Goal: Transaction & Acquisition: Purchase product/service

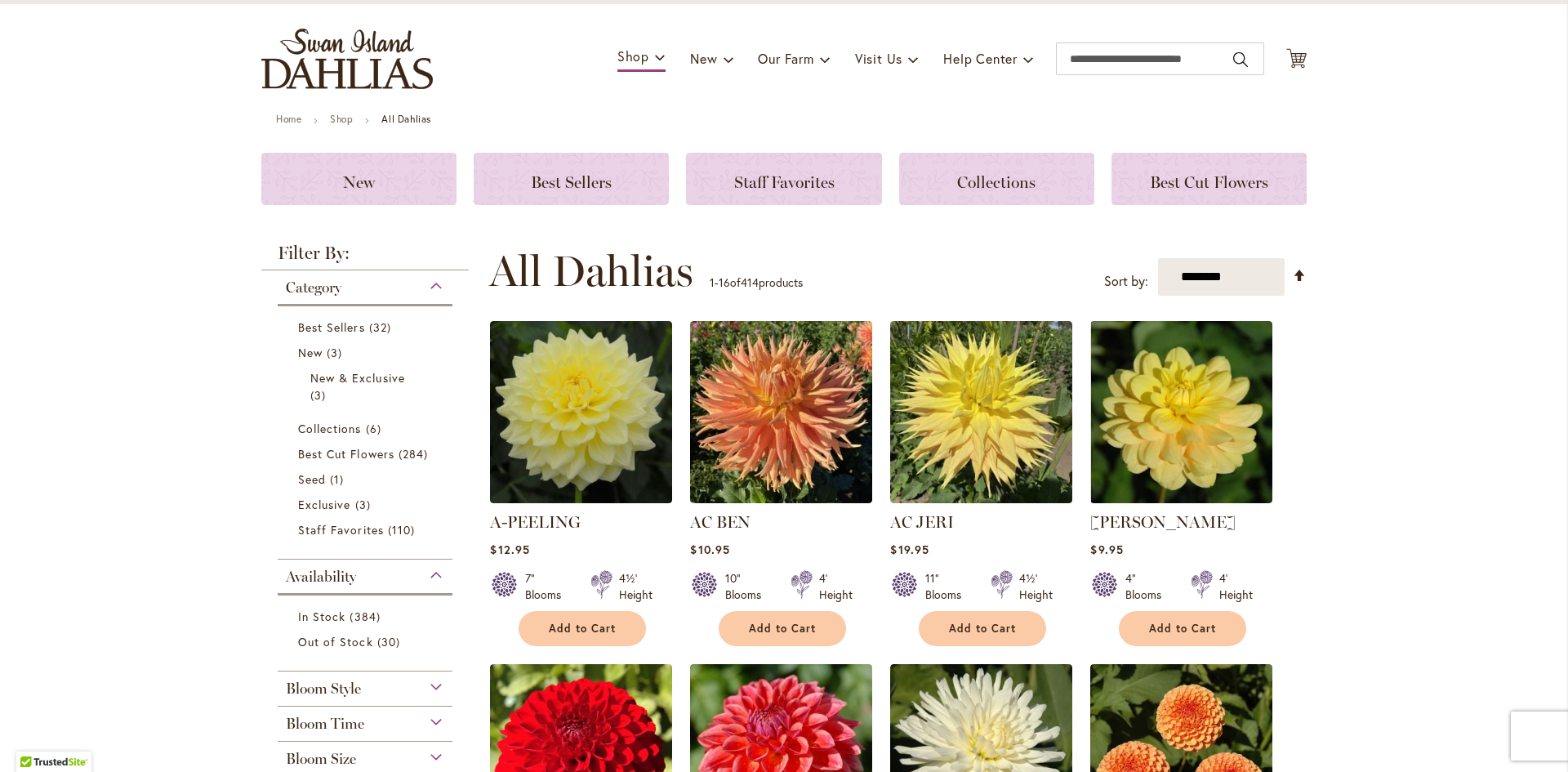
scroll to position [82, 0]
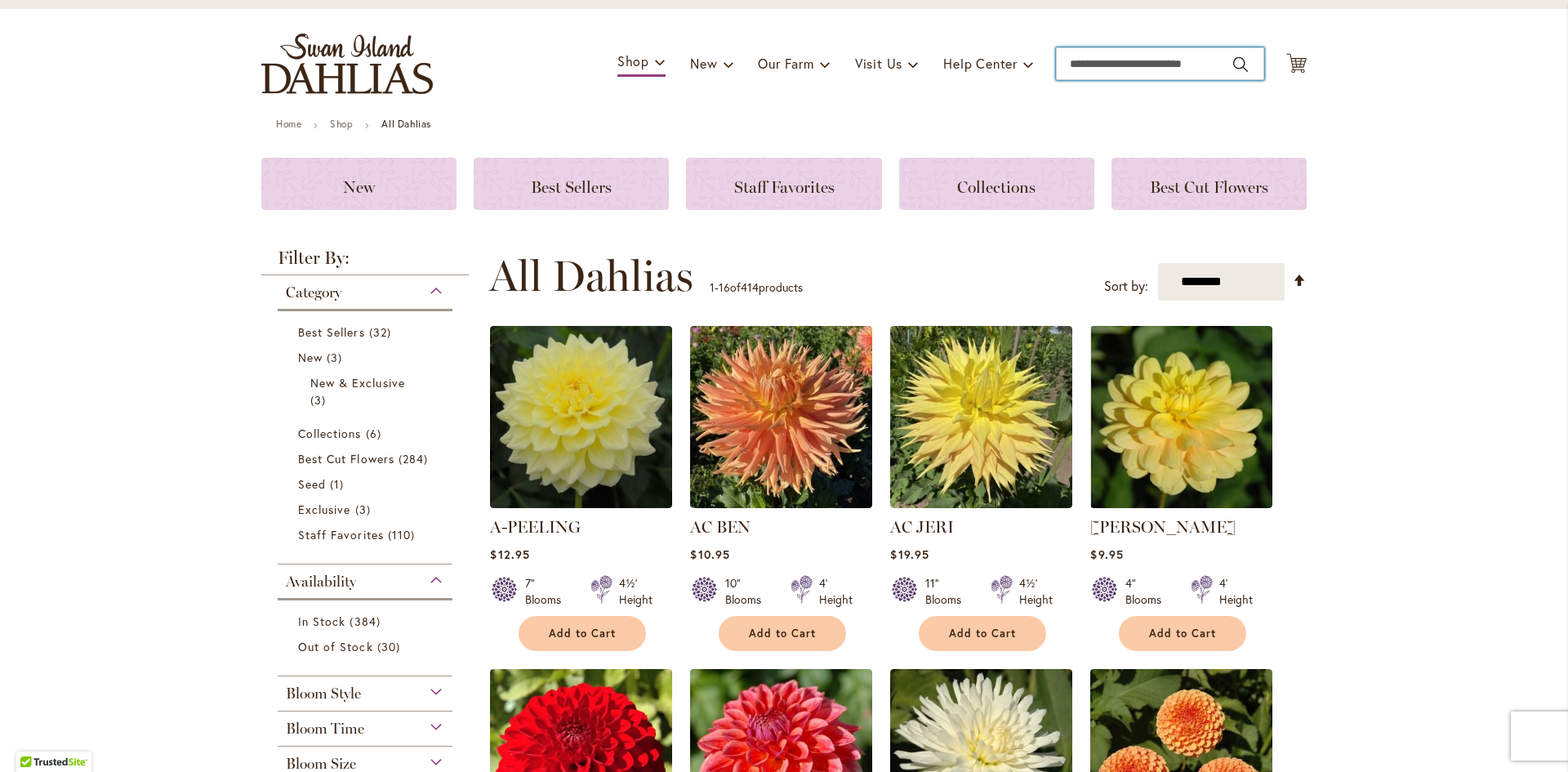
drag, startPoint x: 1078, startPoint y: 63, endPoint x: 1080, endPoint y: 76, distance: 13.2
click at [1080, 63] on input "Search" at bounding box center [1160, 63] width 209 height 33
type input "**********"
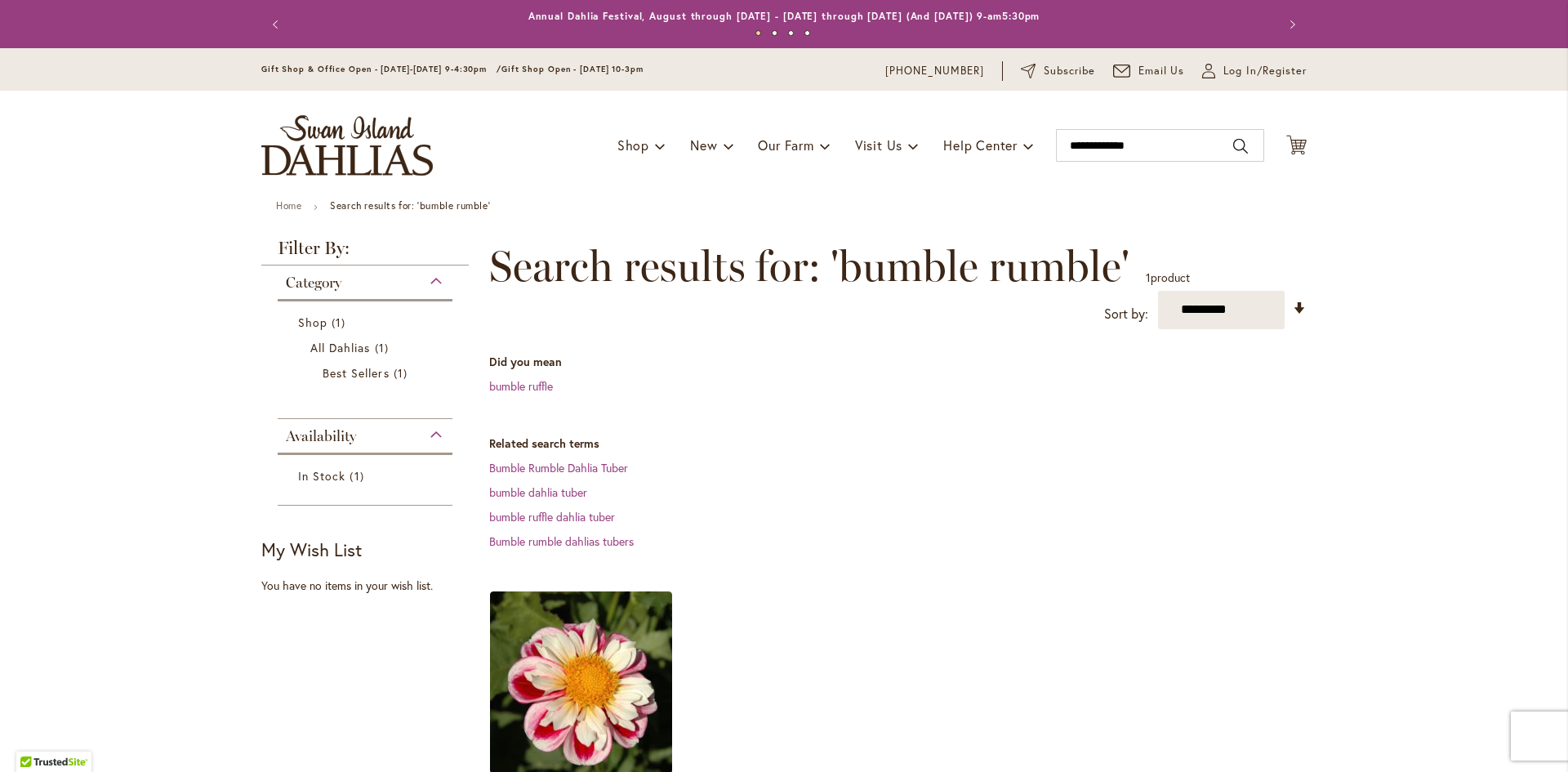
scroll to position [276, 0]
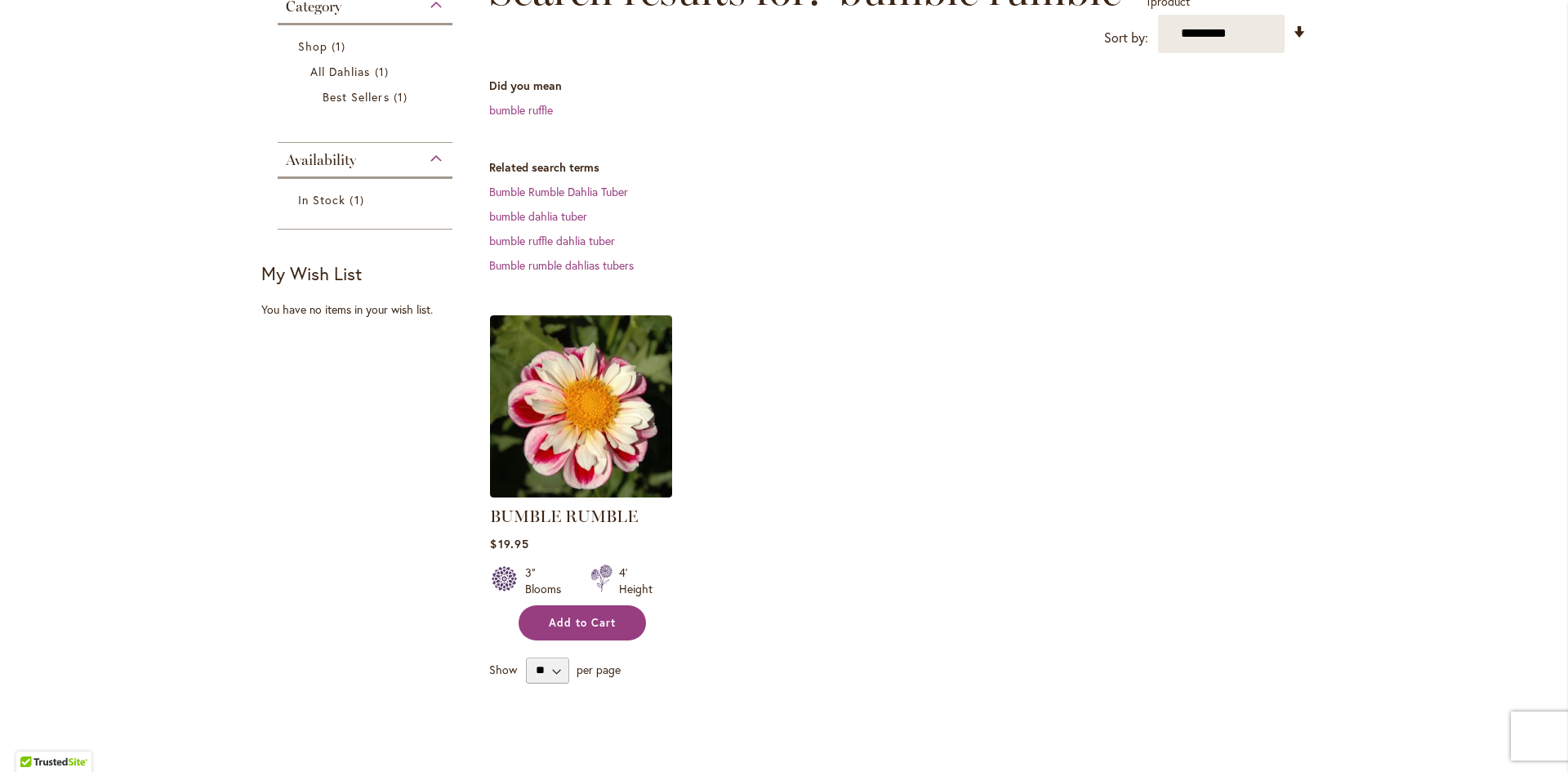
click at [582, 618] on span "Add to Cart" at bounding box center [582, 622] width 67 height 14
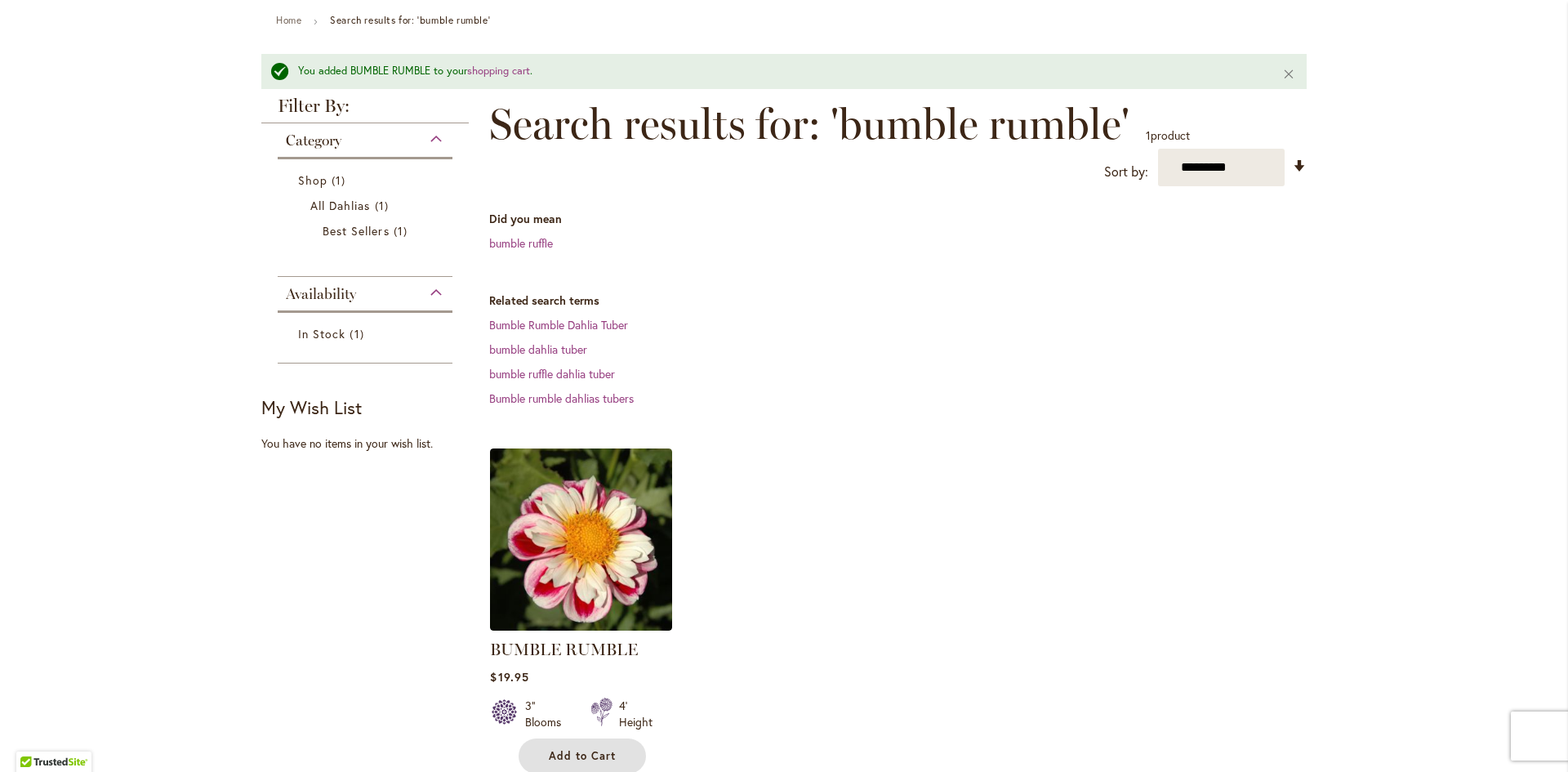
scroll to position [0, 0]
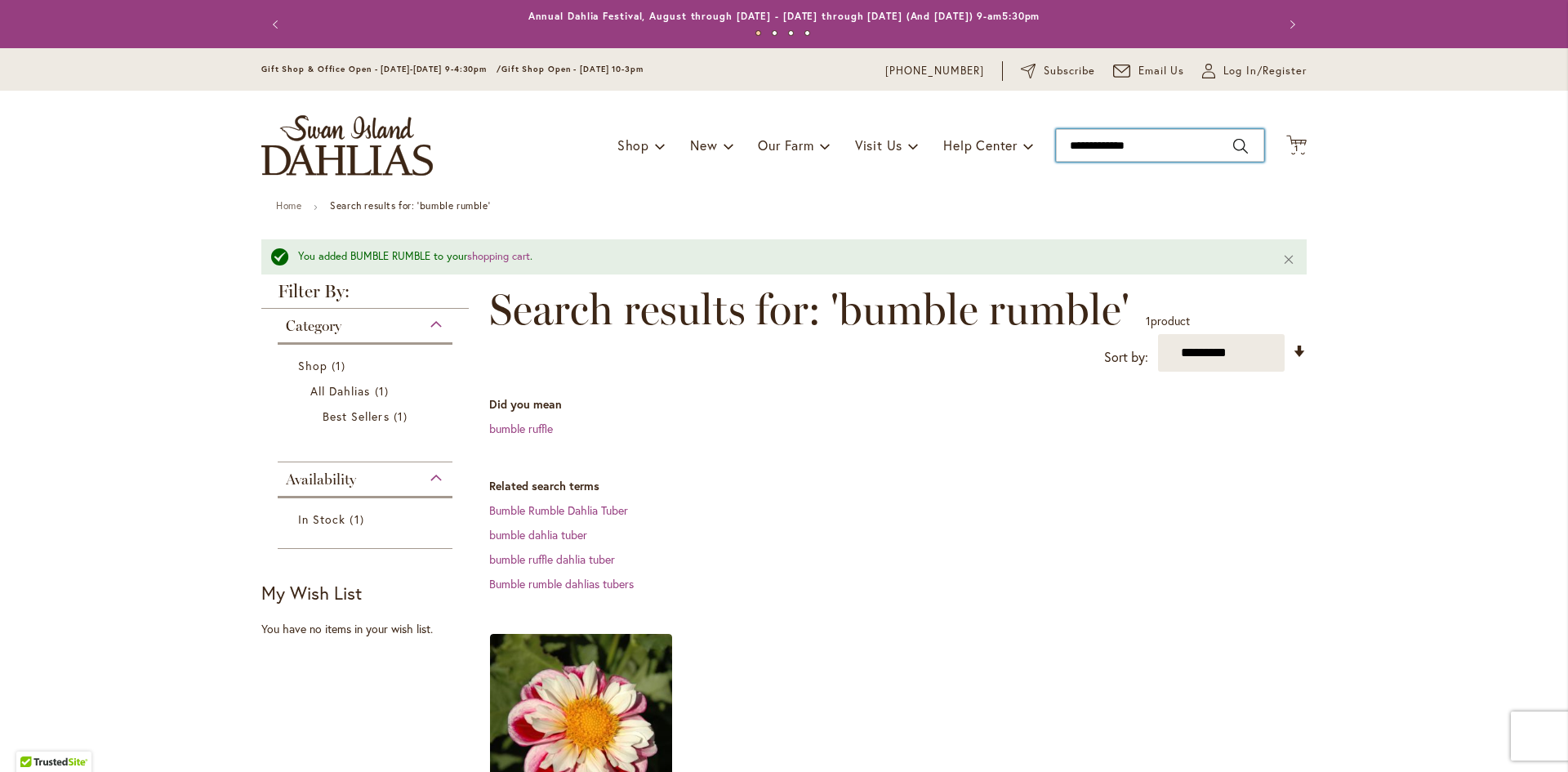
drag, startPoint x: 1153, startPoint y: 144, endPoint x: 931, endPoint y: 200, distance: 229.0
type input "****"
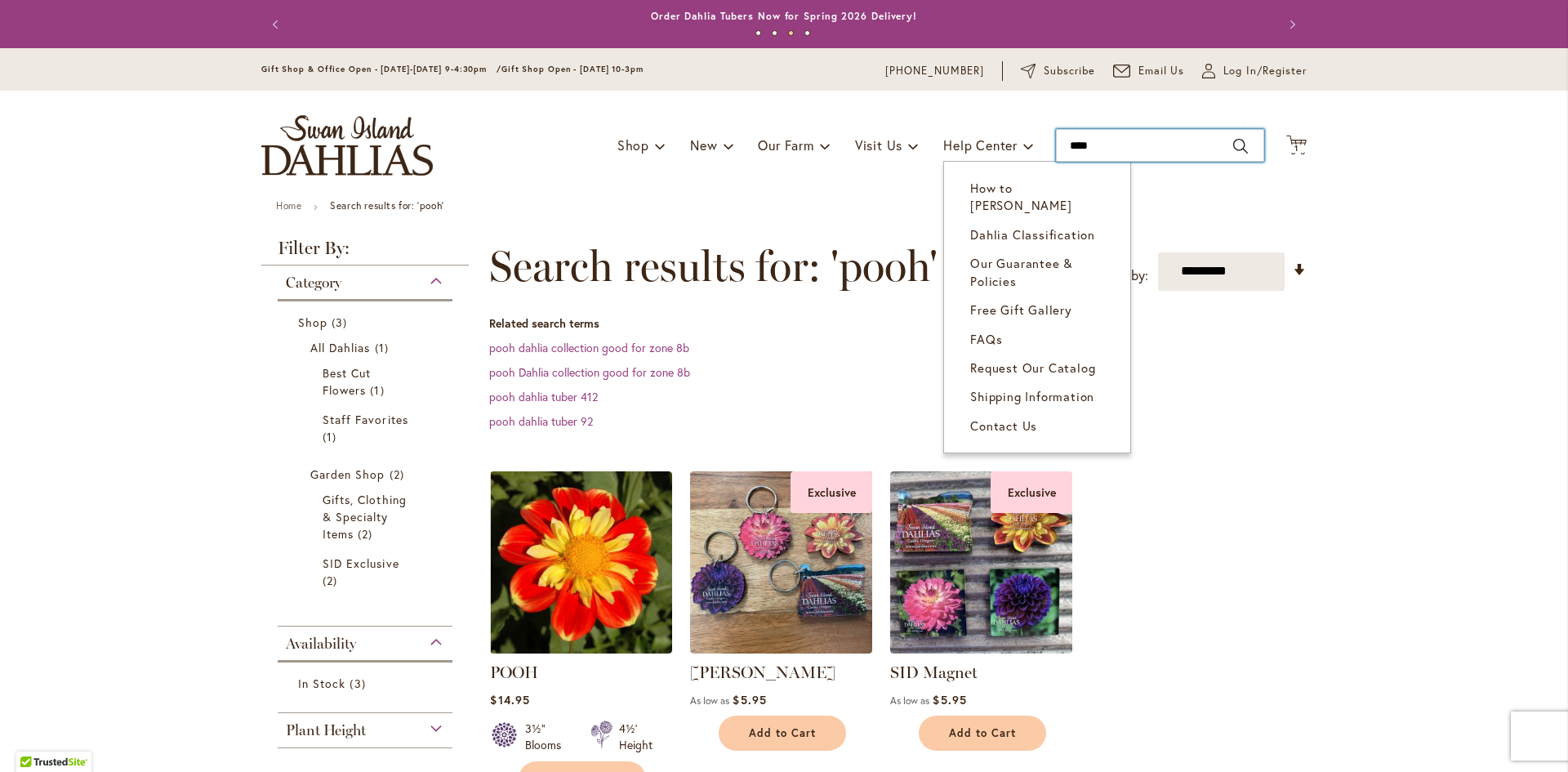
drag, startPoint x: 1102, startPoint y: 149, endPoint x: 977, endPoint y: 160, distance: 125.5
click at [984, 160] on div "Toggle Nav Shop Dahlia Tubers Collections Fresh Cut Dahlias Gardening Supplies …" at bounding box center [784, 145] width 1078 height 110
type input "**********"
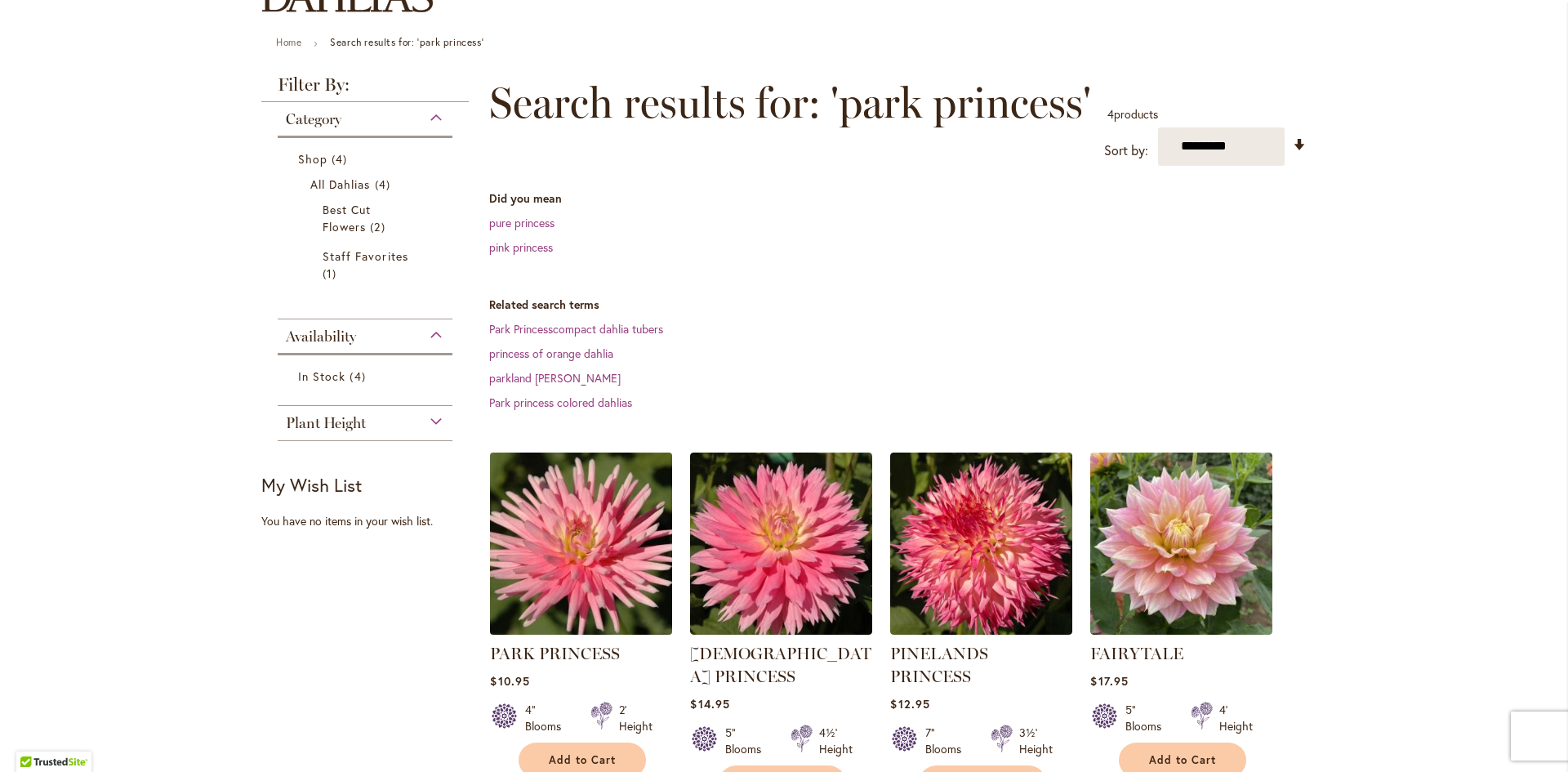
scroll to position [245, 0]
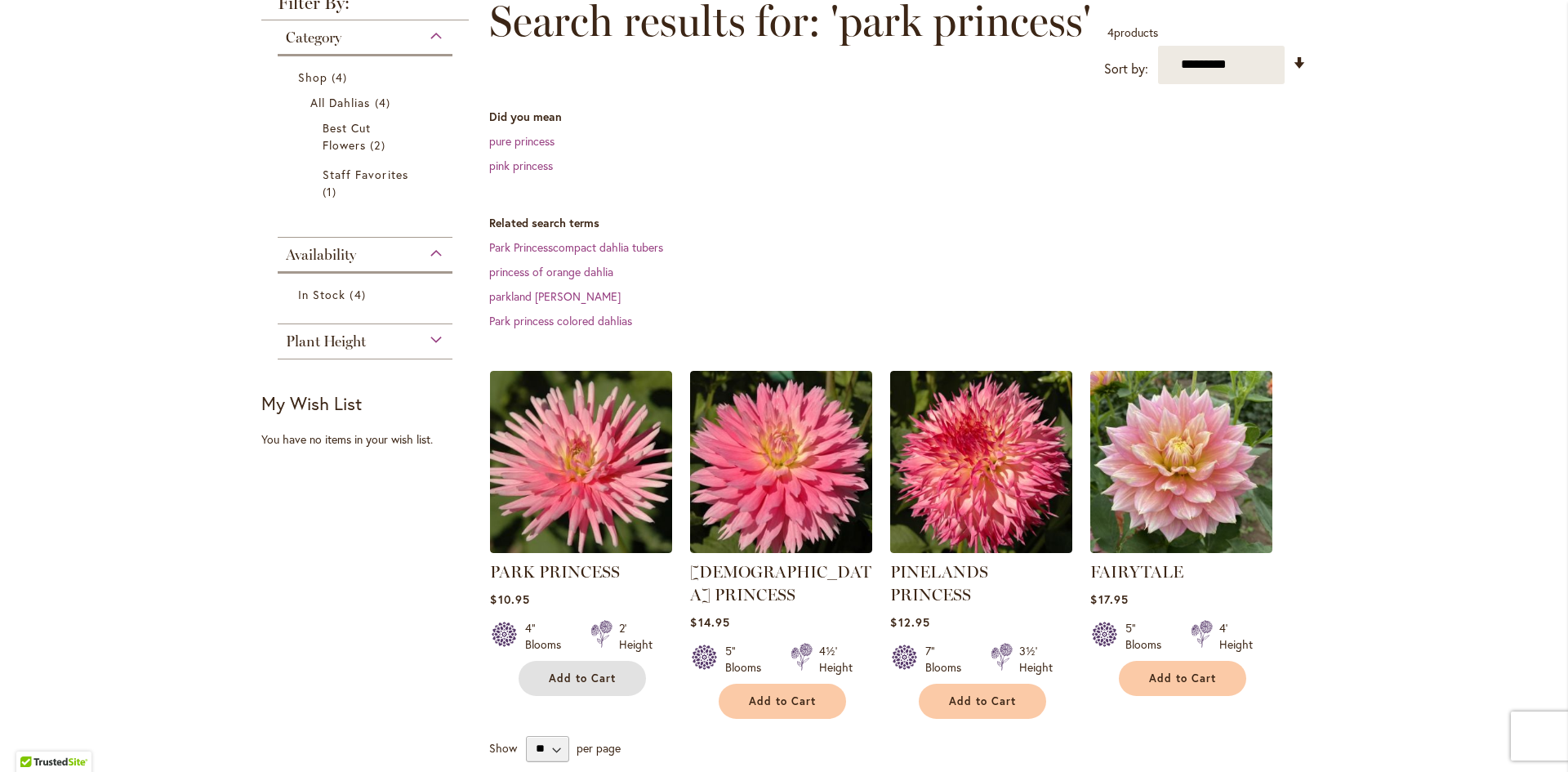
click at [587, 673] on span "Add to Cart" at bounding box center [582, 678] width 67 height 14
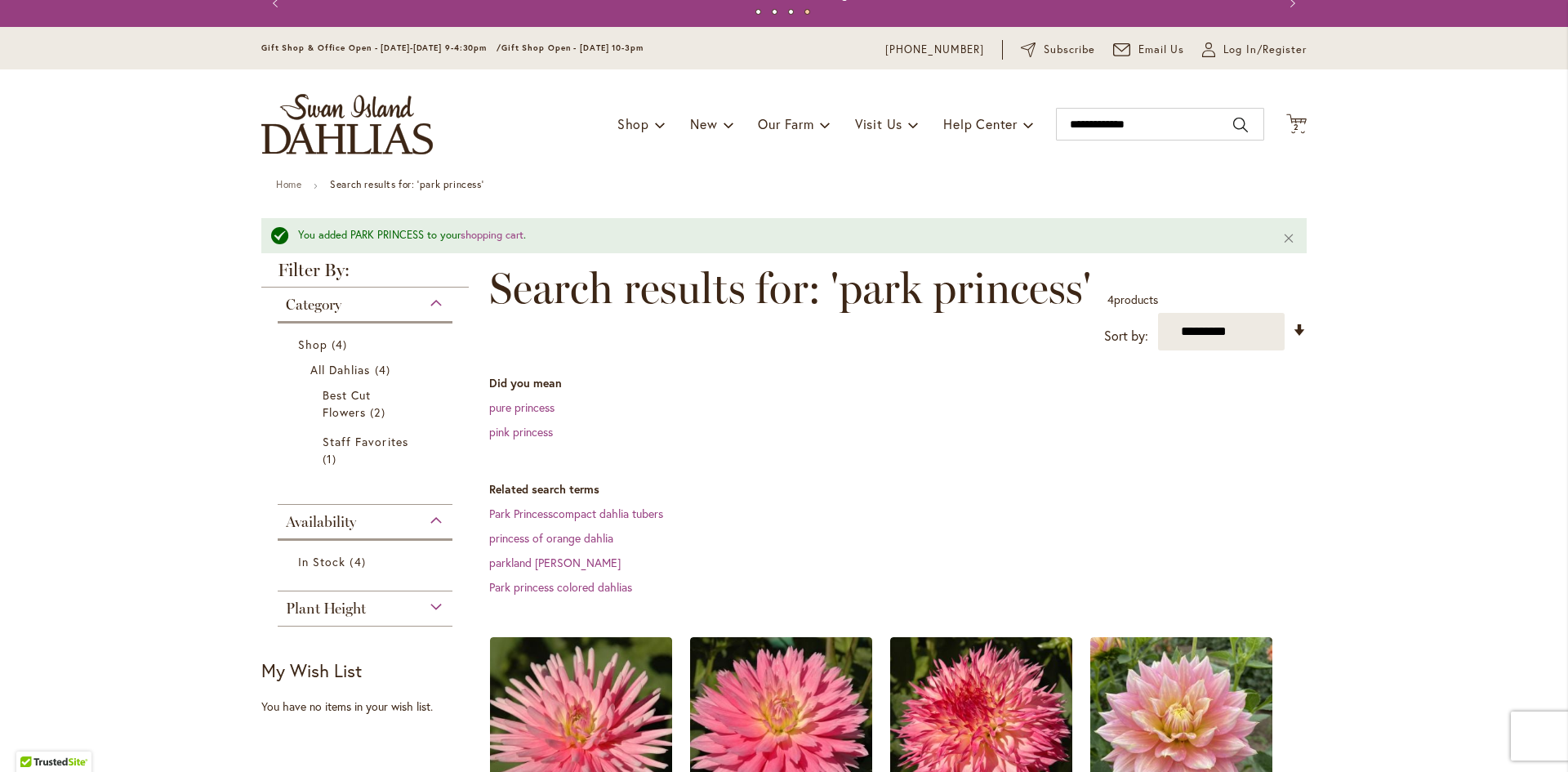
scroll to position [0, 0]
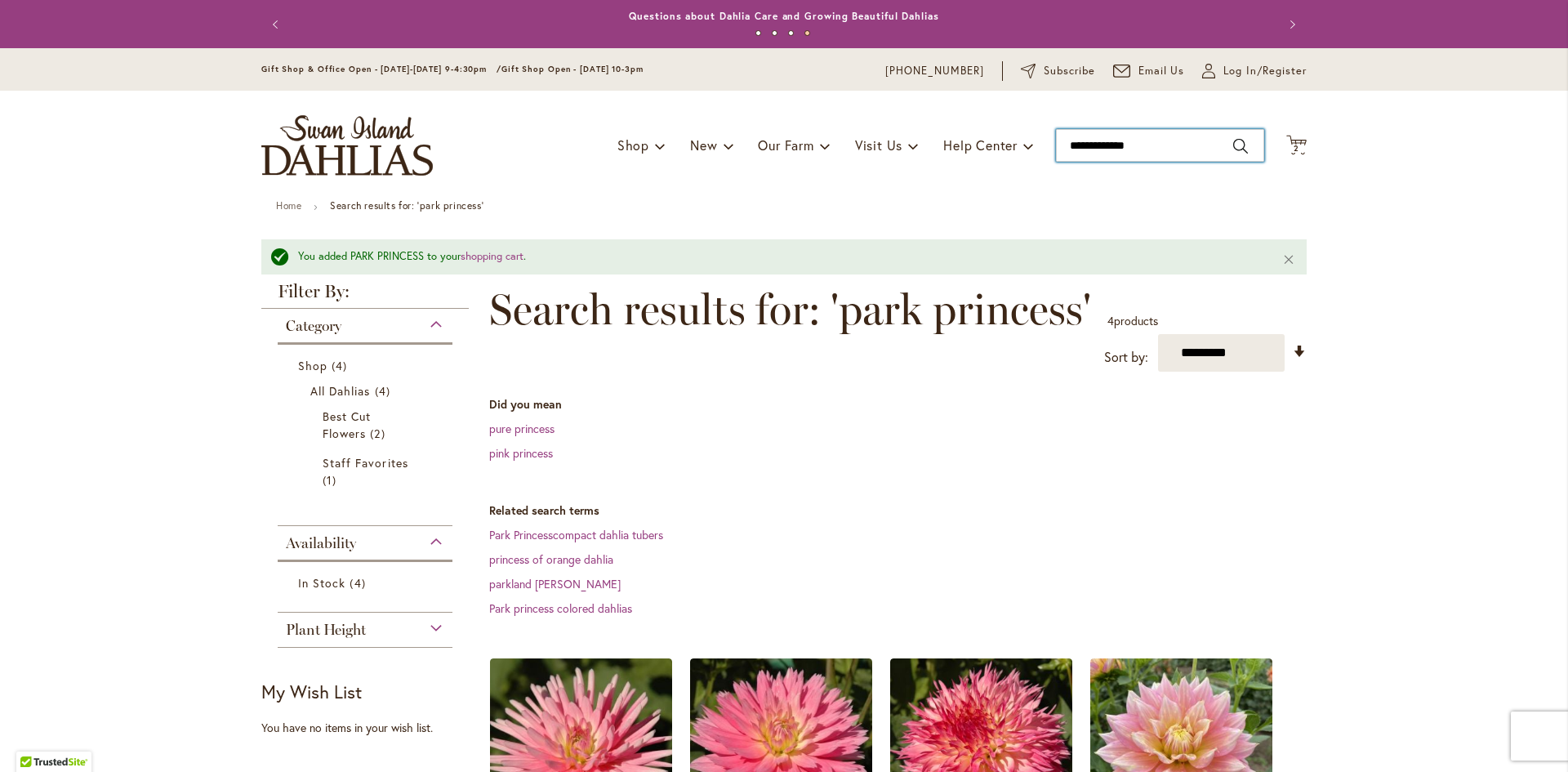
drag, startPoint x: 1150, startPoint y: 150, endPoint x: 952, endPoint y: 182, distance: 200.6
click at [953, 182] on div "Toggle Nav Shop Dahlia Tubers Collections Fresh Cut Dahlias Gardening Supplies …" at bounding box center [784, 145] width 1078 height 110
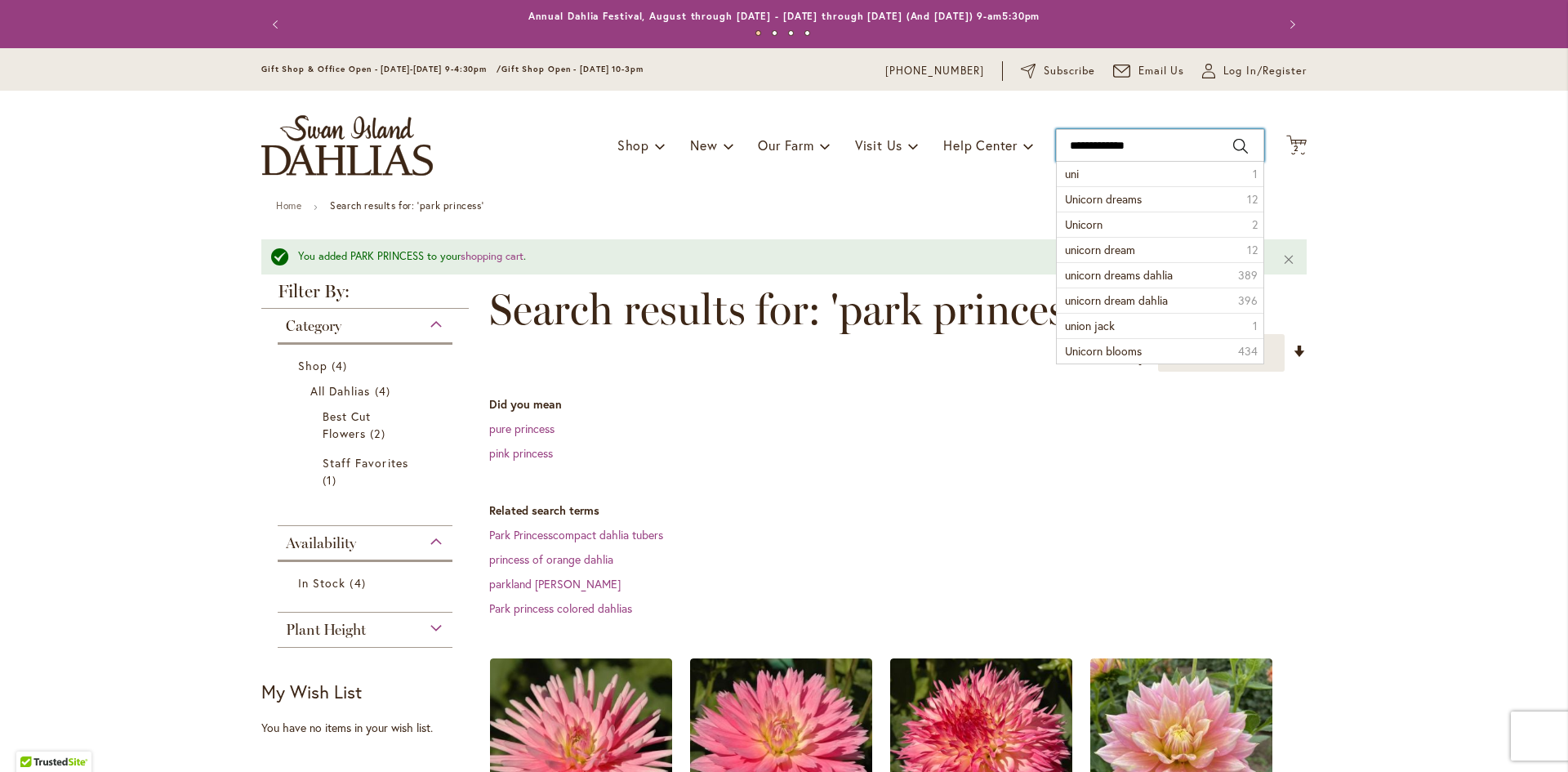
type input "**********"
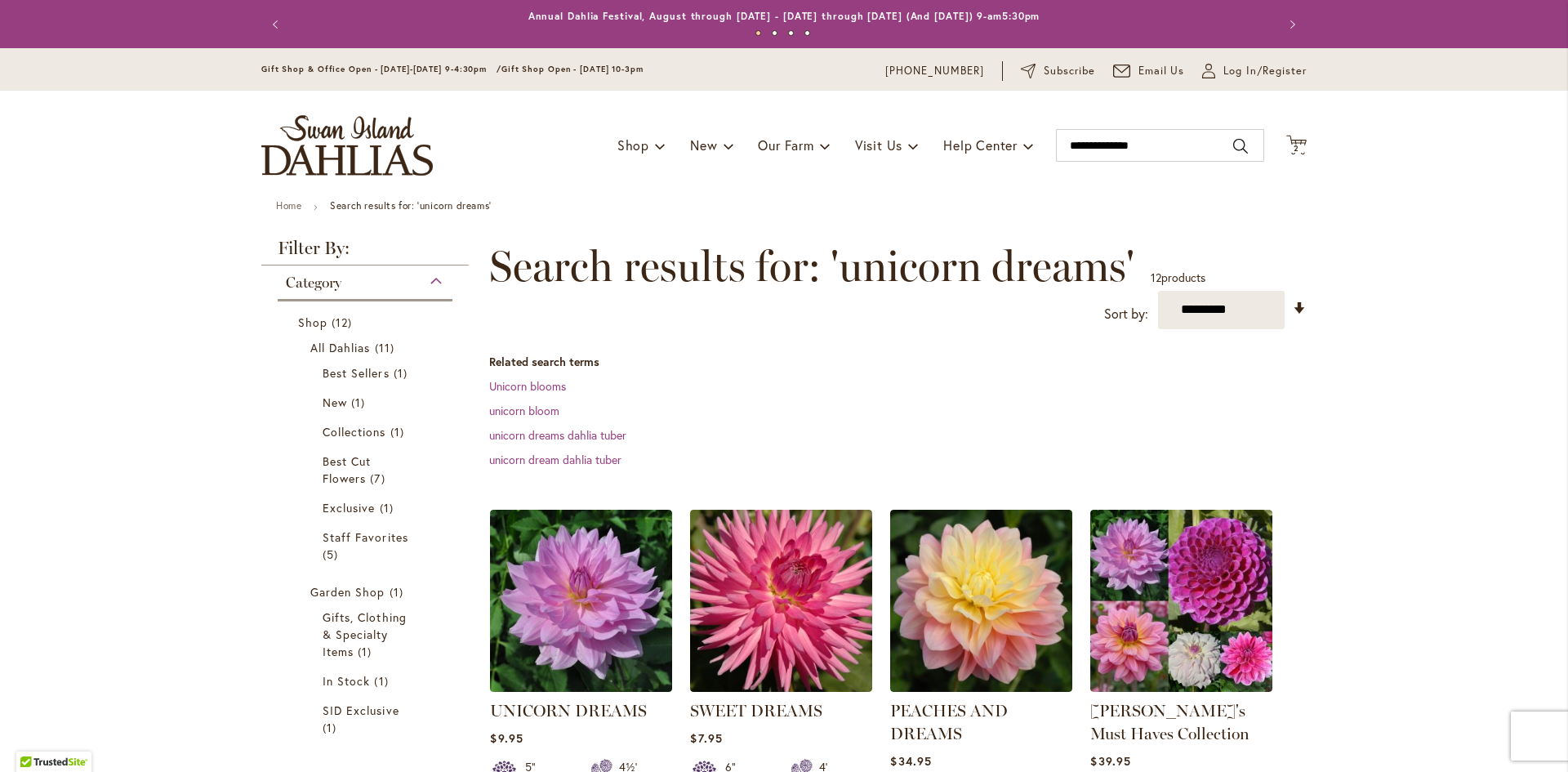
scroll to position [163, 0]
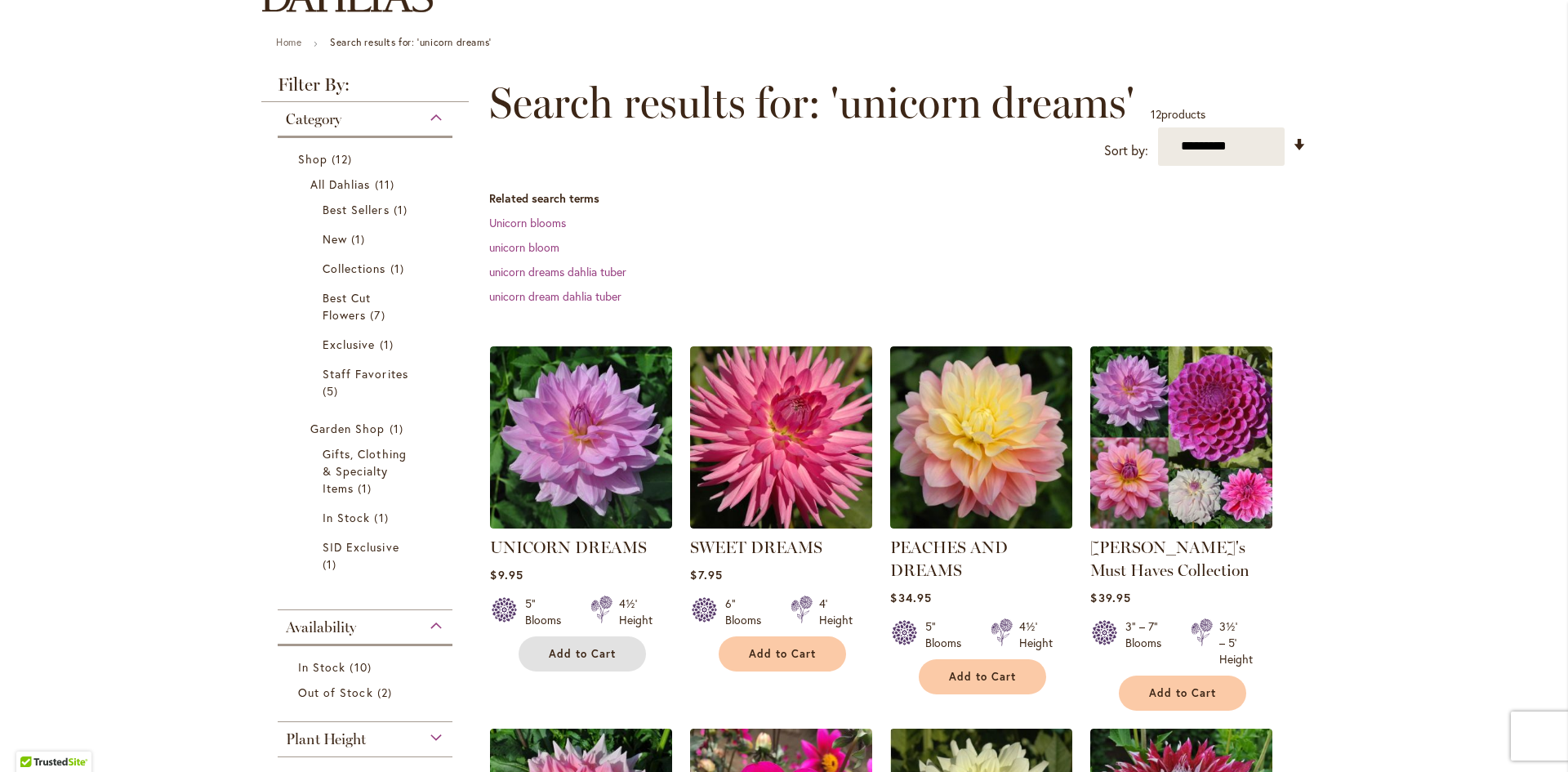
drag, startPoint x: 596, startPoint y: 650, endPoint x: 671, endPoint y: 612, distance: 84.1
click at [596, 650] on span "Add to Cart" at bounding box center [582, 654] width 67 height 14
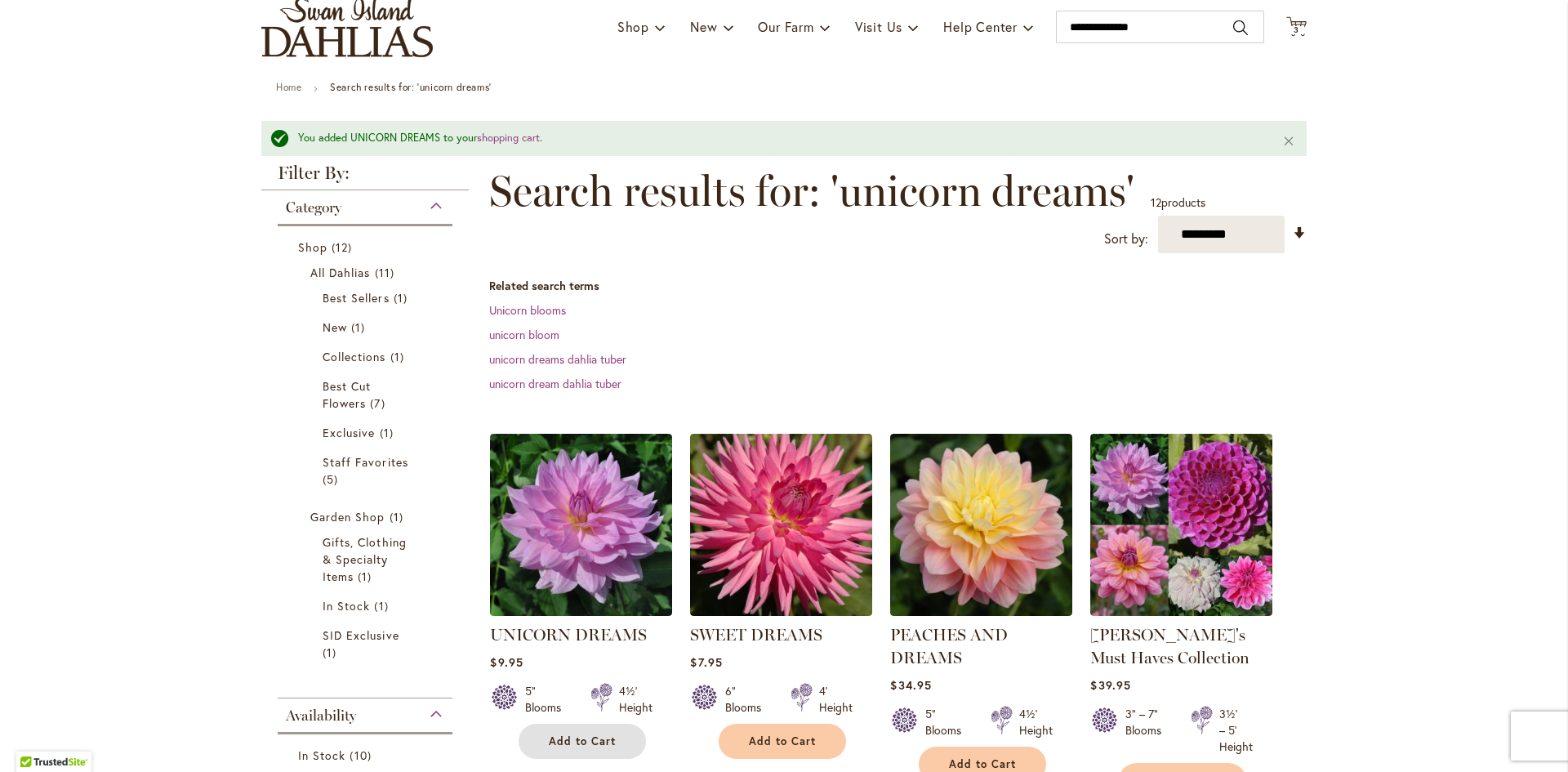
scroll to position [0, 0]
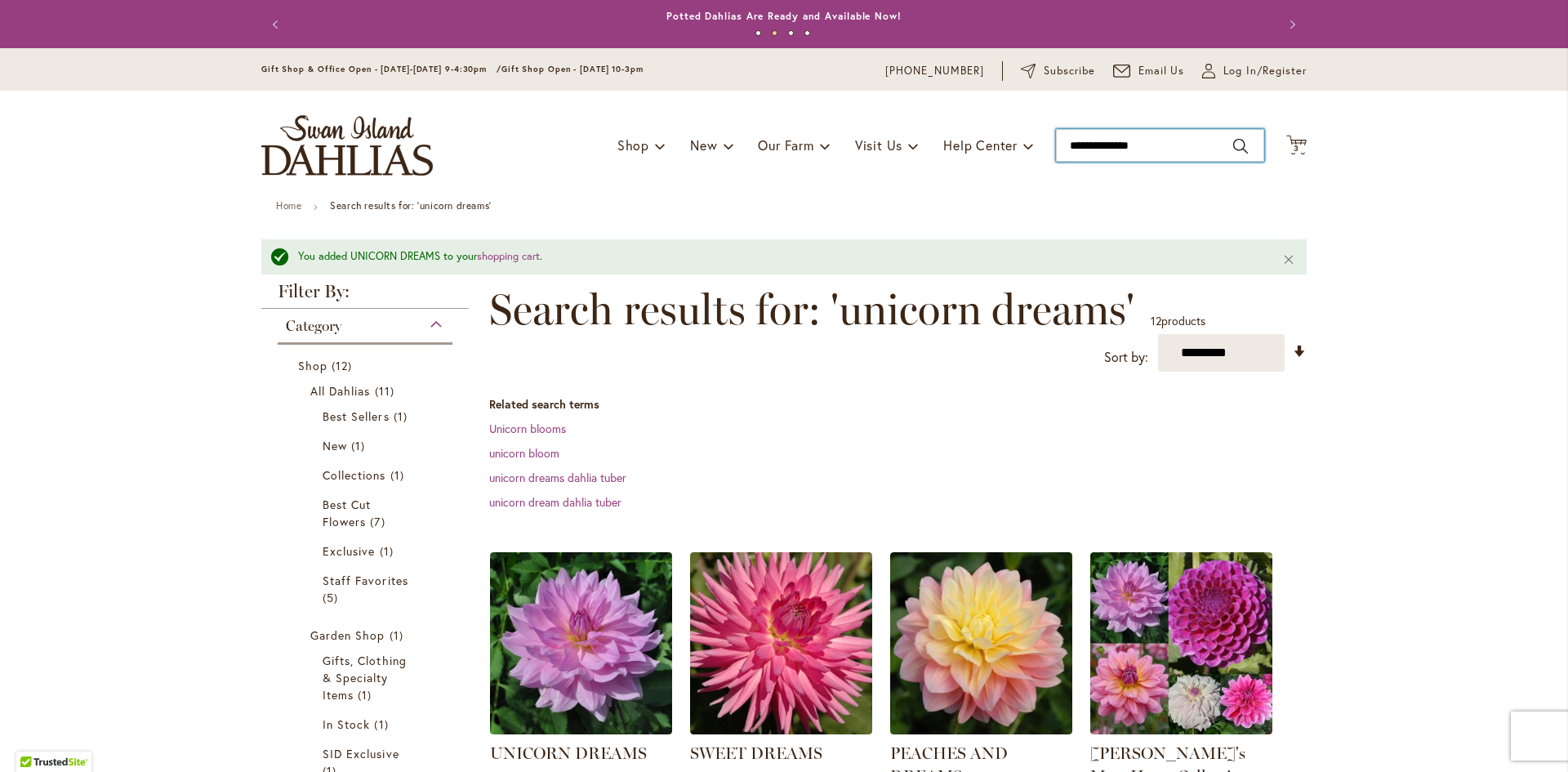
drag, startPoint x: 1166, startPoint y: 143, endPoint x: 727, endPoint y: 222, distance: 446.1
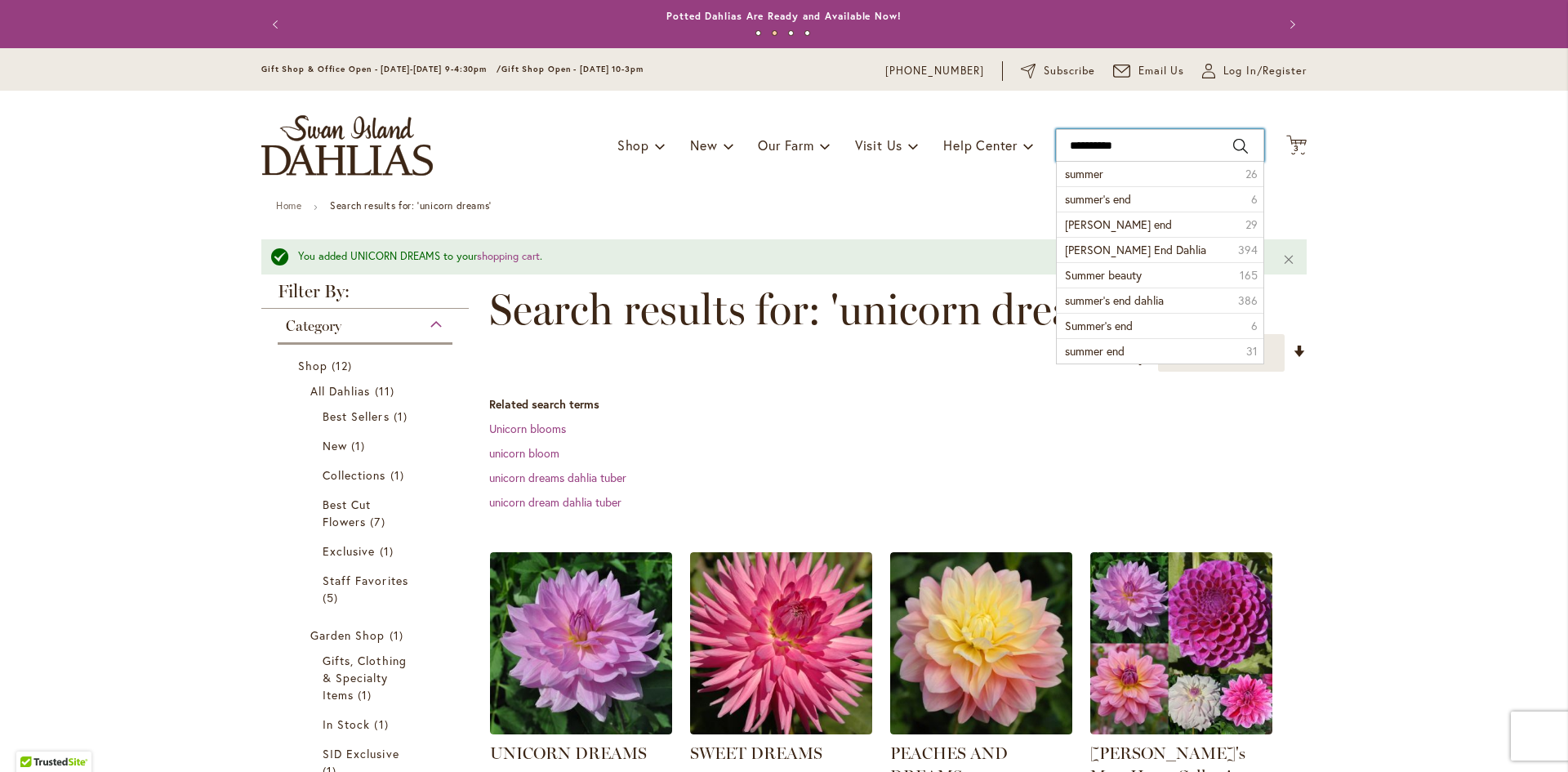
type input "**********"
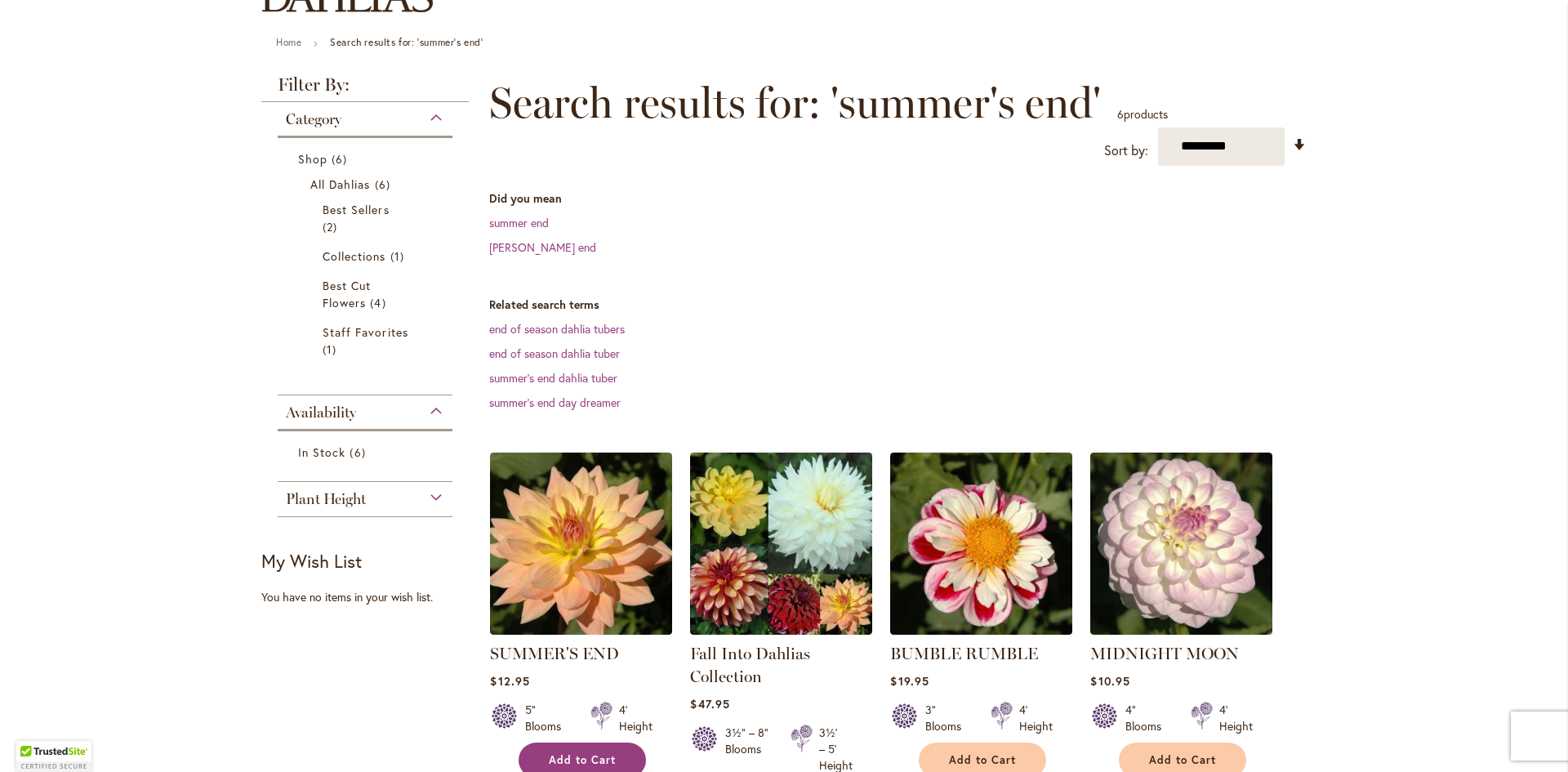
scroll to position [245, 0]
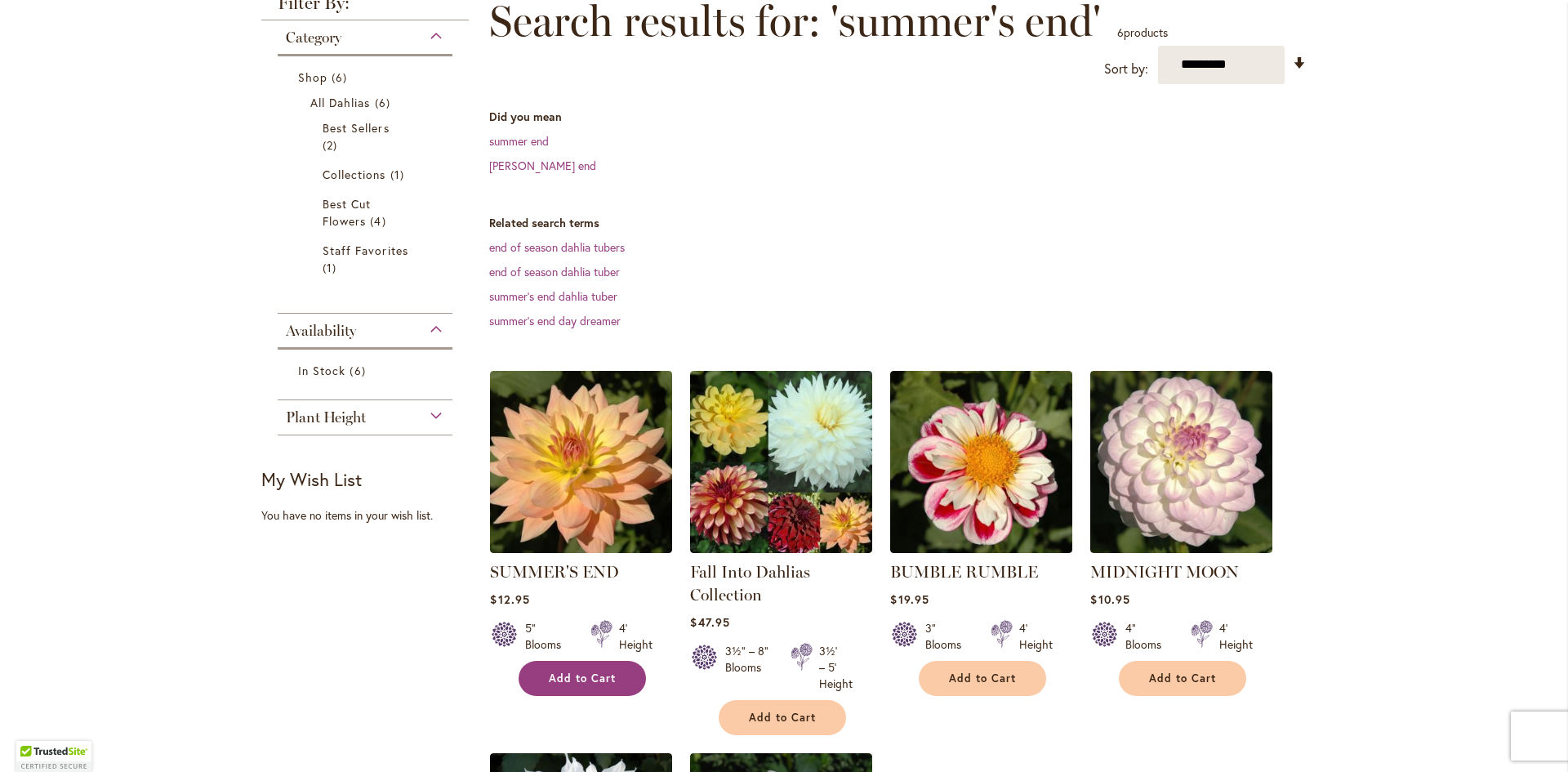
click at [593, 678] on span "Add to Cart" at bounding box center [582, 678] width 67 height 14
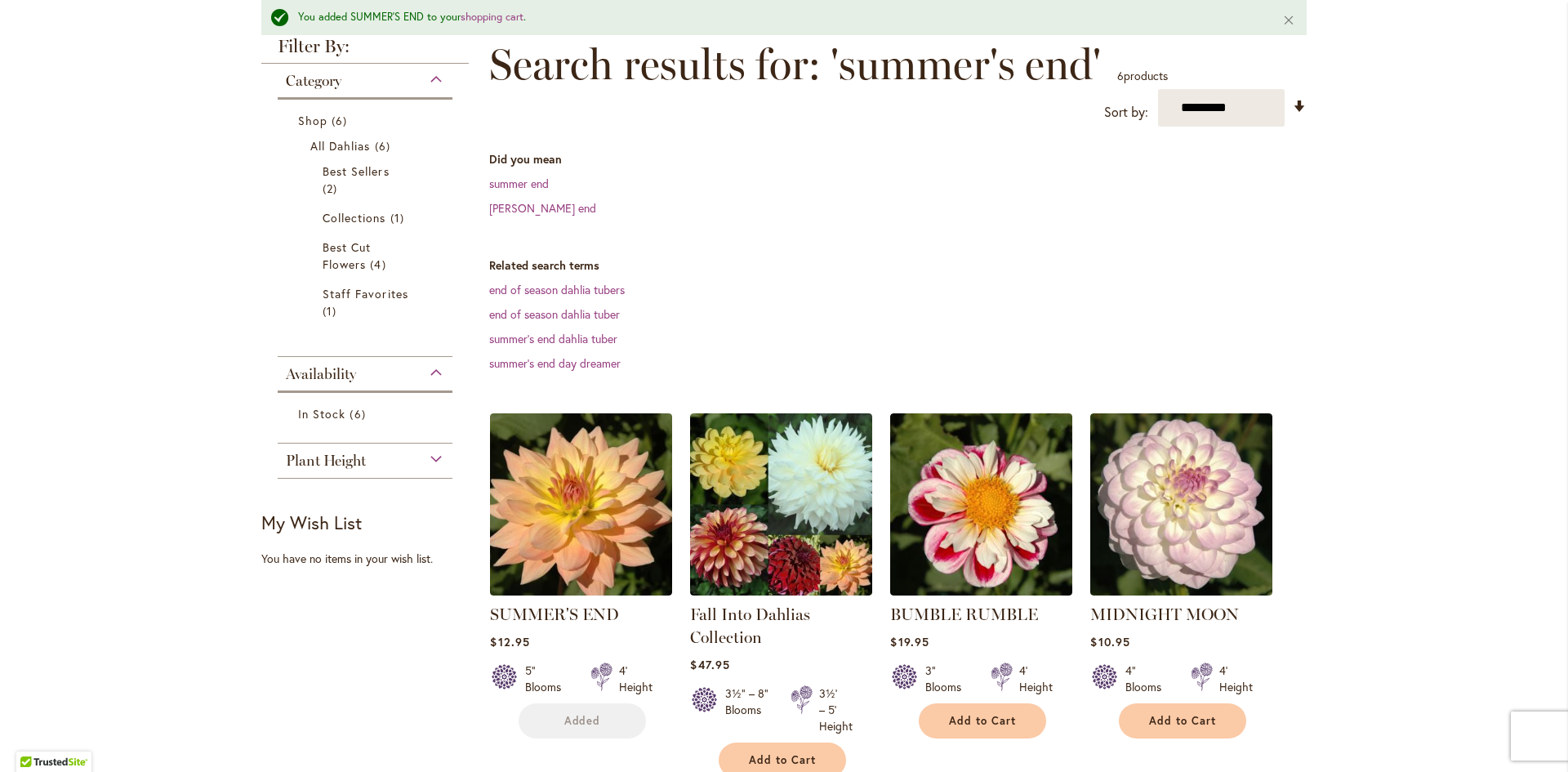
scroll to position [288, 0]
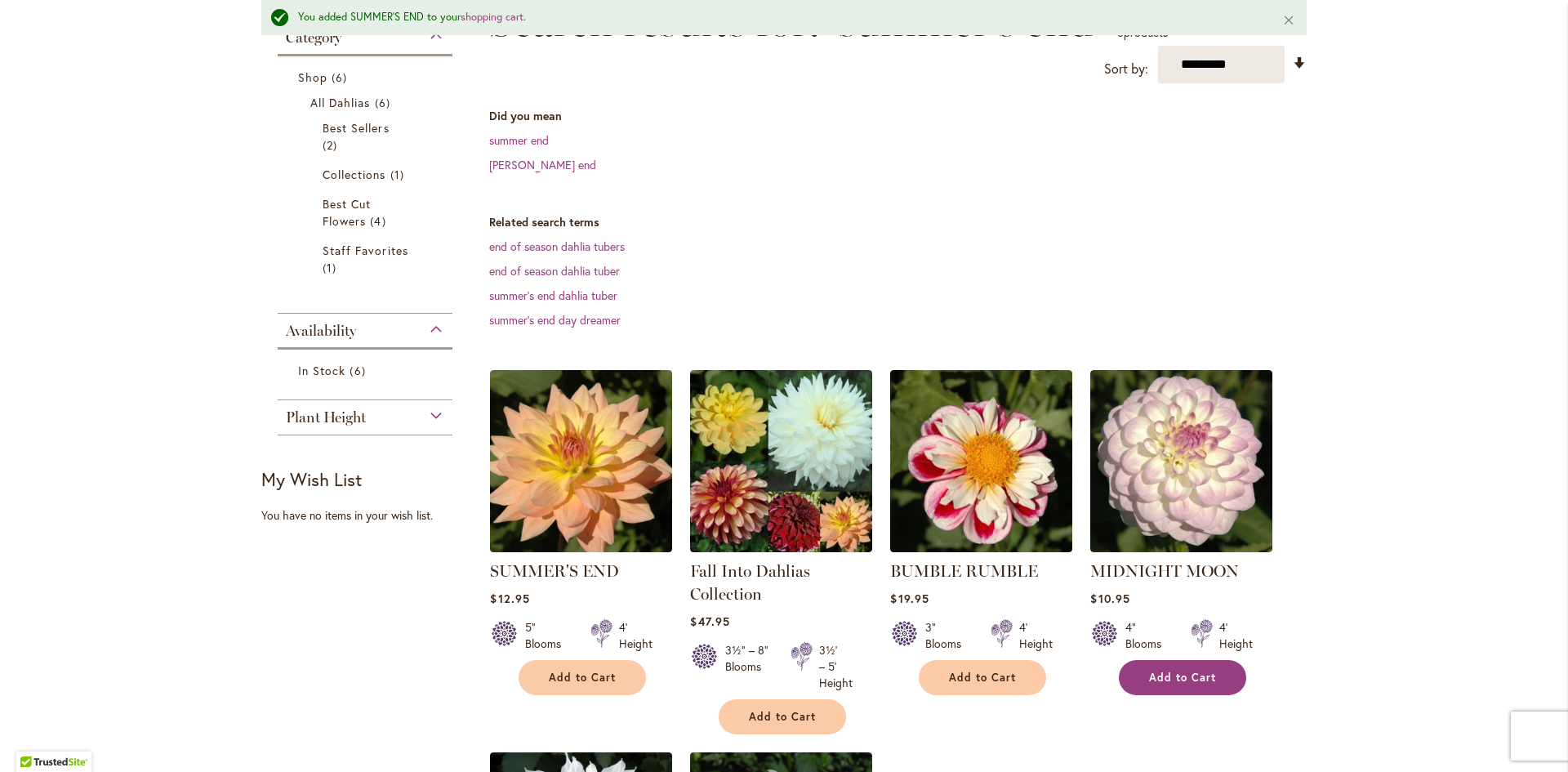
click at [1169, 677] on span "Add to Cart" at bounding box center [1182, 677] width 67 height 14
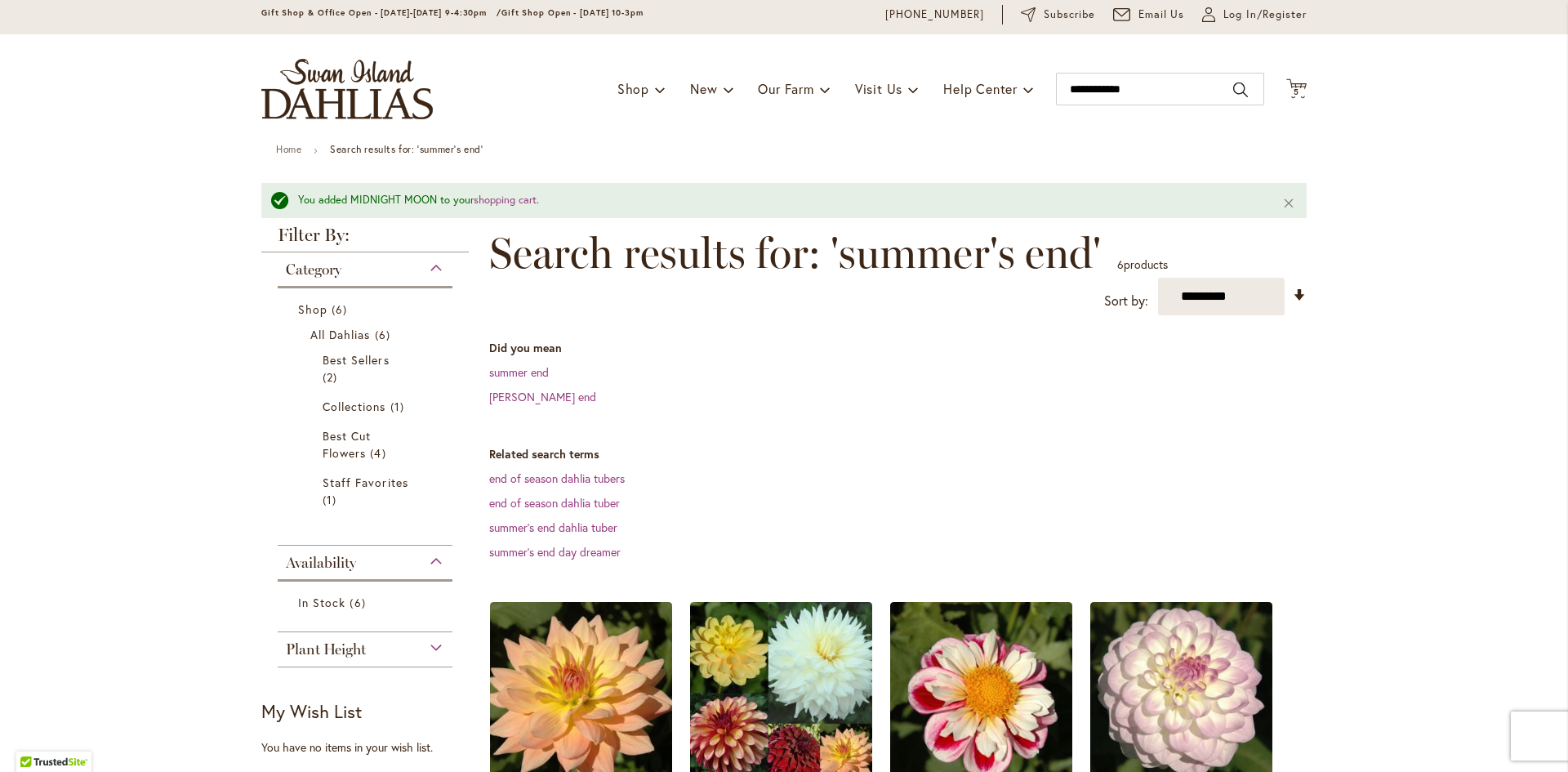
scroll to position [43, 0]
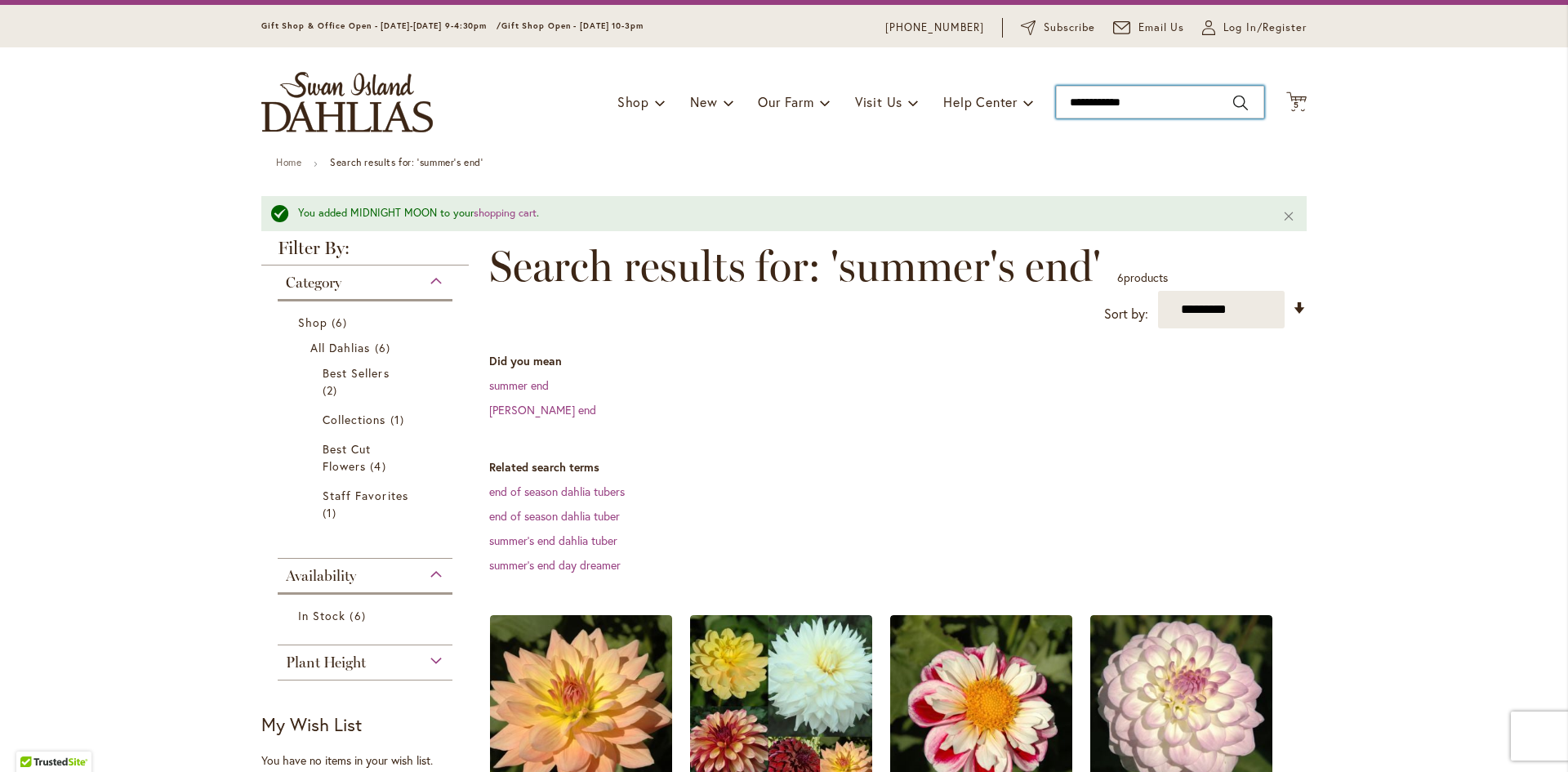
drag, startPoint x: 1148, startPoint y: 97, endPoint x: 737, endPoint y: 144, distance: 413.7
click at [751, 144] on div "Toggle Nav Shop Dahlia Tubers Collections Fresh Cut Dahlias Gardening Supplies …" at bounding box center [784, 102] width 1078 height 110
type input "****"
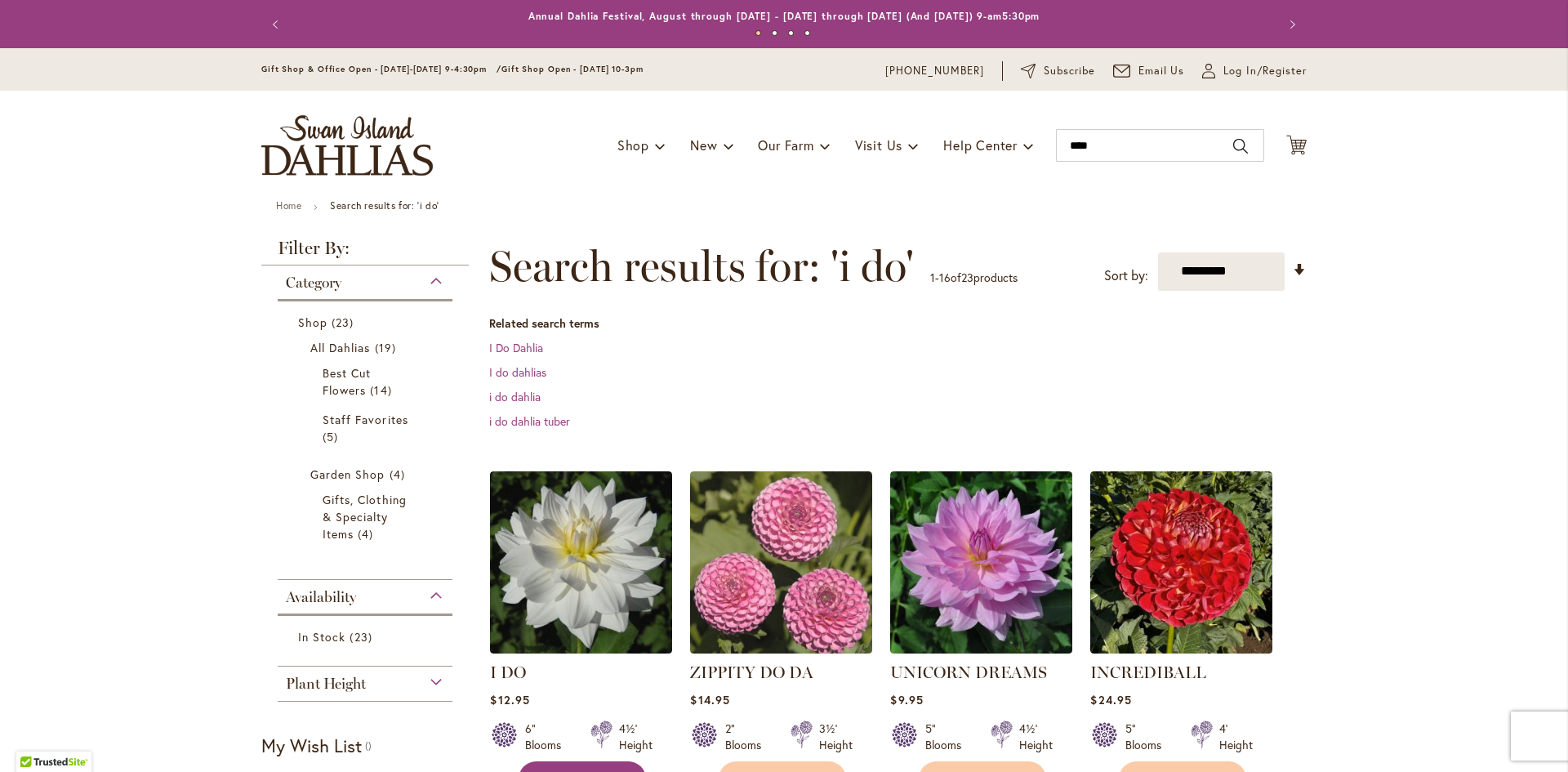
scroll to position [82, 0]
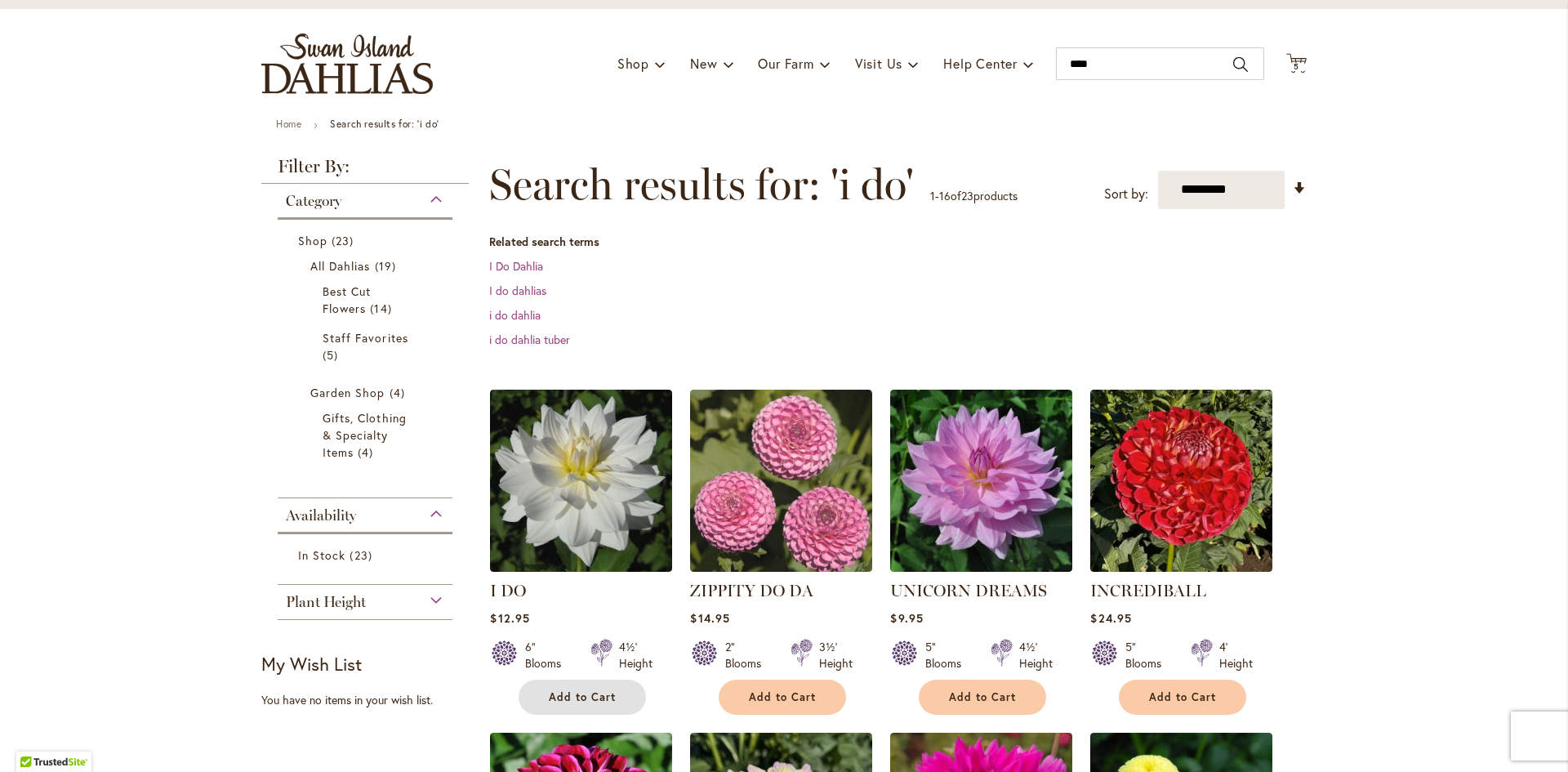
drag, startPoint x: 585, startPoint y: 693, endPoint x: 732, endPoint y: 661, distance: 150.4
click at [585, 693] on span "Add to Cart" at bounding box center [582, 697] width 67 height 14
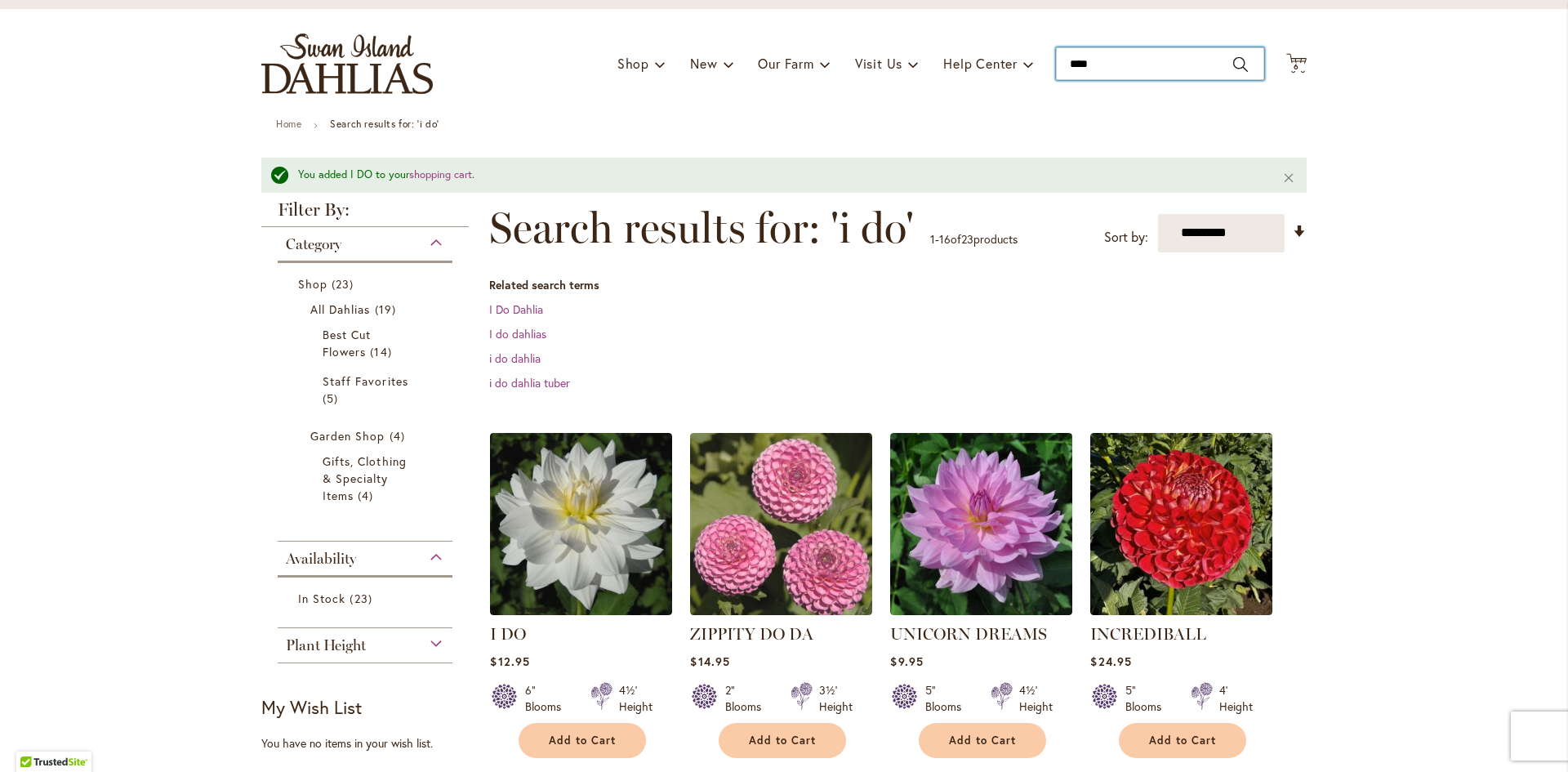
drag, startPoint x: 1135, startPoint y: 67, endPoint x: 950, endPoint y: 111, distance: 190.2
click at [954, 111] on div "Toggle Nav Shop Dahlia Tubers Collections Fresh Cut Dahlias Gardening Supplies …" at bounding box center [784, 64] width 1078 height 110
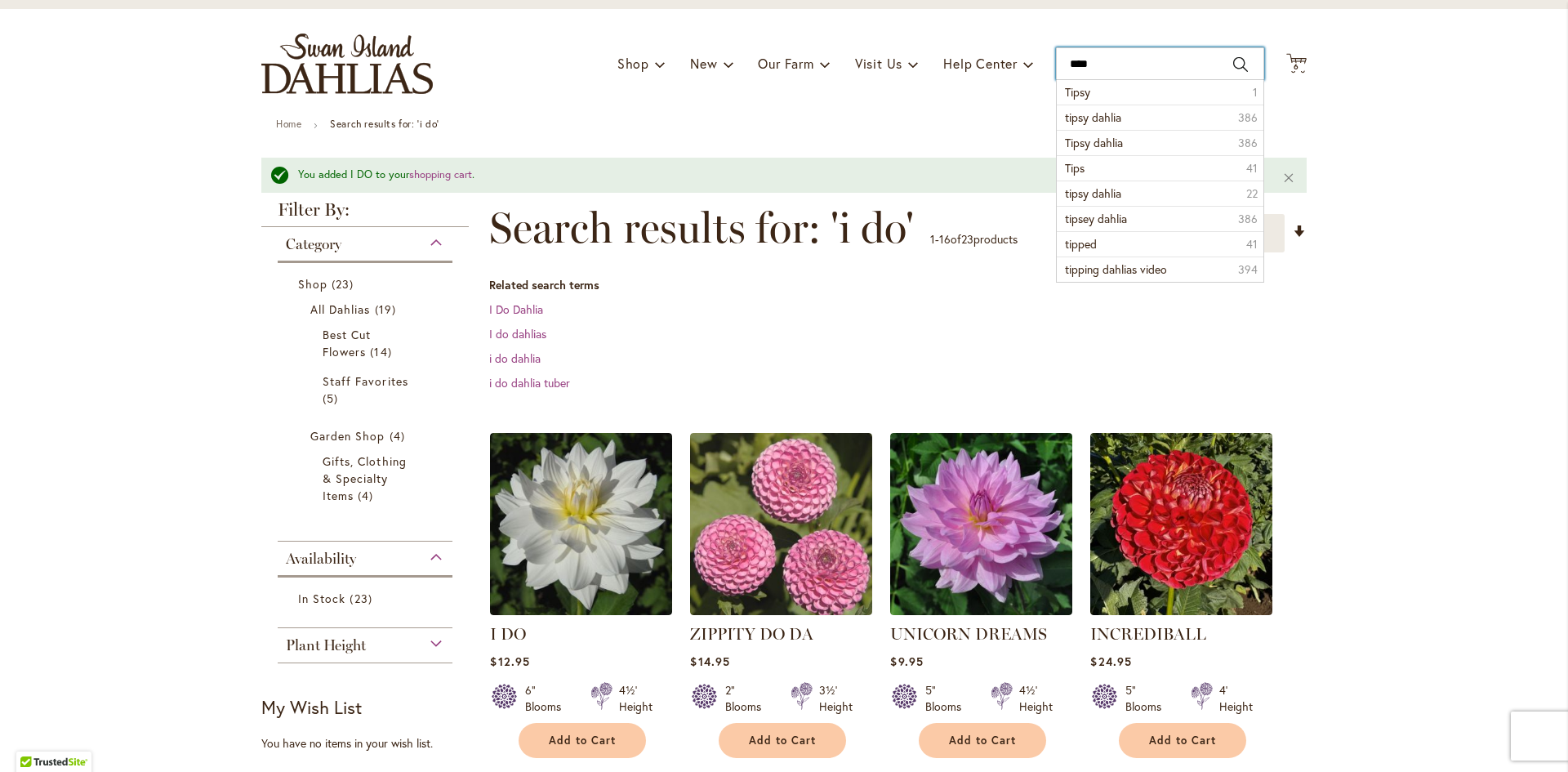
type input "*****"
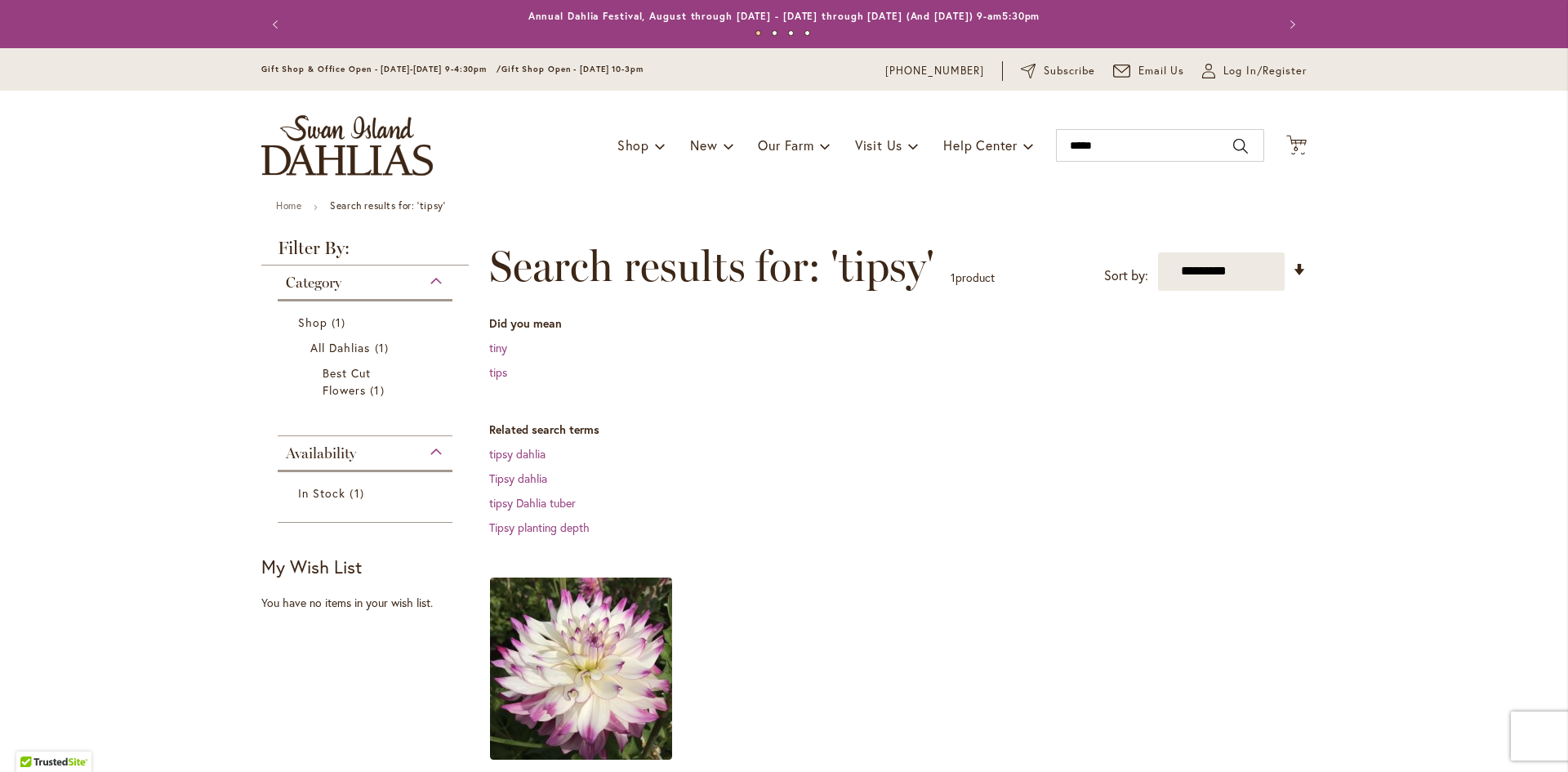
scroll to position [327, 0]
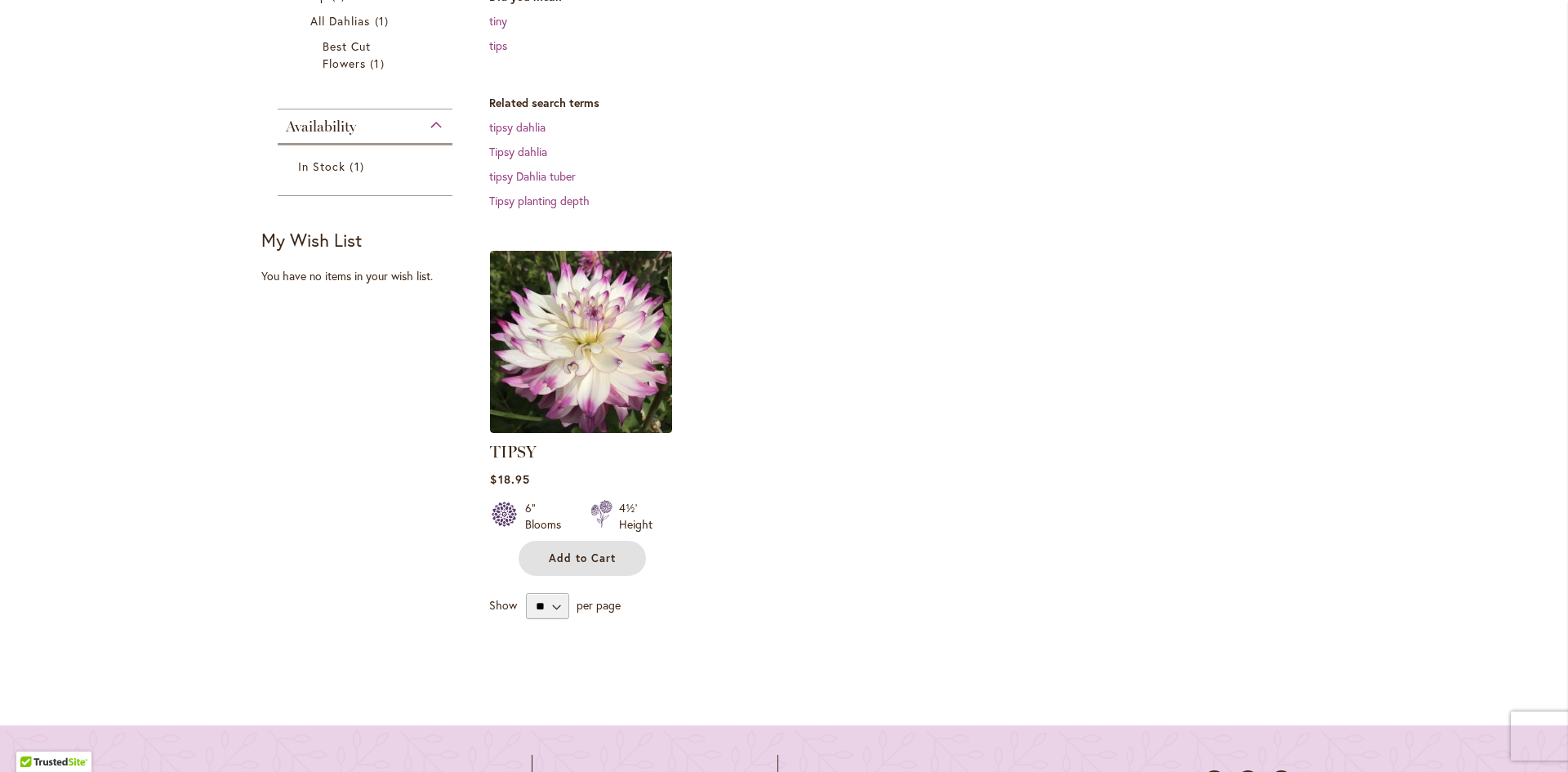
drag, startPoint x: 610, startPoint y: 557, endPoint x: 923, endPoint y: 511, distance: 316.4
click at [615, 556] on button "Add to Cart" at bounding box center [582, 558] width 128 height 35
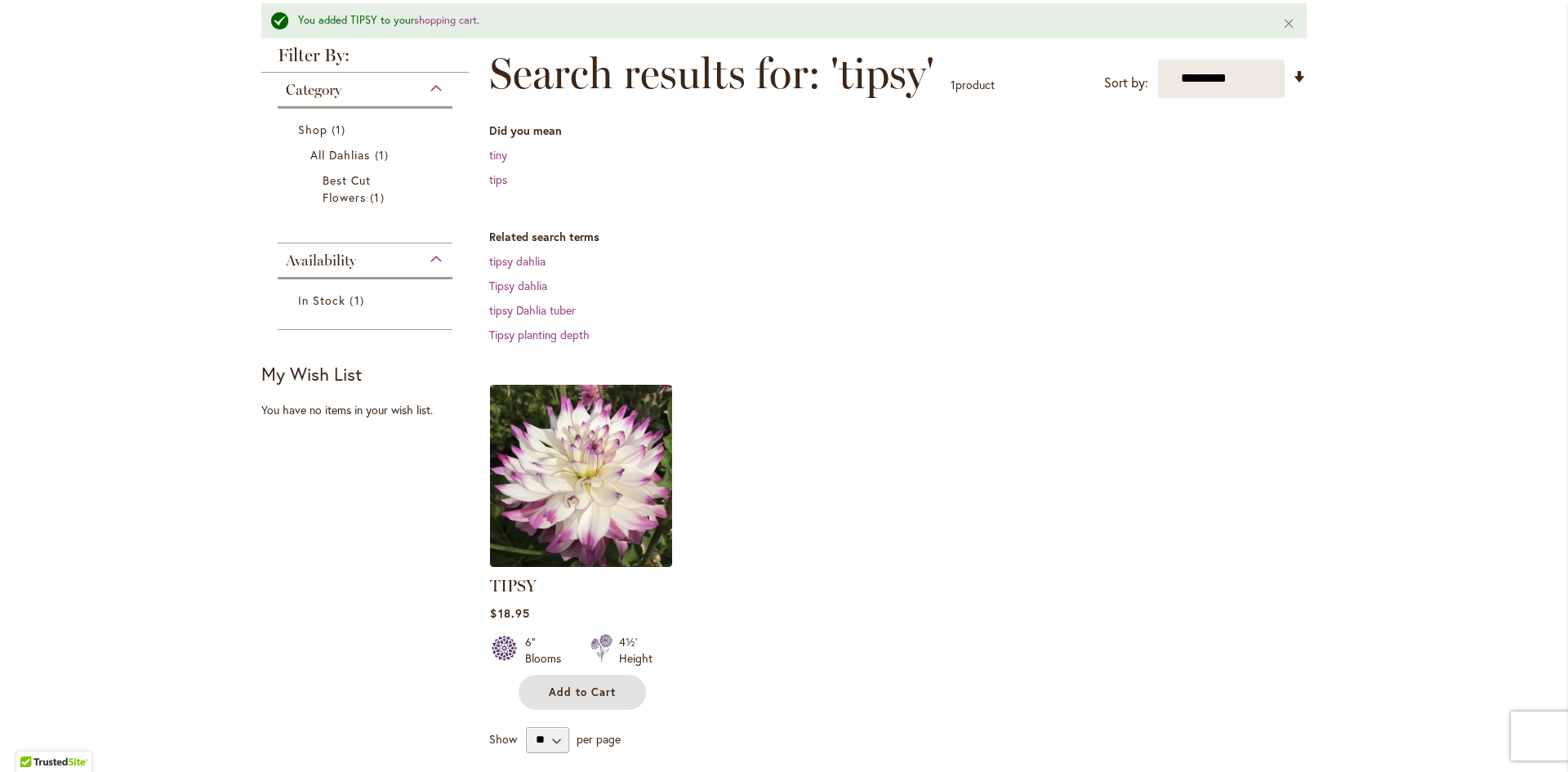
scroll to position [43, 0]
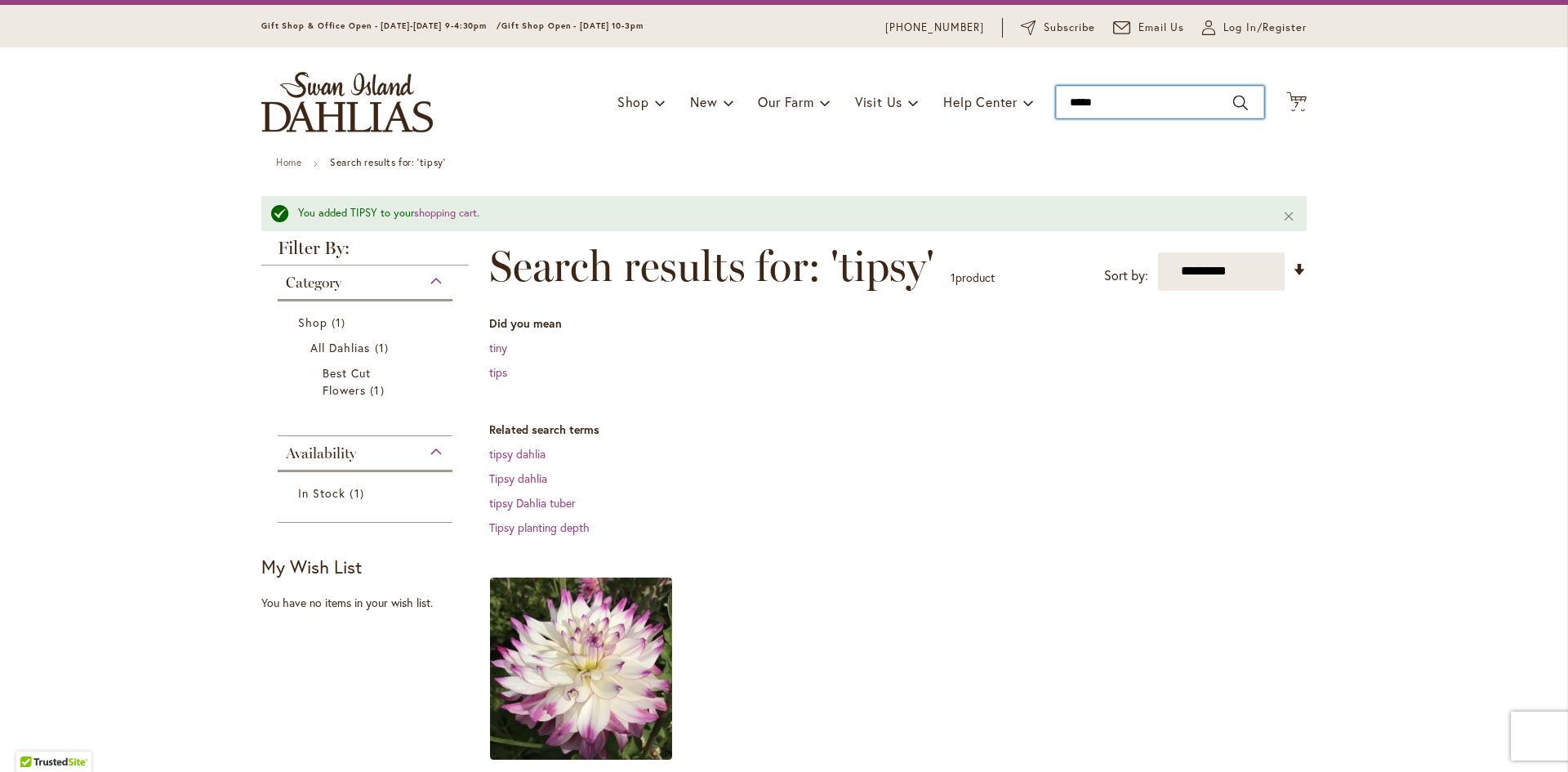
drag, startPoint x: 1103, startPoint y: 108, endPoint x: 882, endPoint y: 155, distance: 225.9
click at [910, 154] on div "Toggle Nav Shop Dahlia Tubers Collections Fresh Cut Dahlias Gardening Supplies …" at bounding box center [784, 102] width 1078 height 110
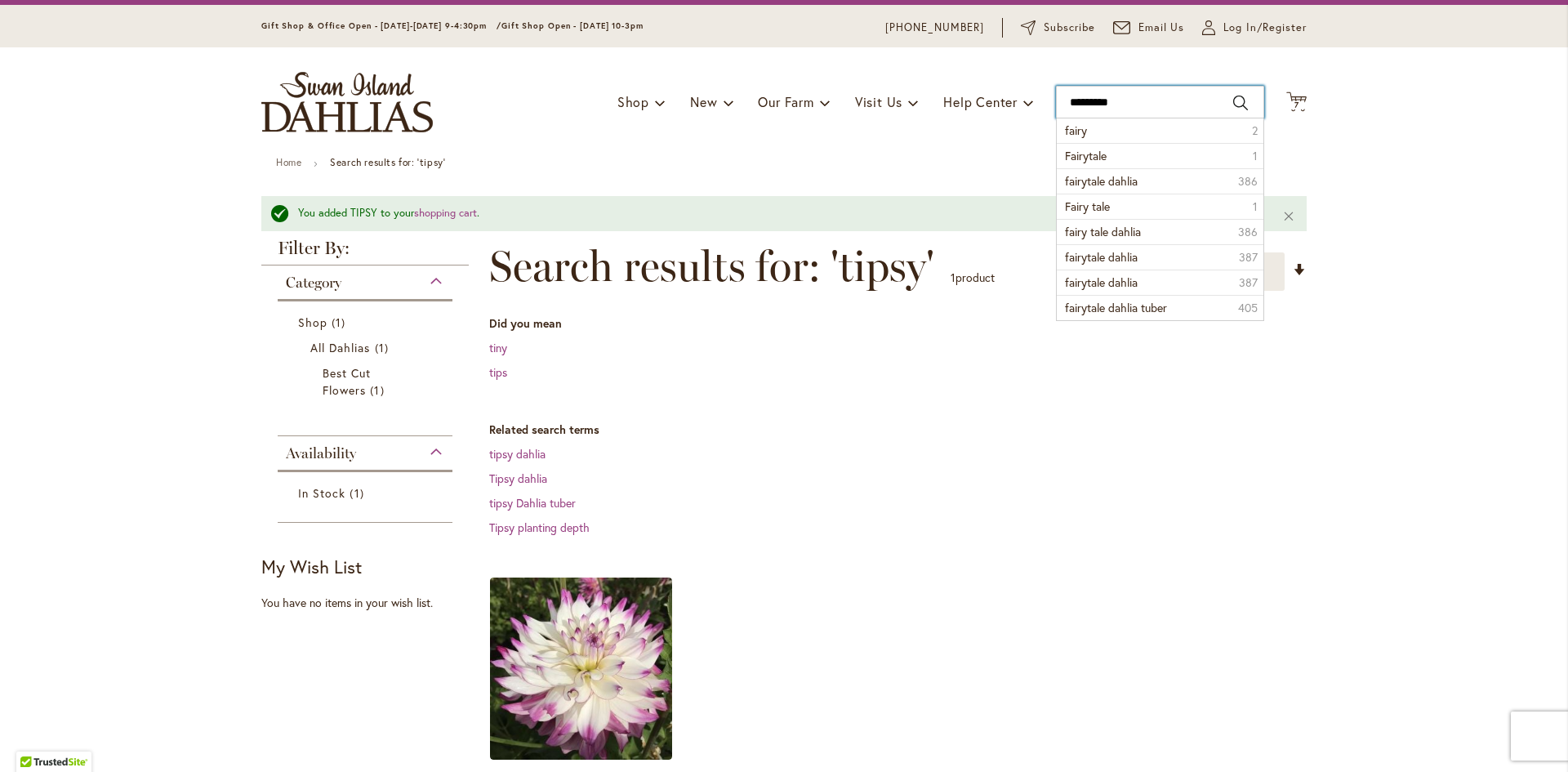
type input "**********"
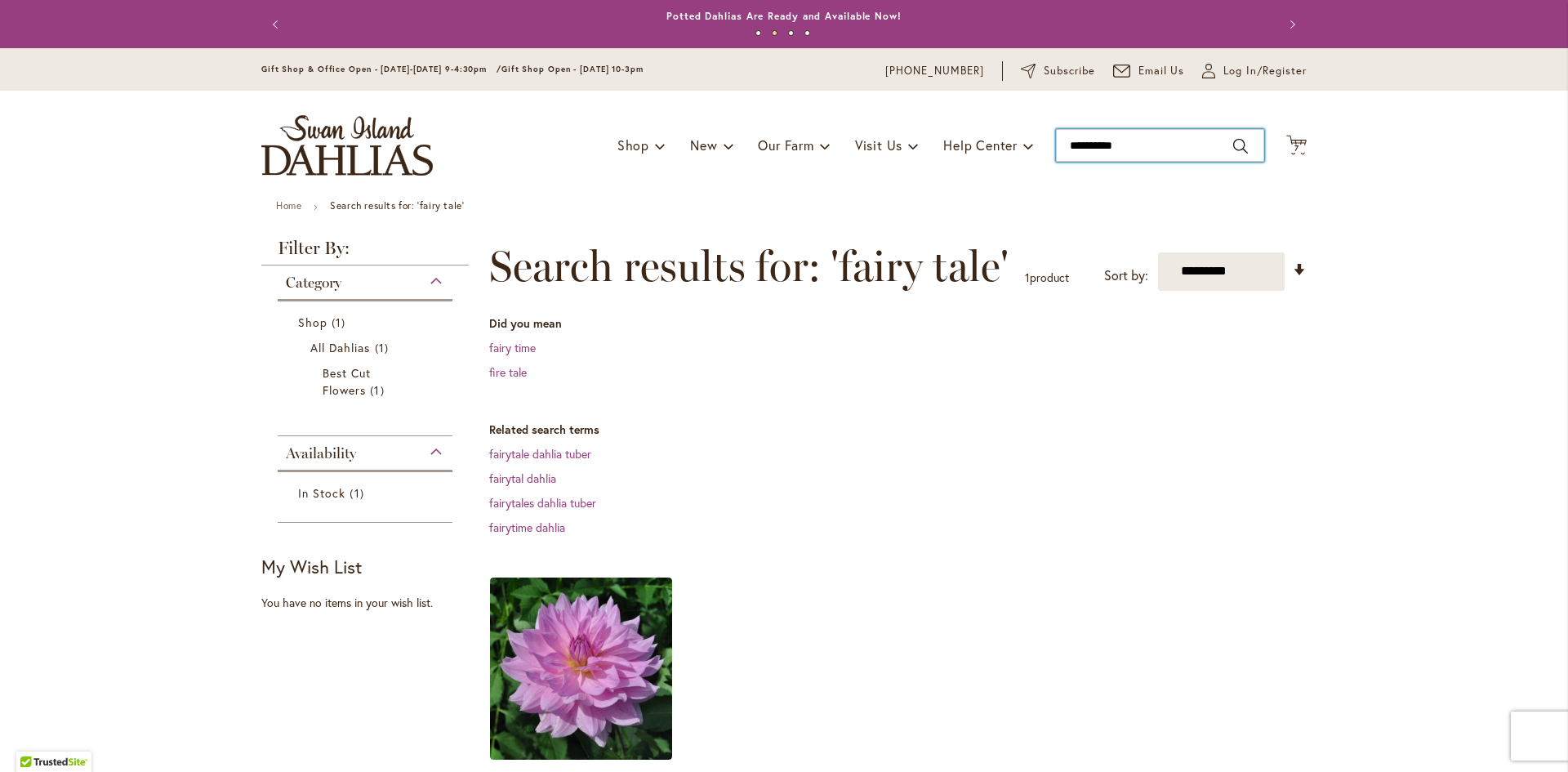
drag, startPoint x: 1116, startPoint y: 143, endPoint x: 1090, endPoint y: 153, distance: 27.9
click at [1090, 153] on input "**********" at bounding box center [1160, 145] width 209 height 33
type input "*********"
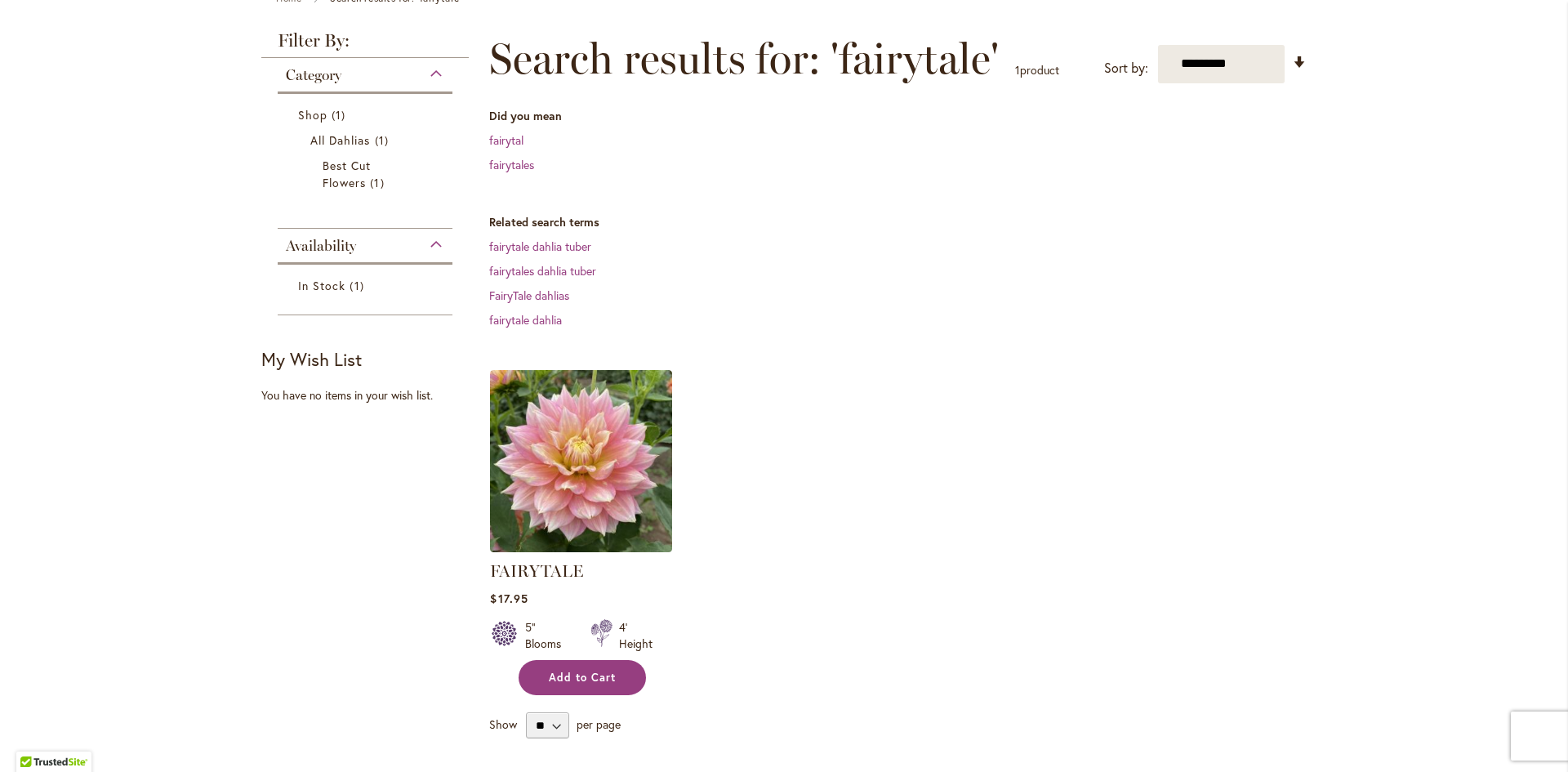
scroll to position [245, 0]
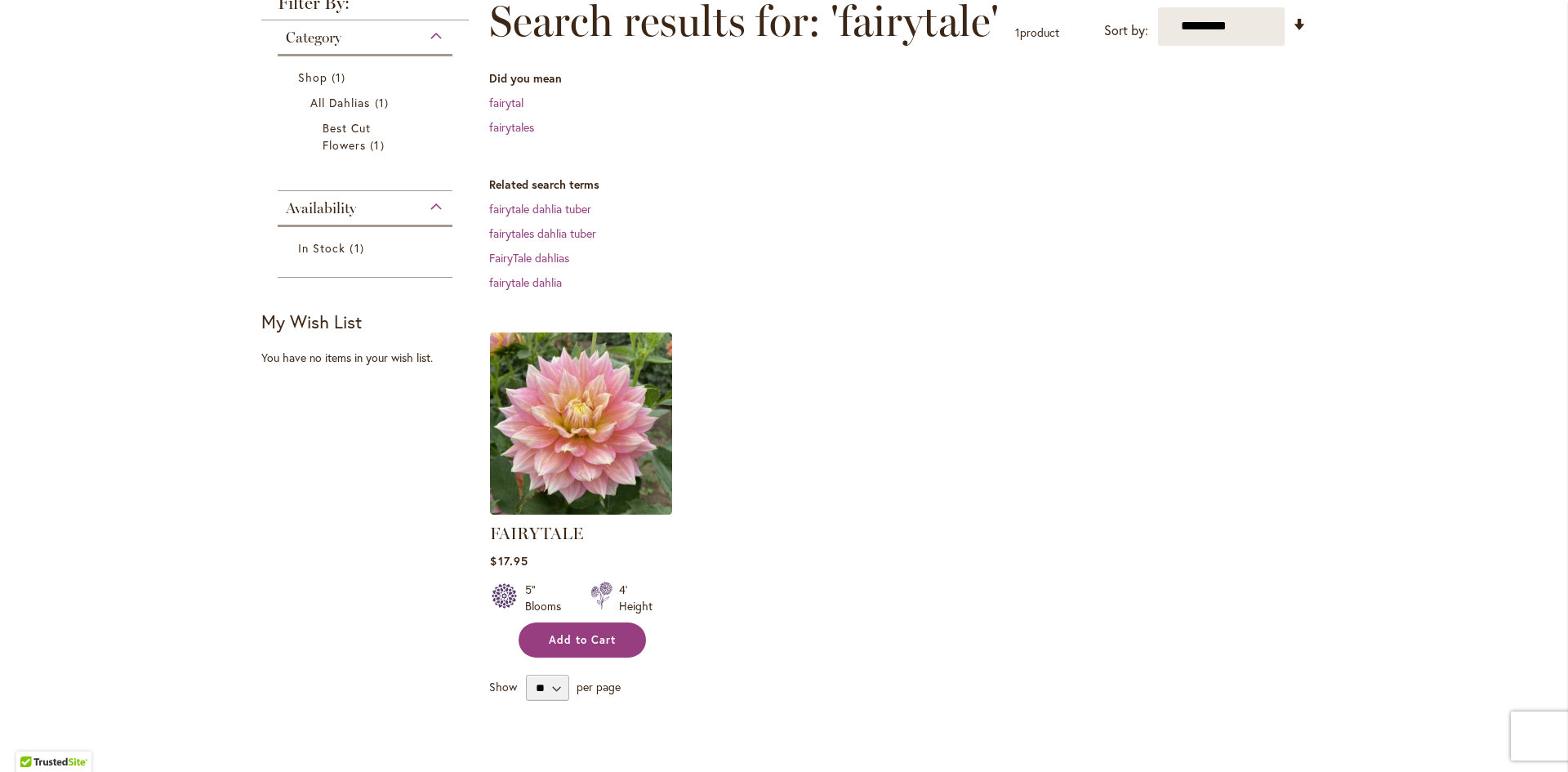
click at [587, 637] on span "Add to Cart" at bounding box center [582, 639] width 67 height 14
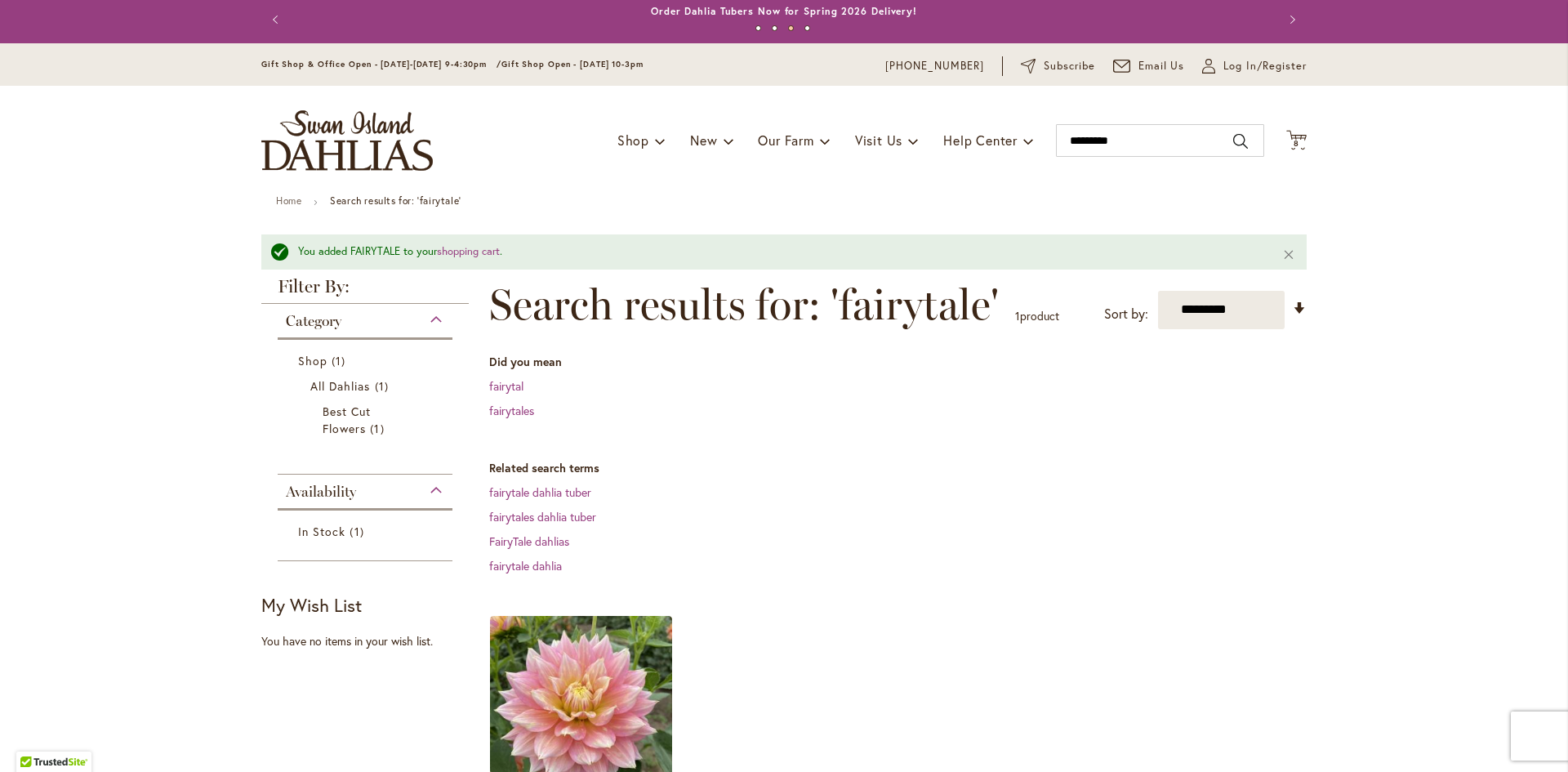
scroll to position [0, 0]
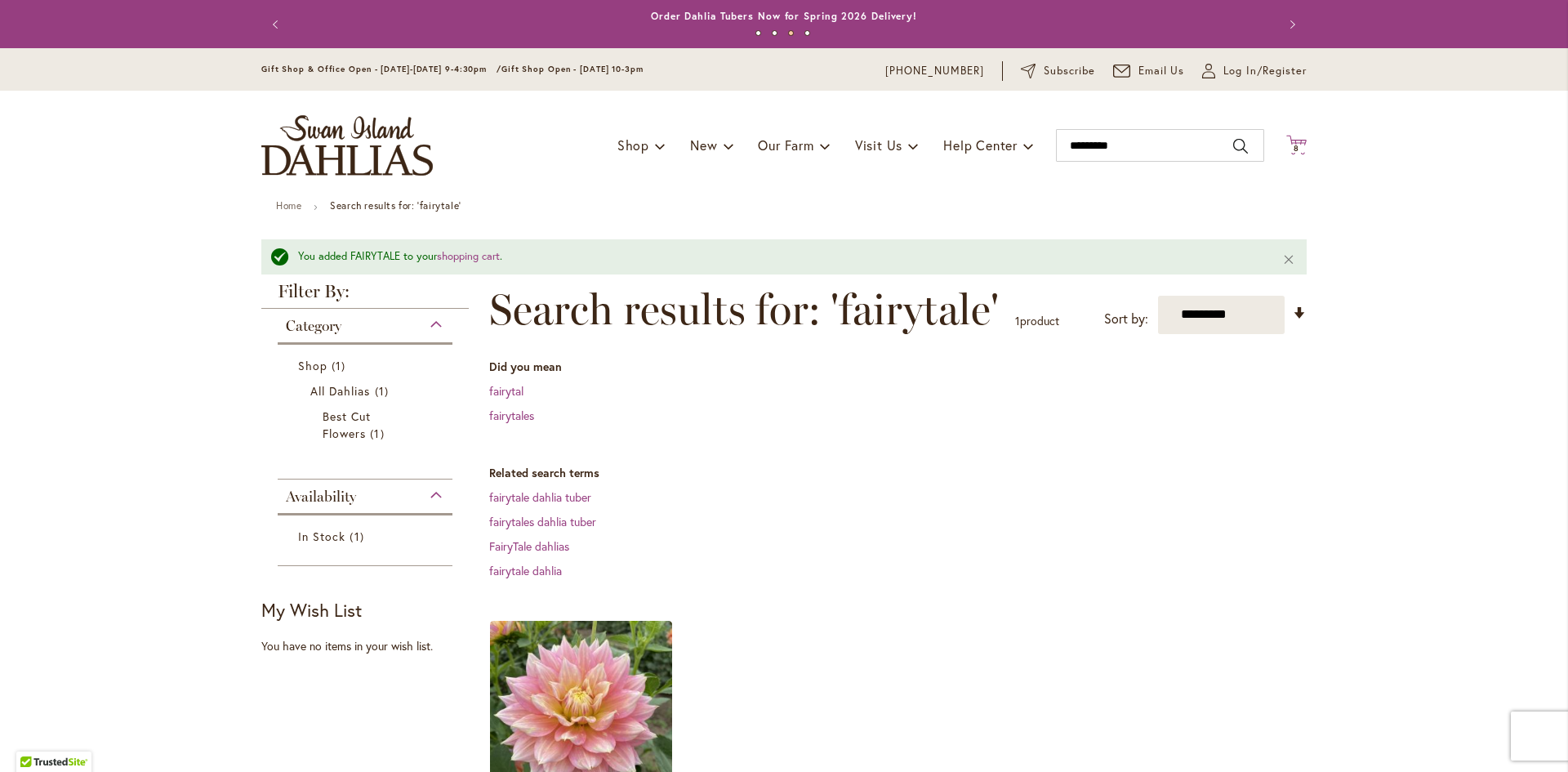
click at [1295, 143] on icon "Cart .cls-1 { fill: #231f20; }" at bounding box center [1297, 145] width 20 height 20
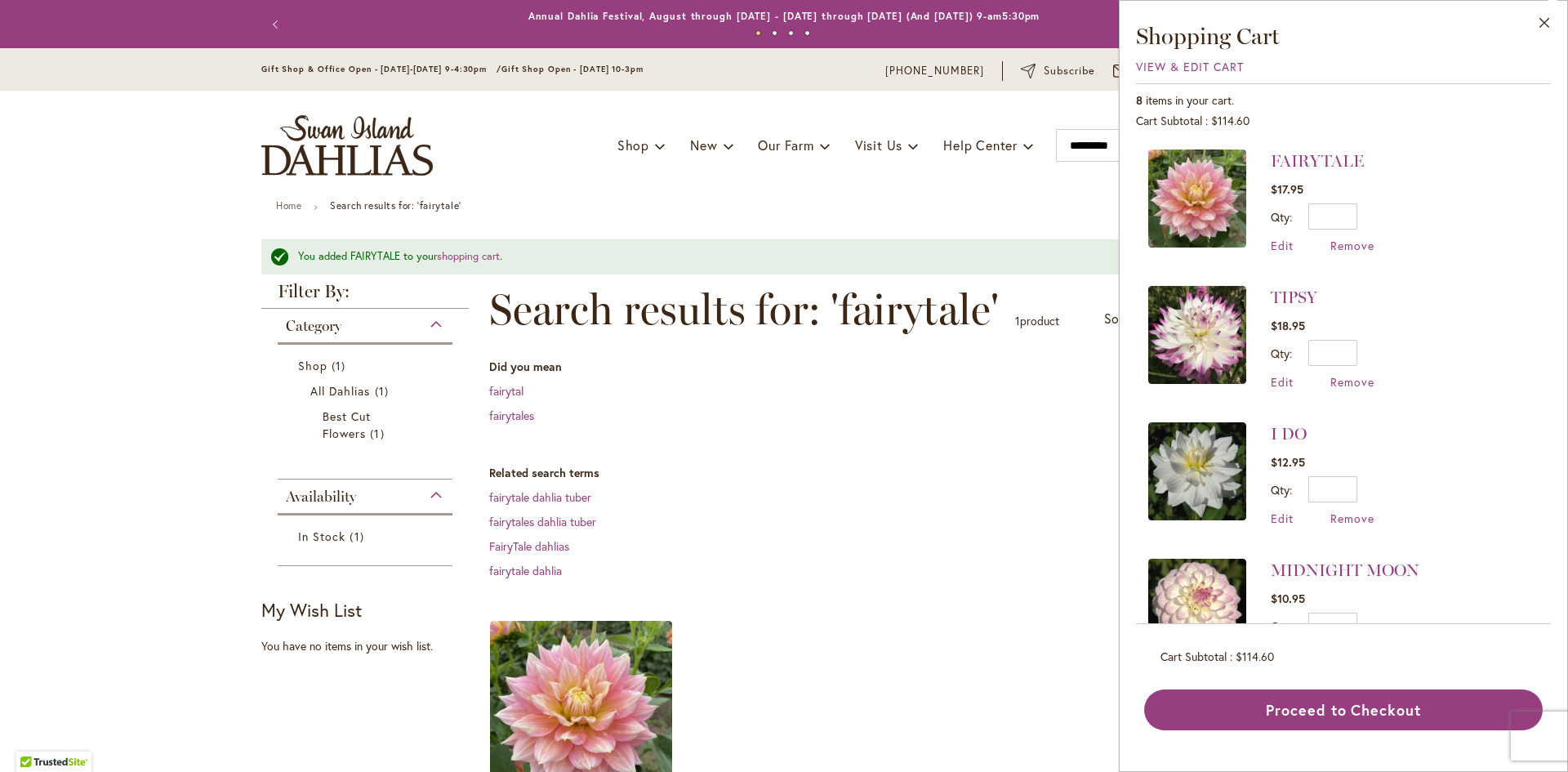
drag, startPoint x: 1542, startPoint y: 24, endPoint x: 1521, endPoint y: 27, distance: 21.2
click at [1542, 24] on button "Close" at bounding box center [1544, 26] width 45 height 52
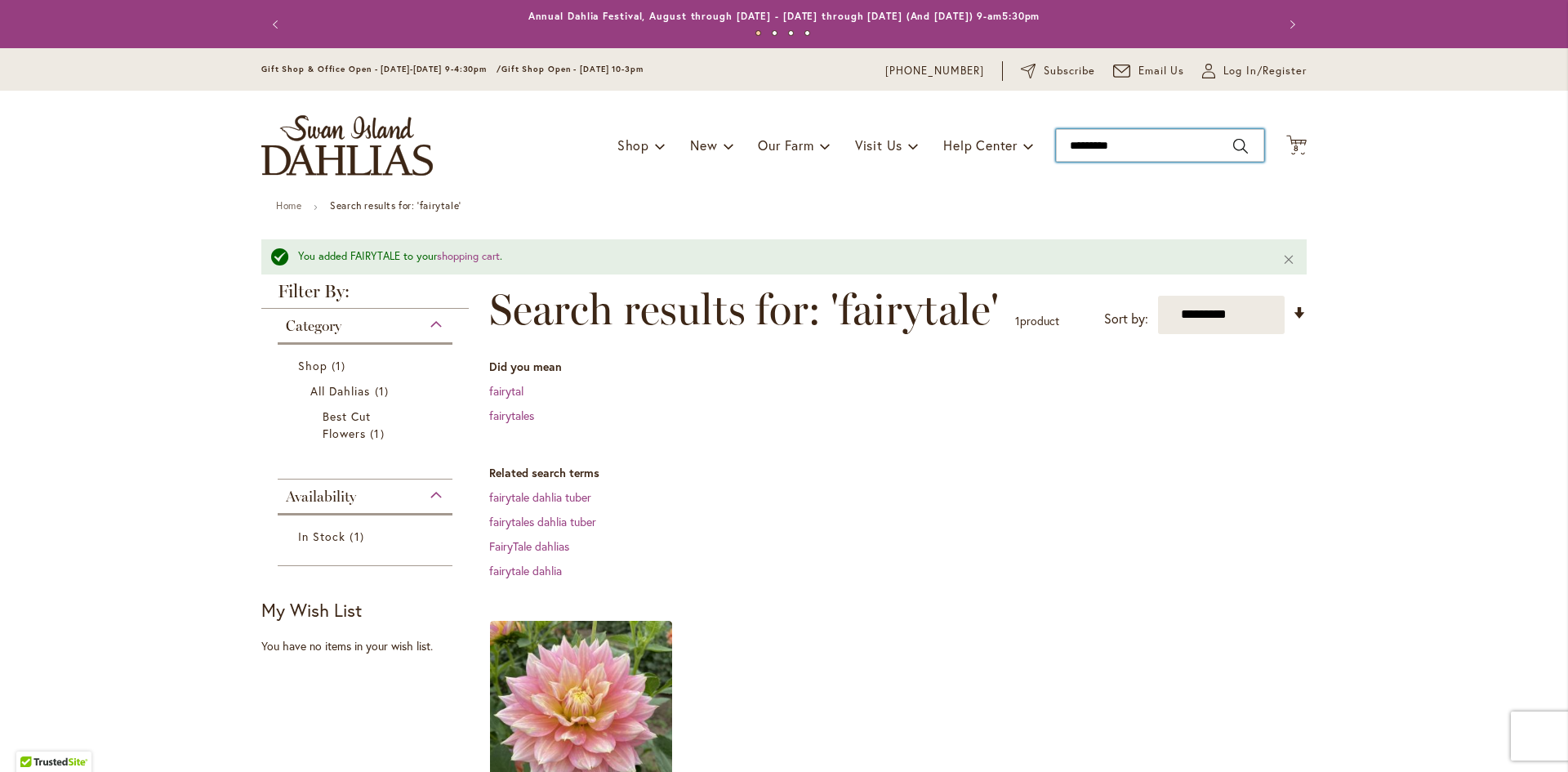
drag, startPoint x: 1130, startPoint y: 142, endPoint x: 1013, endPoint y: 170, distance: 120.3
click at [1013, 170] on div "Toggle Nav Shop Dahlia Tubers Collections Fresh Cut Dahlias Gardening Supplies …" at bounding box center [784, 145] width 1078 height 110
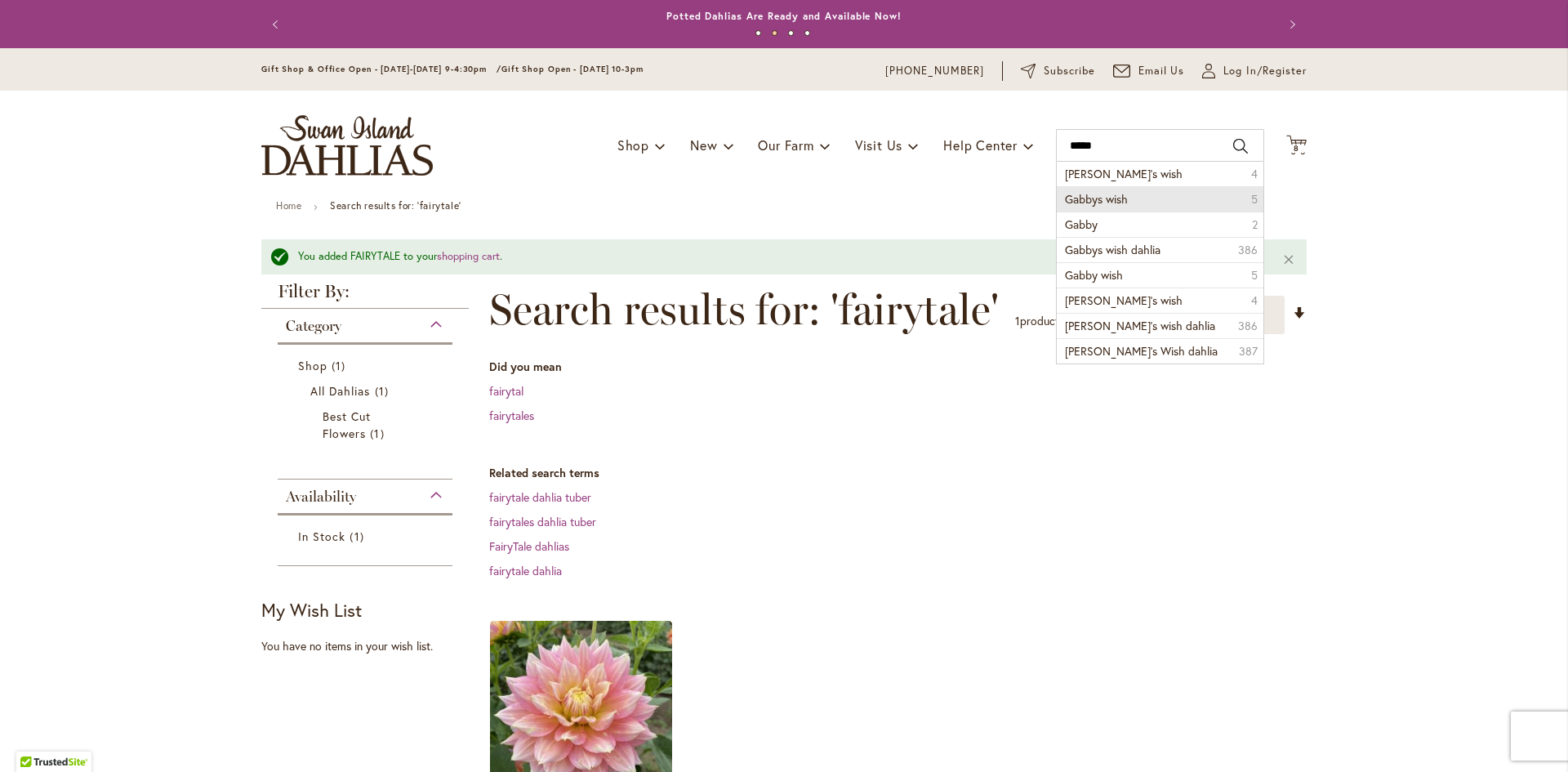
click at [1090, 198] on span "Gabbys wish" at bounding box center [1097, 198] width 63 height 15
type input "**********"
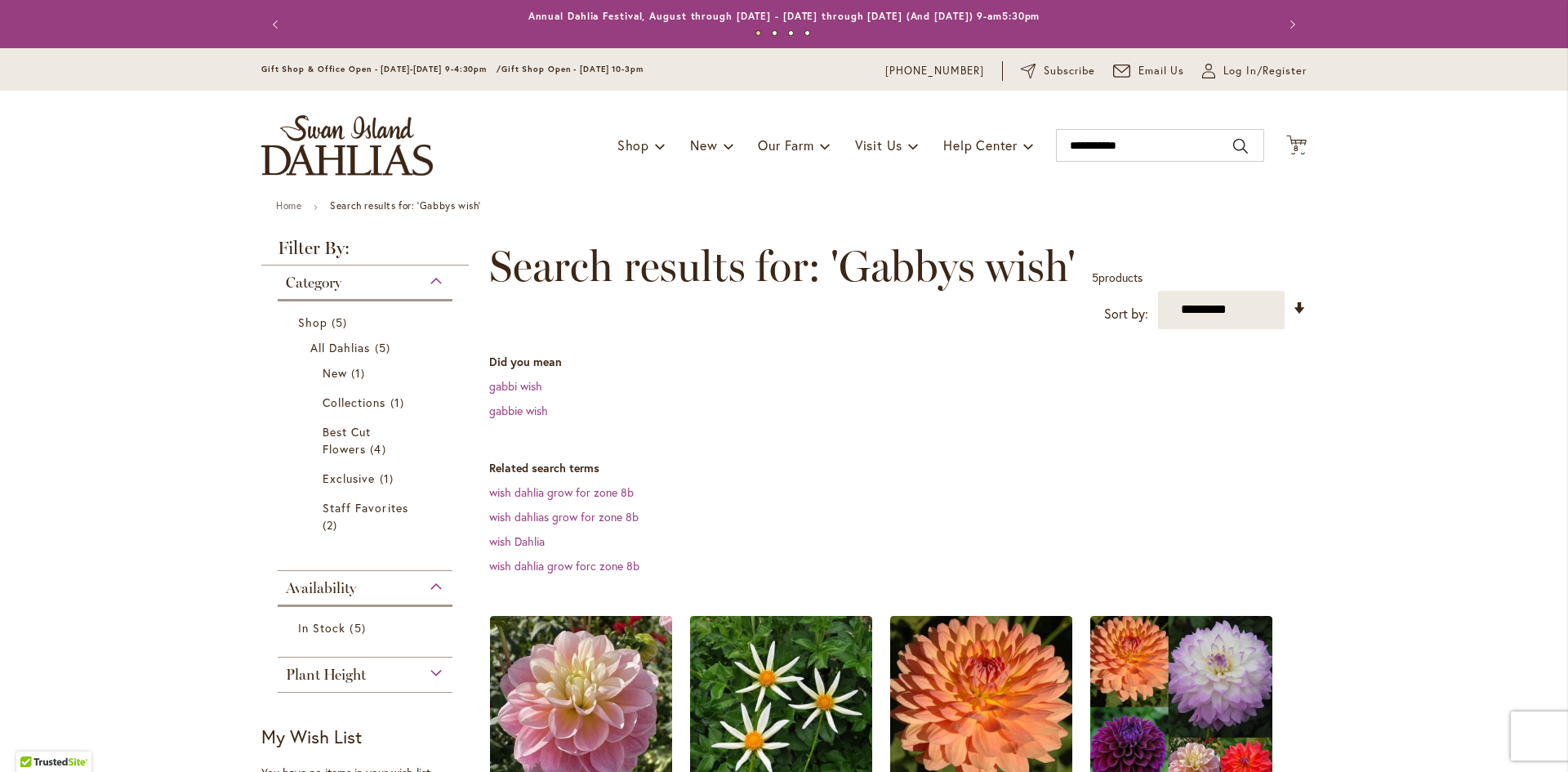
scroll to position [245, 0]
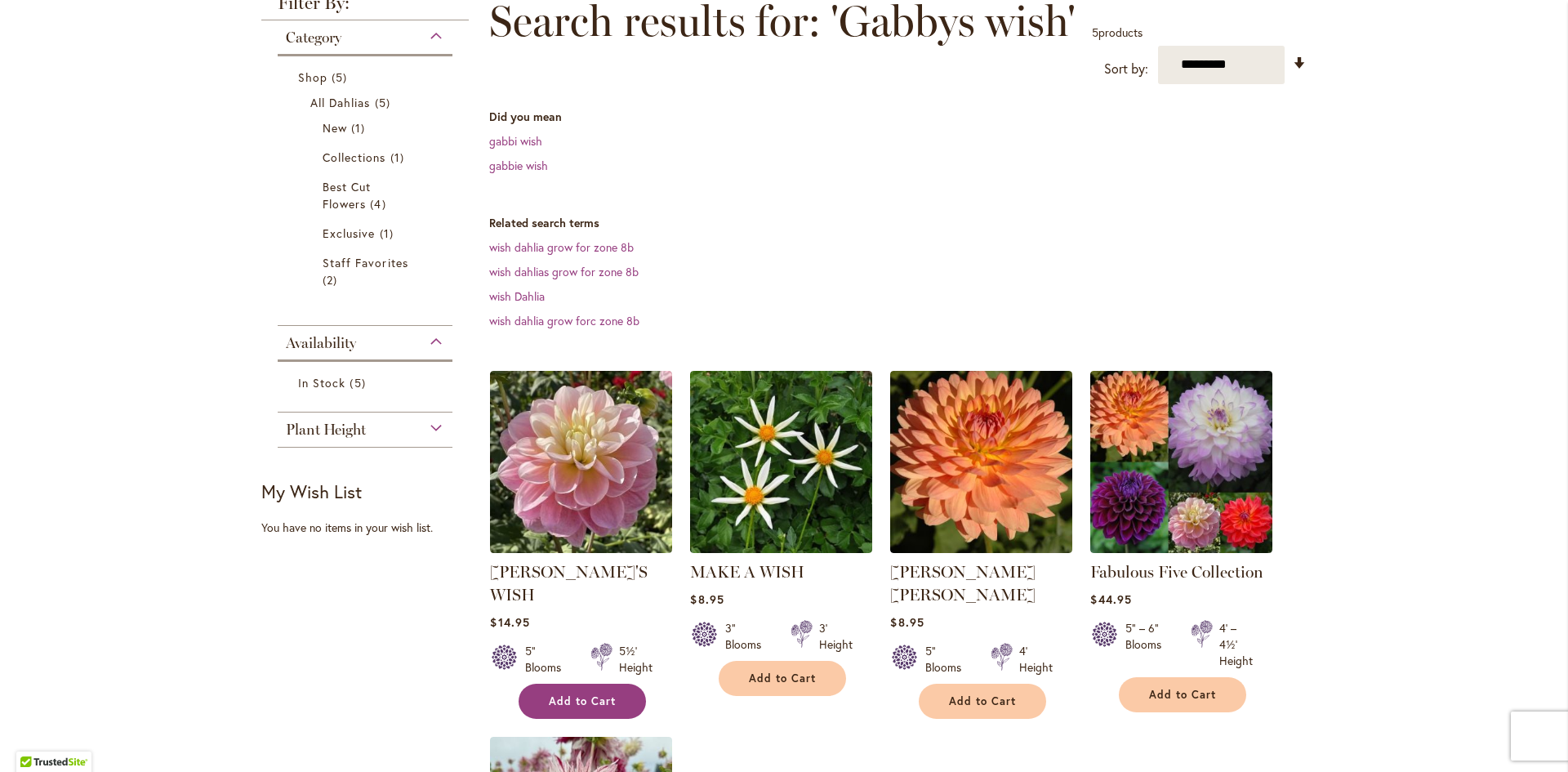
click at [596, 694] on span "Add to Cart" at bounding box center [582, 701] width 67 height 14
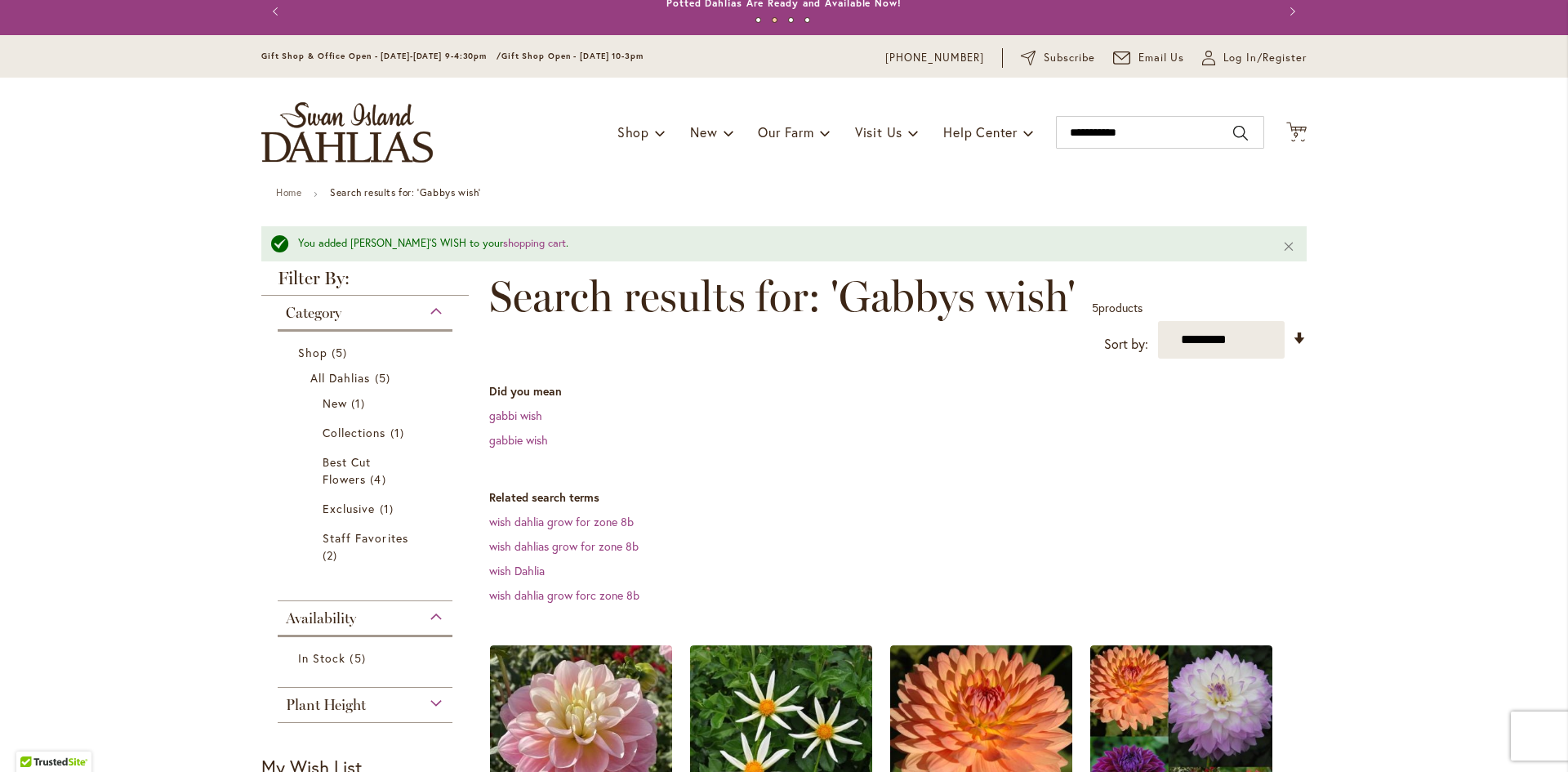
scroll to position [0, 0]
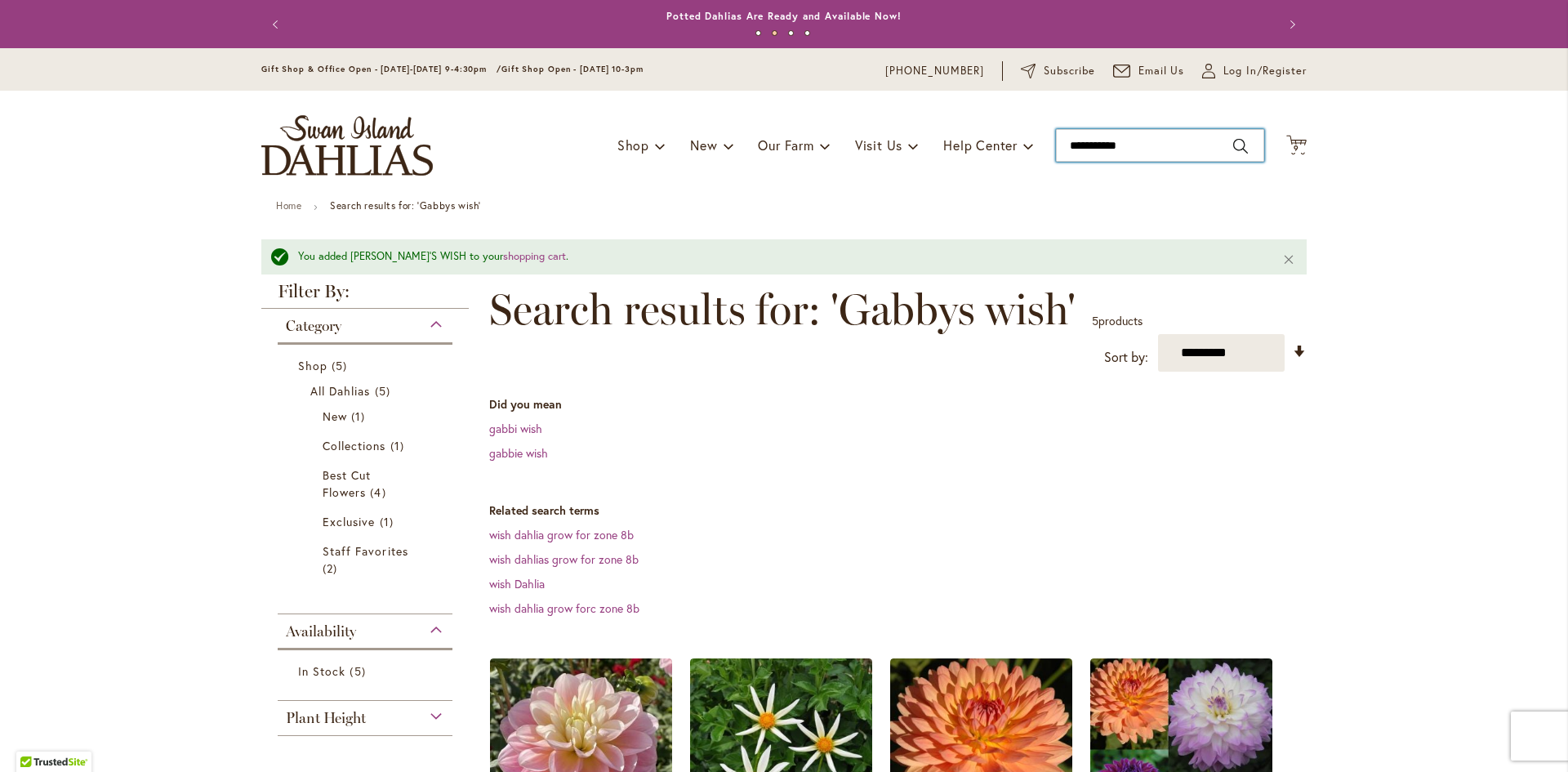
drag, startPoint x: 1150, startPoint y: 143, endPoint x: 882, endPoint y: 182, distance: 270.8
click at [888, 182] on div "Toggle Nav Shop Dahlia Tubers Collections Fresh Cut Dahlias Gardening Supplies …" at bounding box center [784, 145] width 1078 height 110
type input "**********"
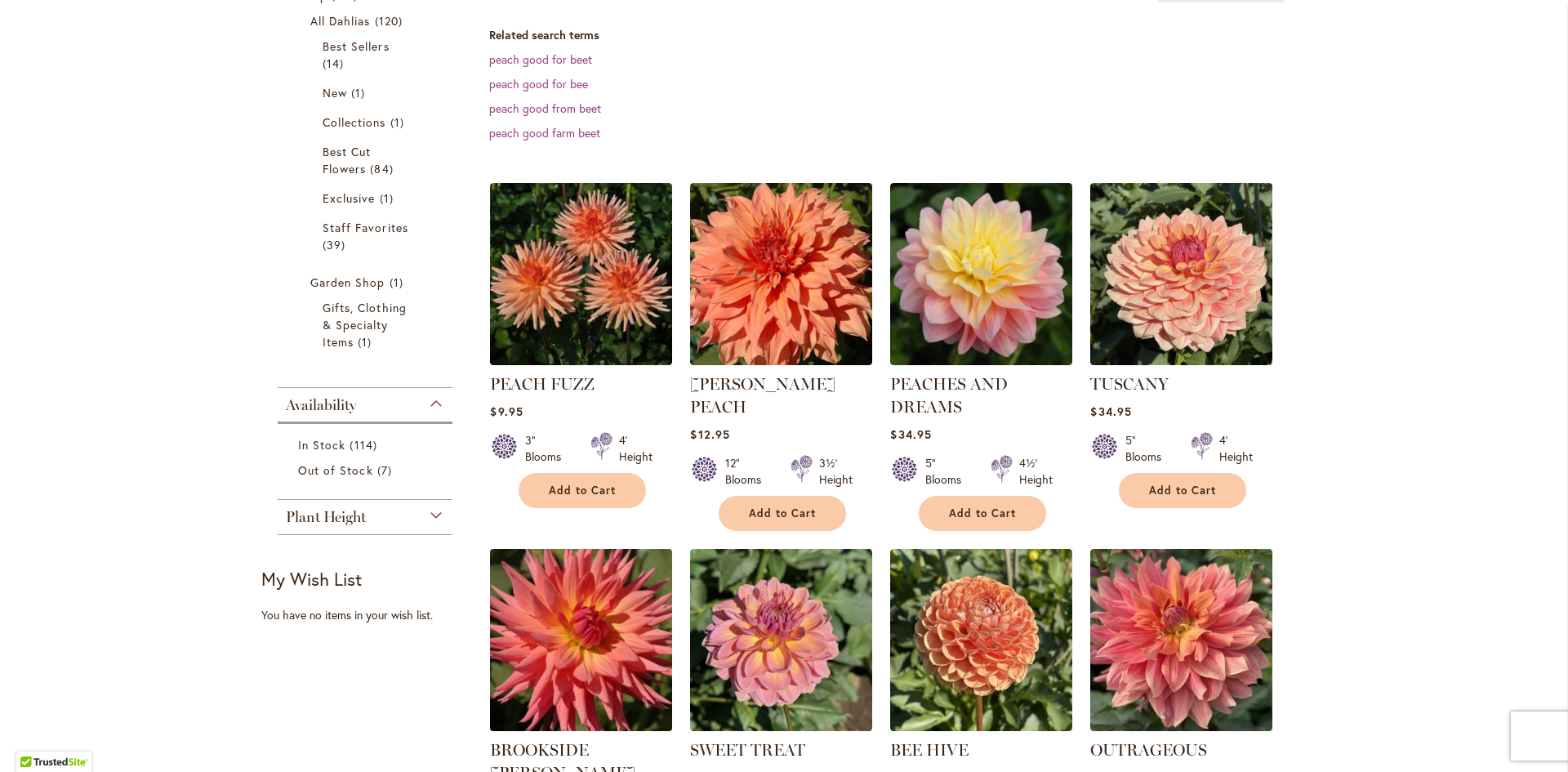
scroll to position [245, 0]
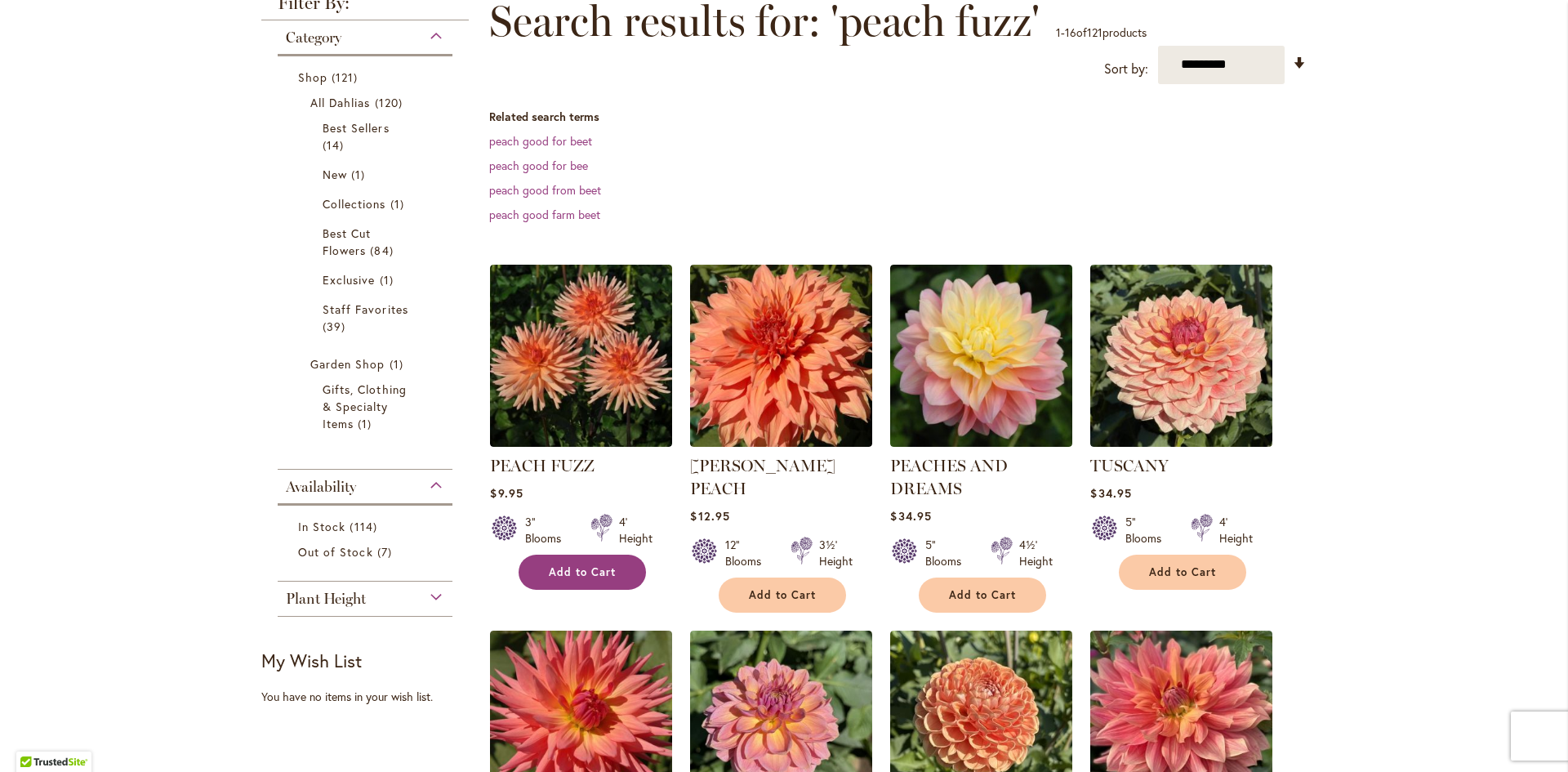
click at [580, 568] on span "Add to Cart" at bounding box center [582, 572] width 67 height 14
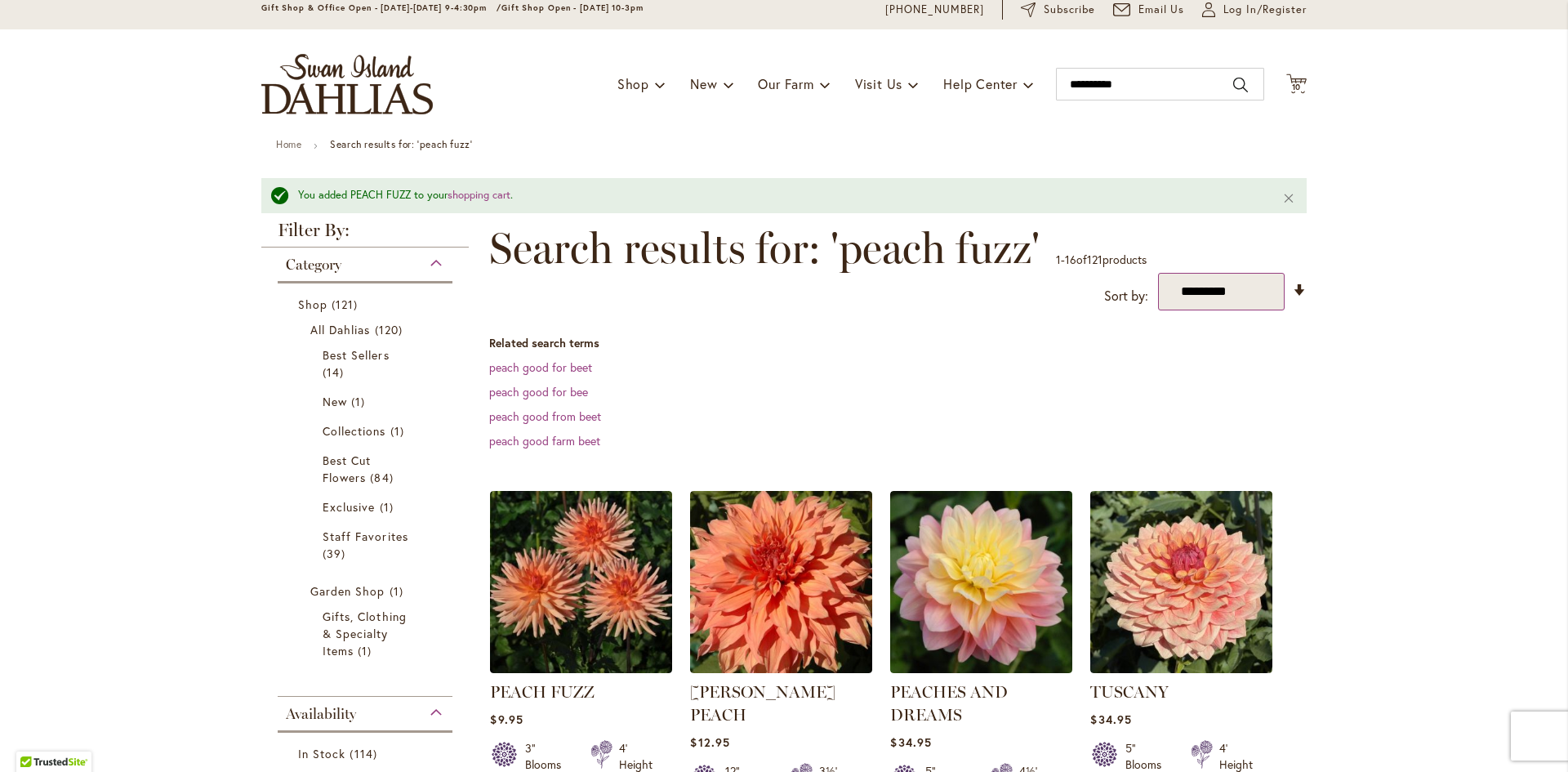
scroll to position [0, 0]
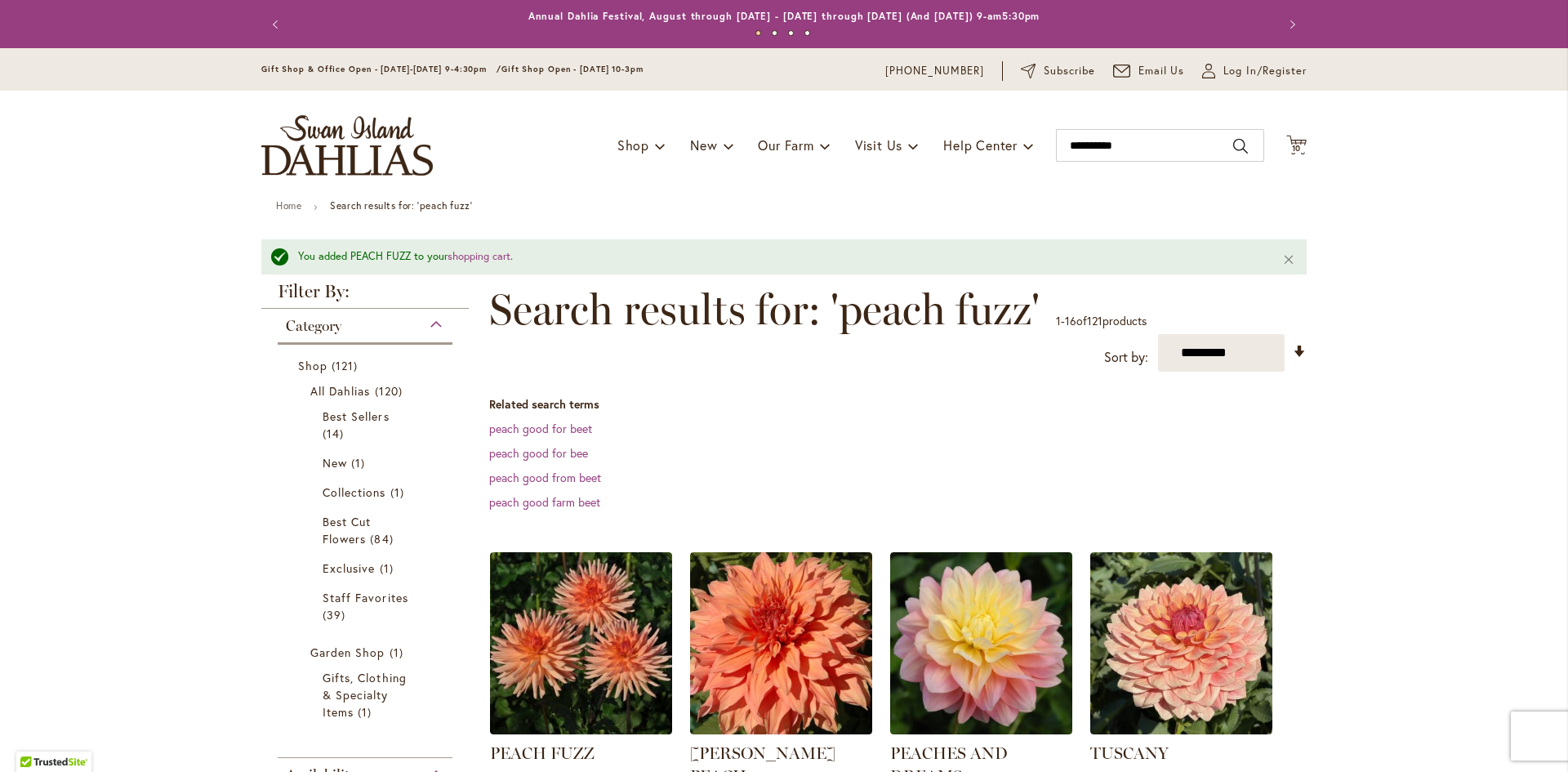
drag, startPoint x: 1294, startPoint y: 143, endPoint x: 1274, endPoint y: 185, distance: 46.5
click at [1292, 146] on button "Cart .cls-1 { fill: #231f20; } 10 10 items" at bounding box center [1297, 146] width 20 height 22
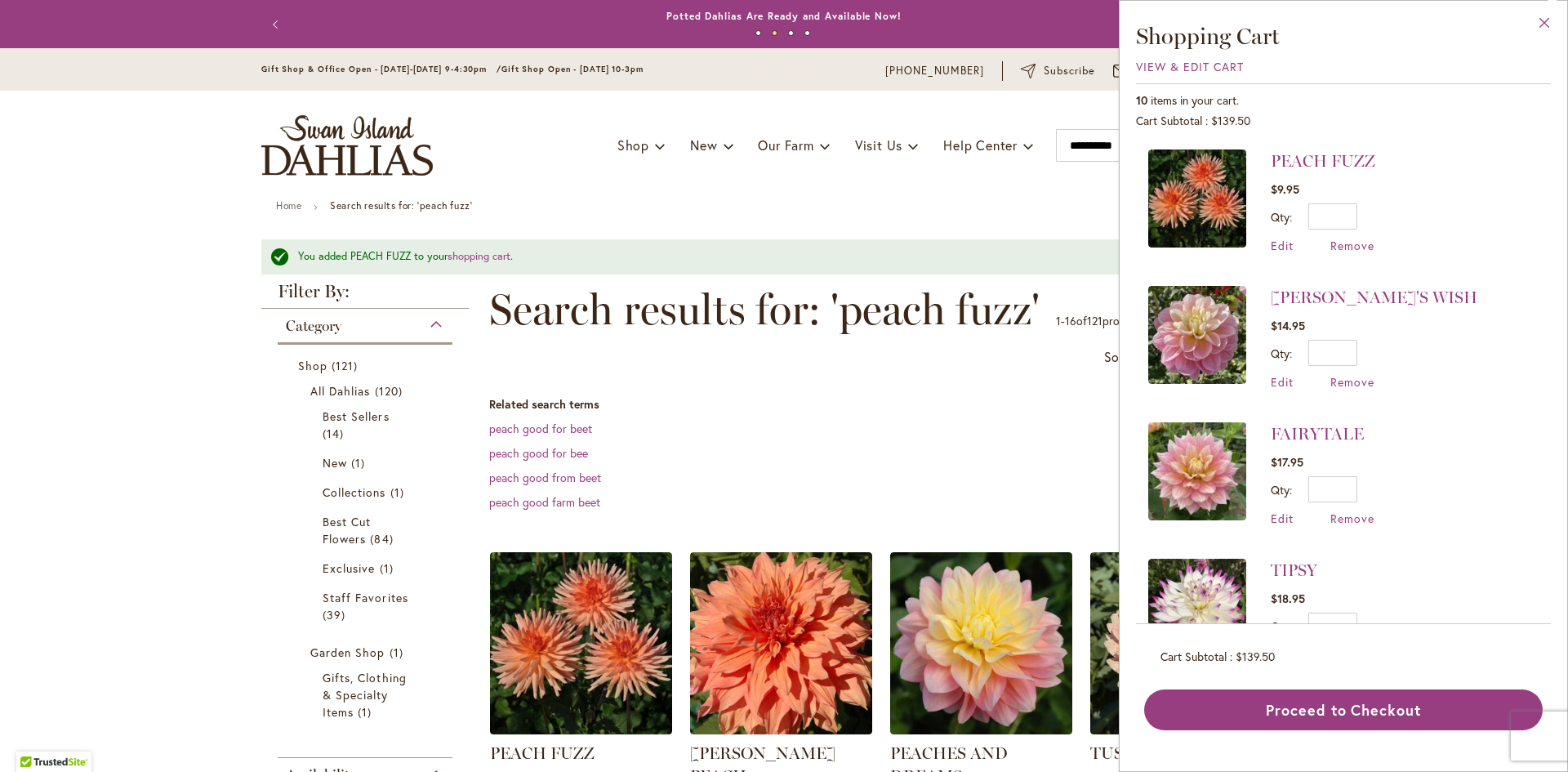
drag, startPoint x: 1545, startPoint y: 20, endPoint x: 1522, endPoint y: 29, distance: 24.7
click at [1545, 20] on button "Close" at bounding box center [1544, 26] width 45 height 52
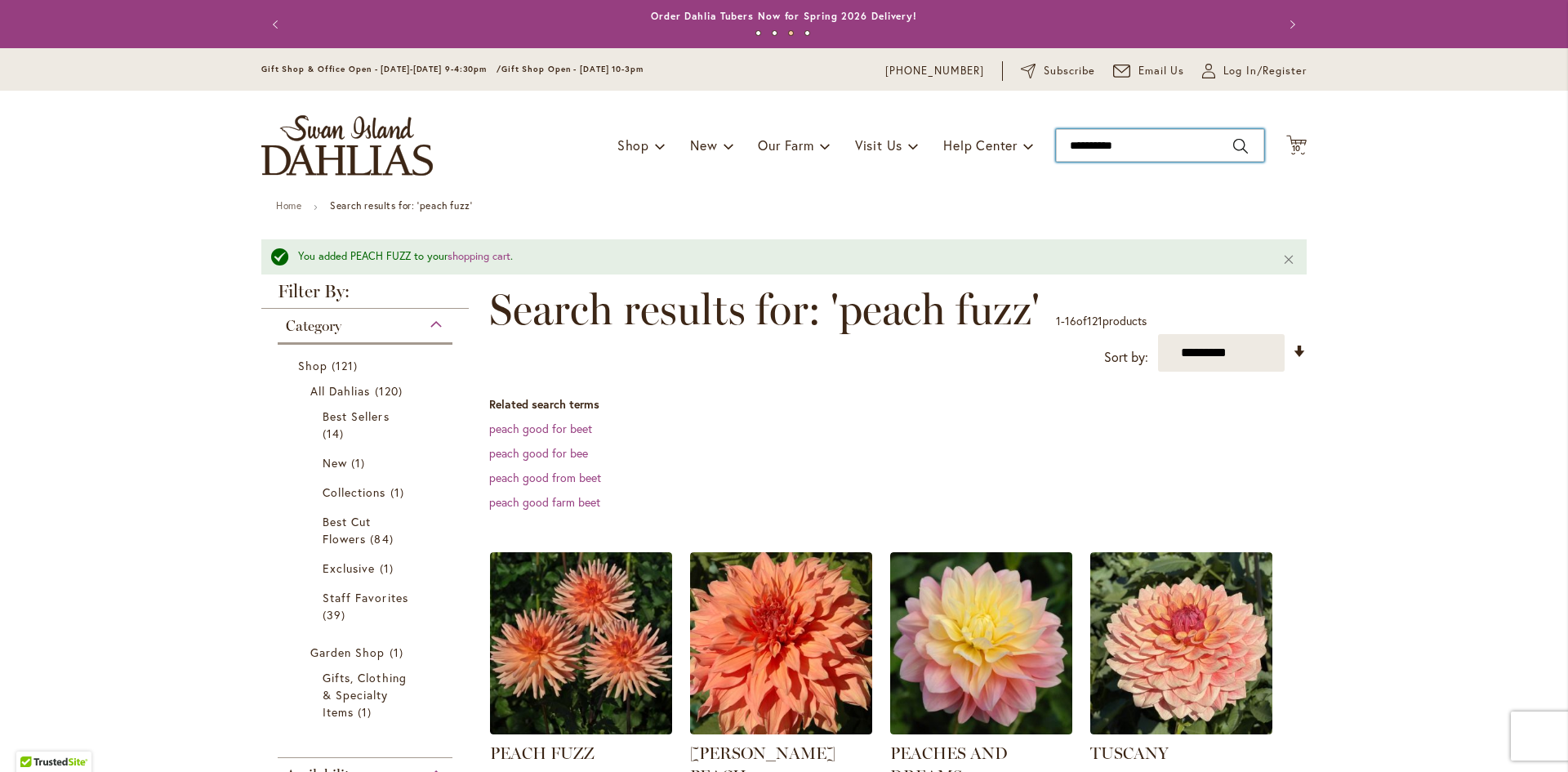
click at [1138, 150] on input "**********" at bounding box center [1160, 145] width 209 height 33
drag, startPoint x: 1137, startPoint y: 144, endPoint x: 951, endPoint y: 181, distance: 189.6
click at [954, 181] on div "Toggle Nav Shop Dahlia Tubers Collections Fresh Cut Dahlias Gardening Supplies …" at bounding box center [784, 145] width 1078 height 110
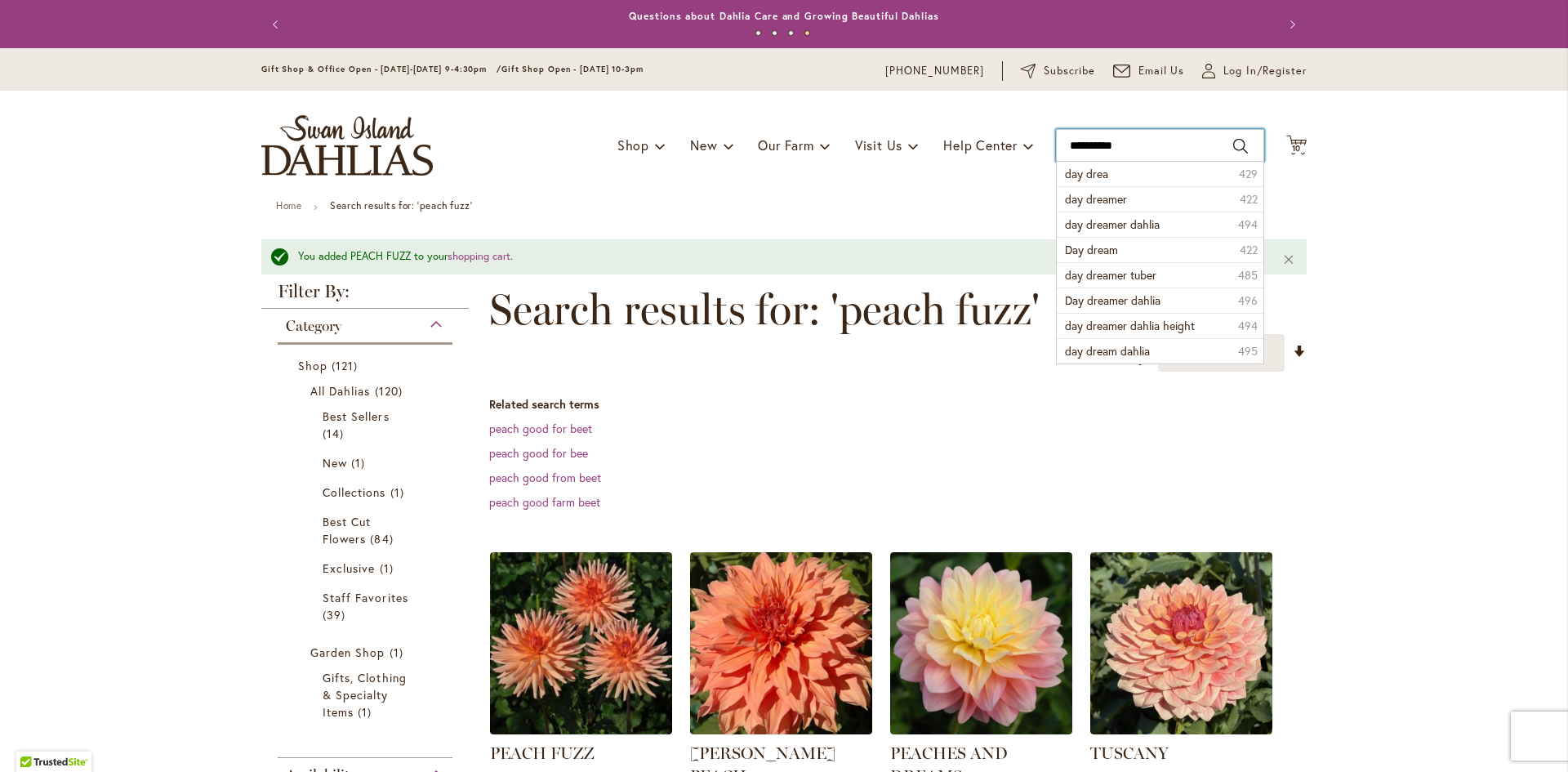
type input "**********"
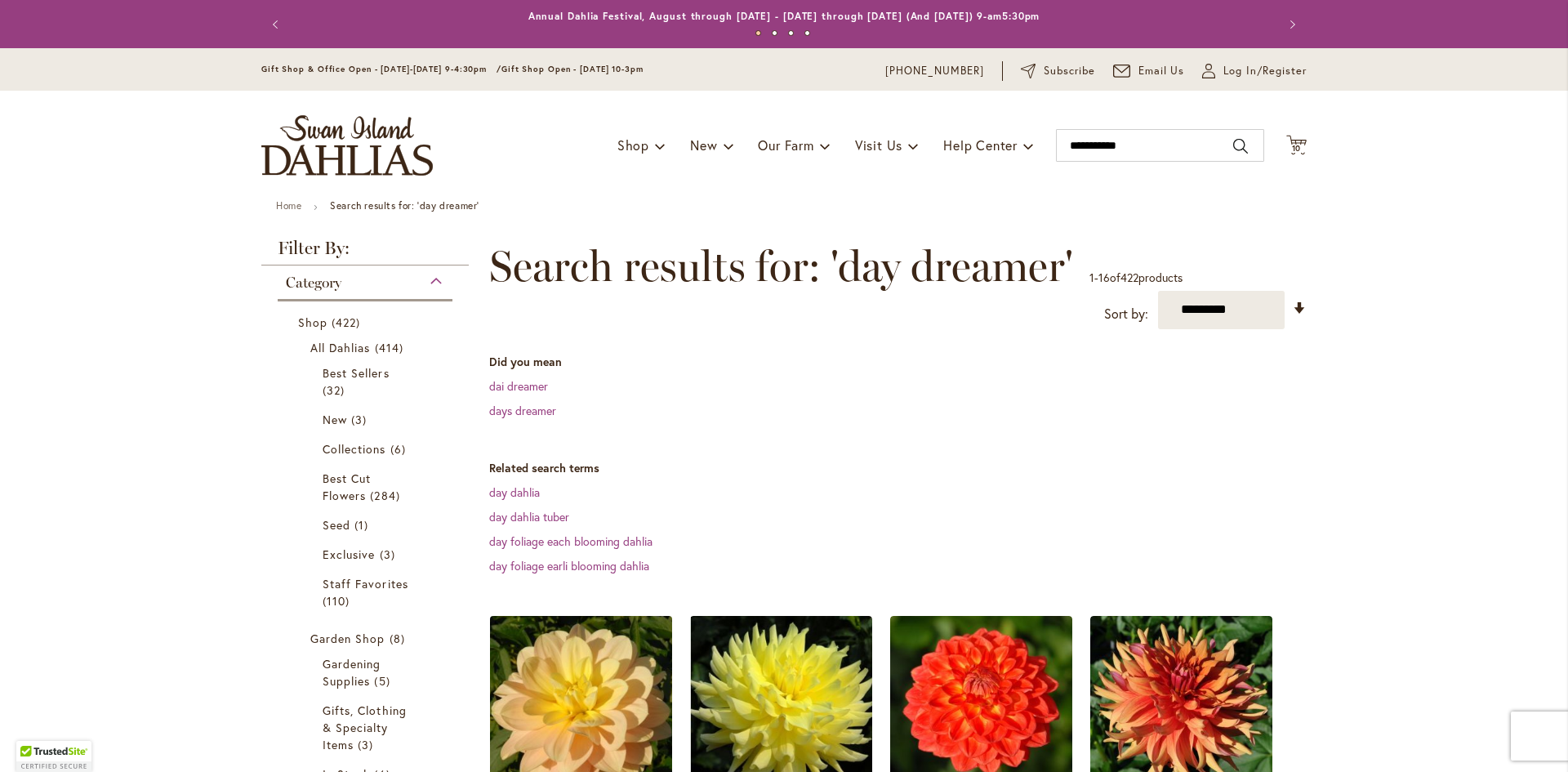
scroll to position [357, 0]
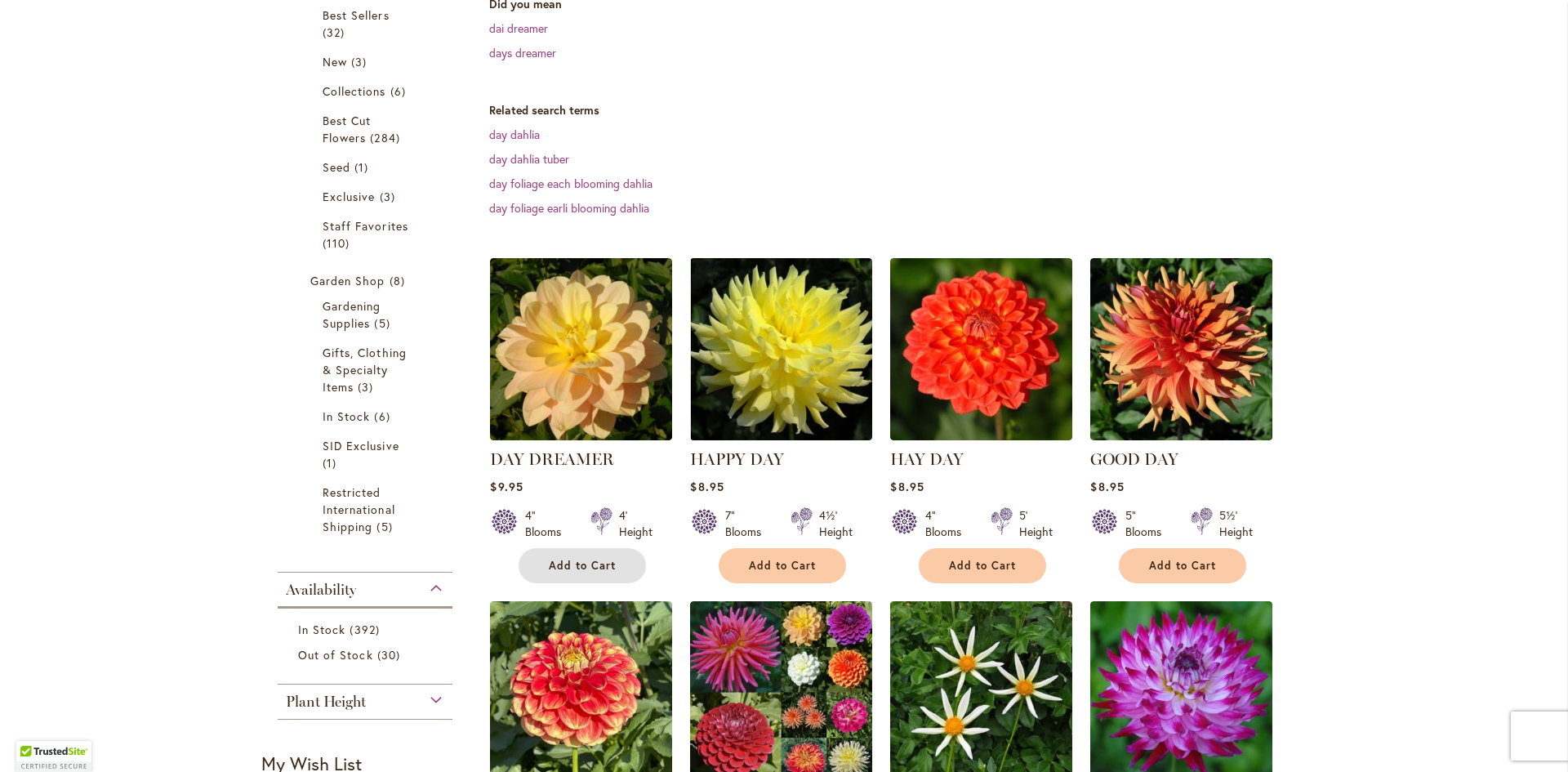
click at [568, 563] on span "Add to Cart" at bounding box center [582, 565] width 67 height 14
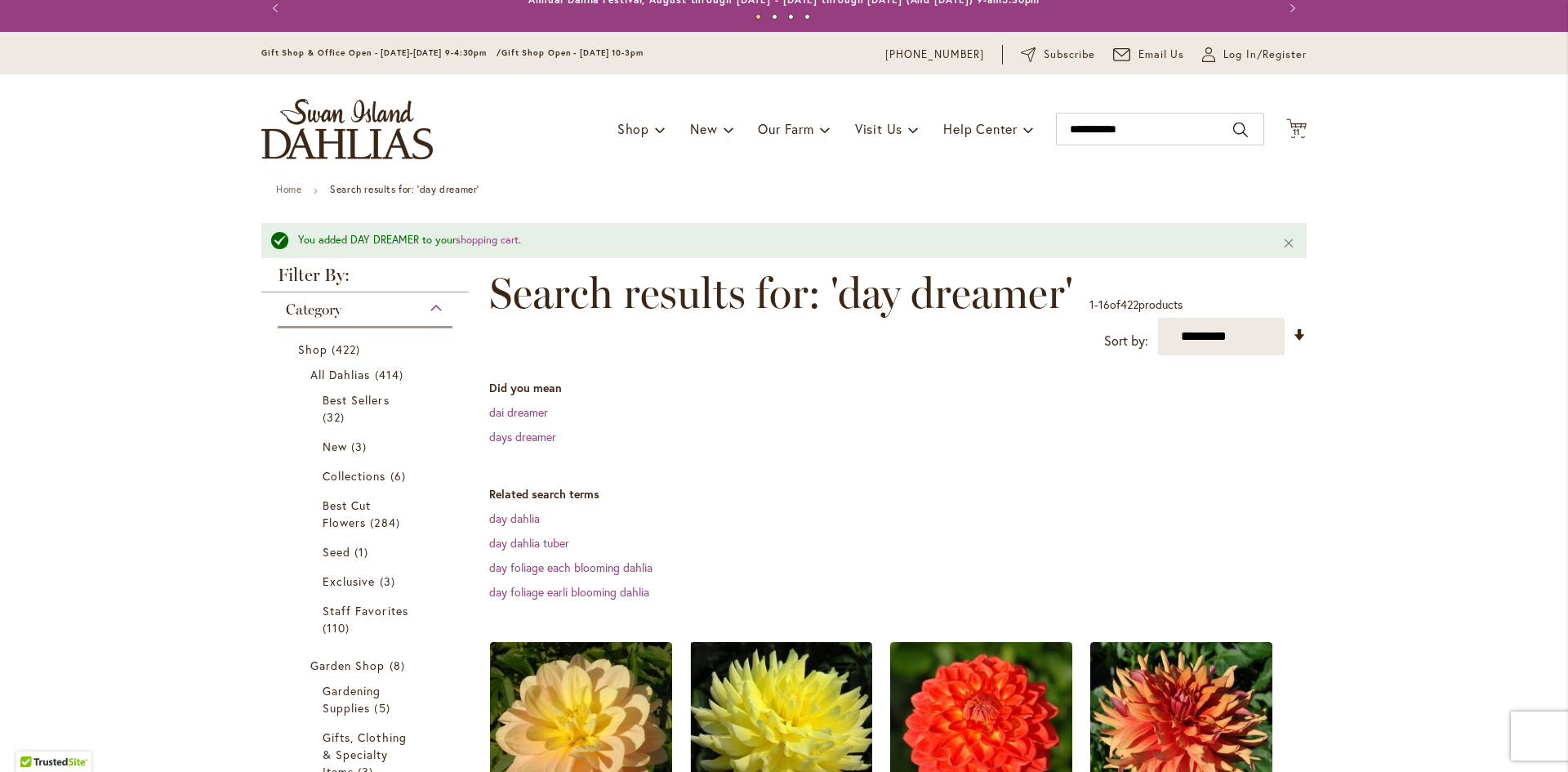
scroll to position [0, 0]
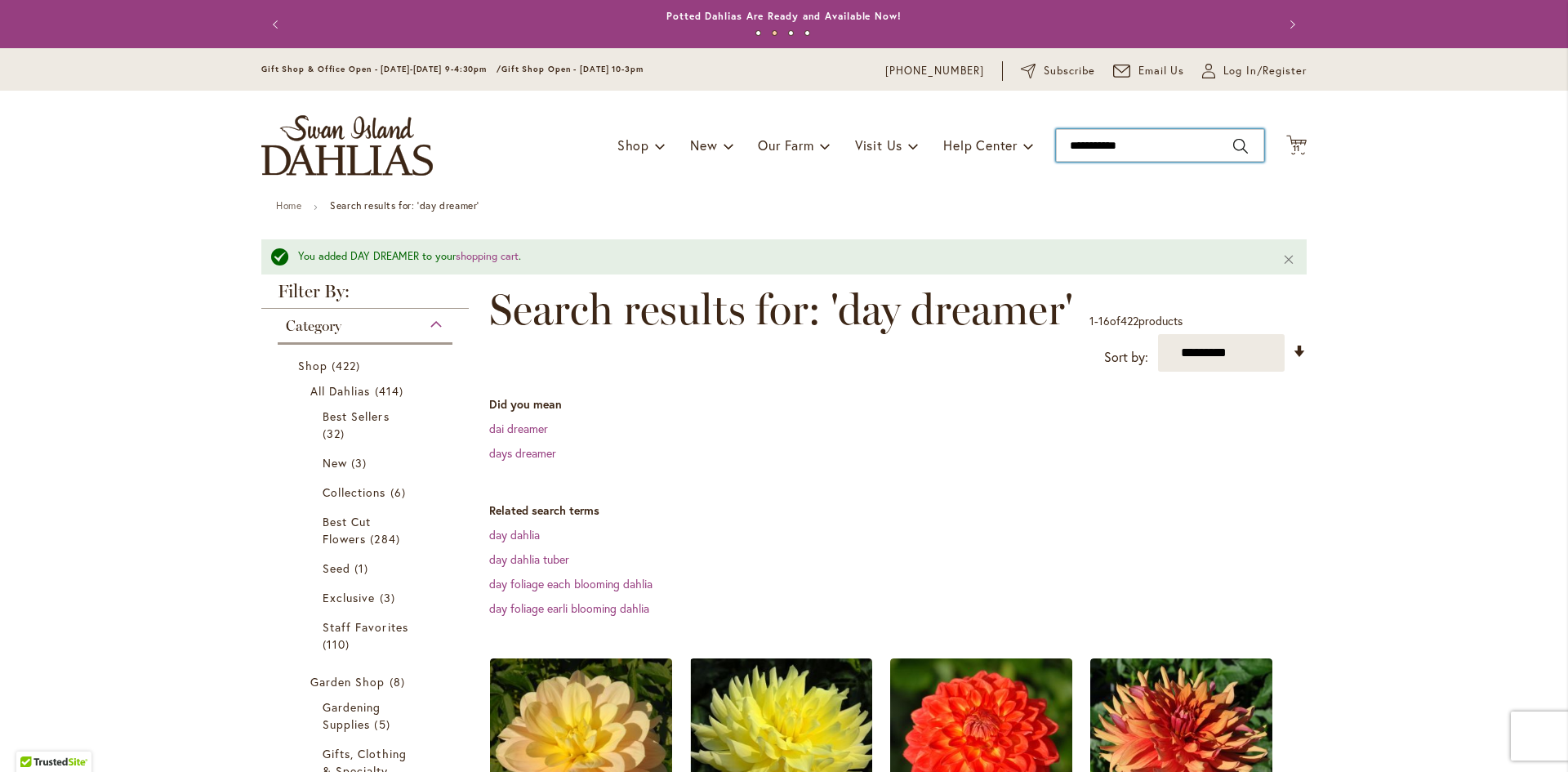
drag, startPoint x: 1142, startPoint y: 153, endPoint x: 964, endPoint y: 207, distance: 186.0
type input "**********"
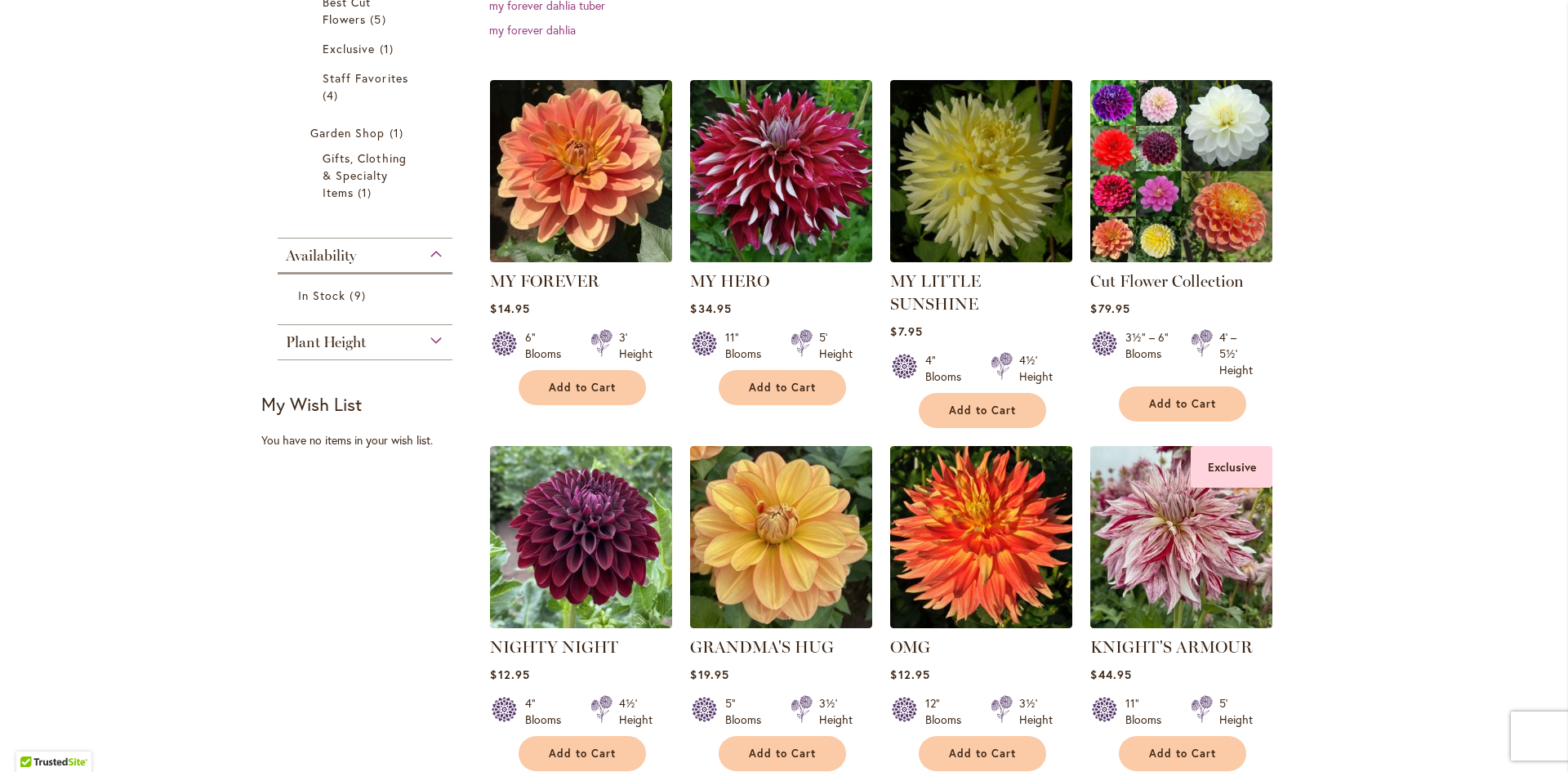
scroll to position [490, 0]
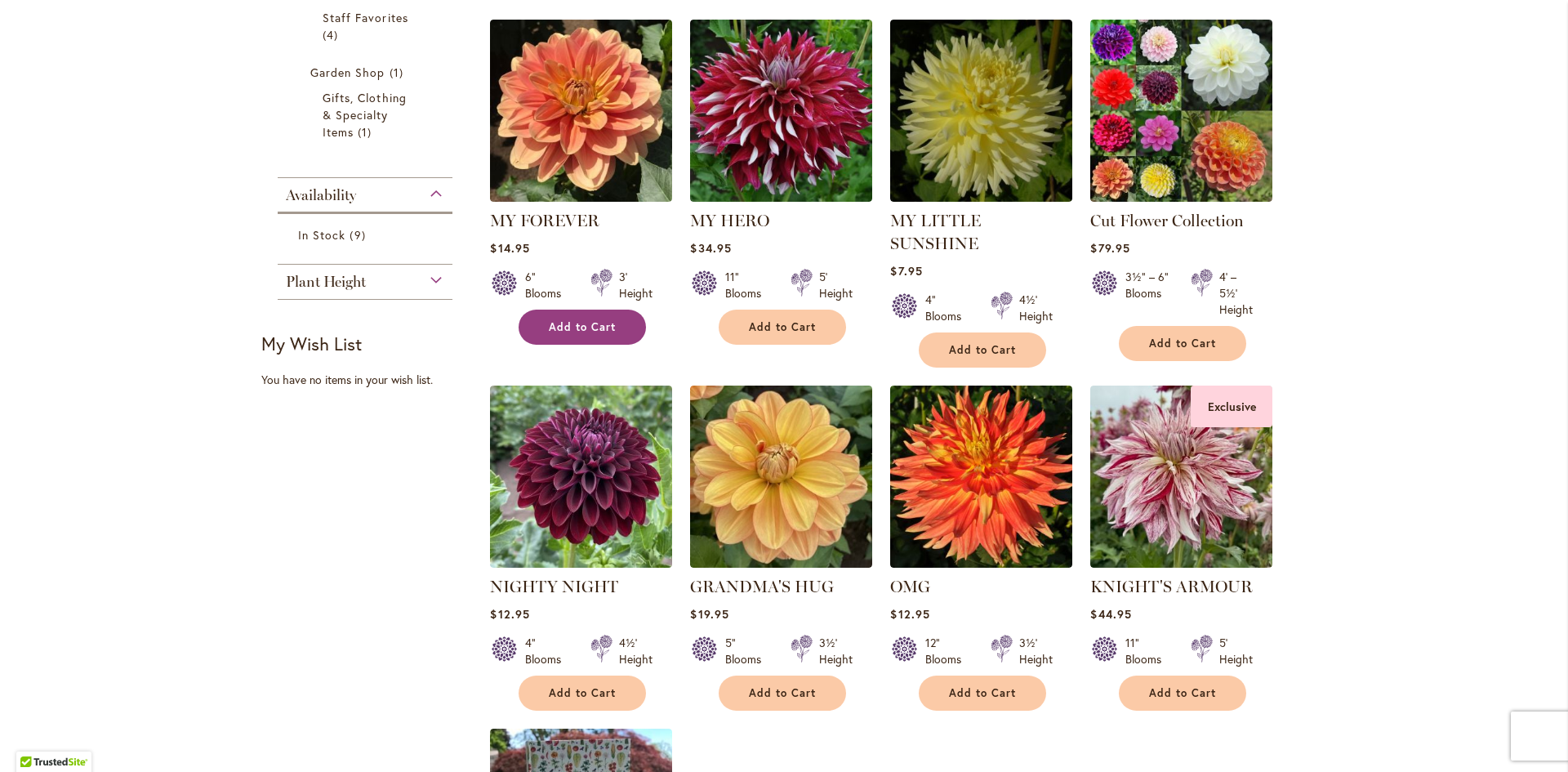
click at [584, 324] on span "Add to Cart" at bounding box center [582, 327] width 67 height 14
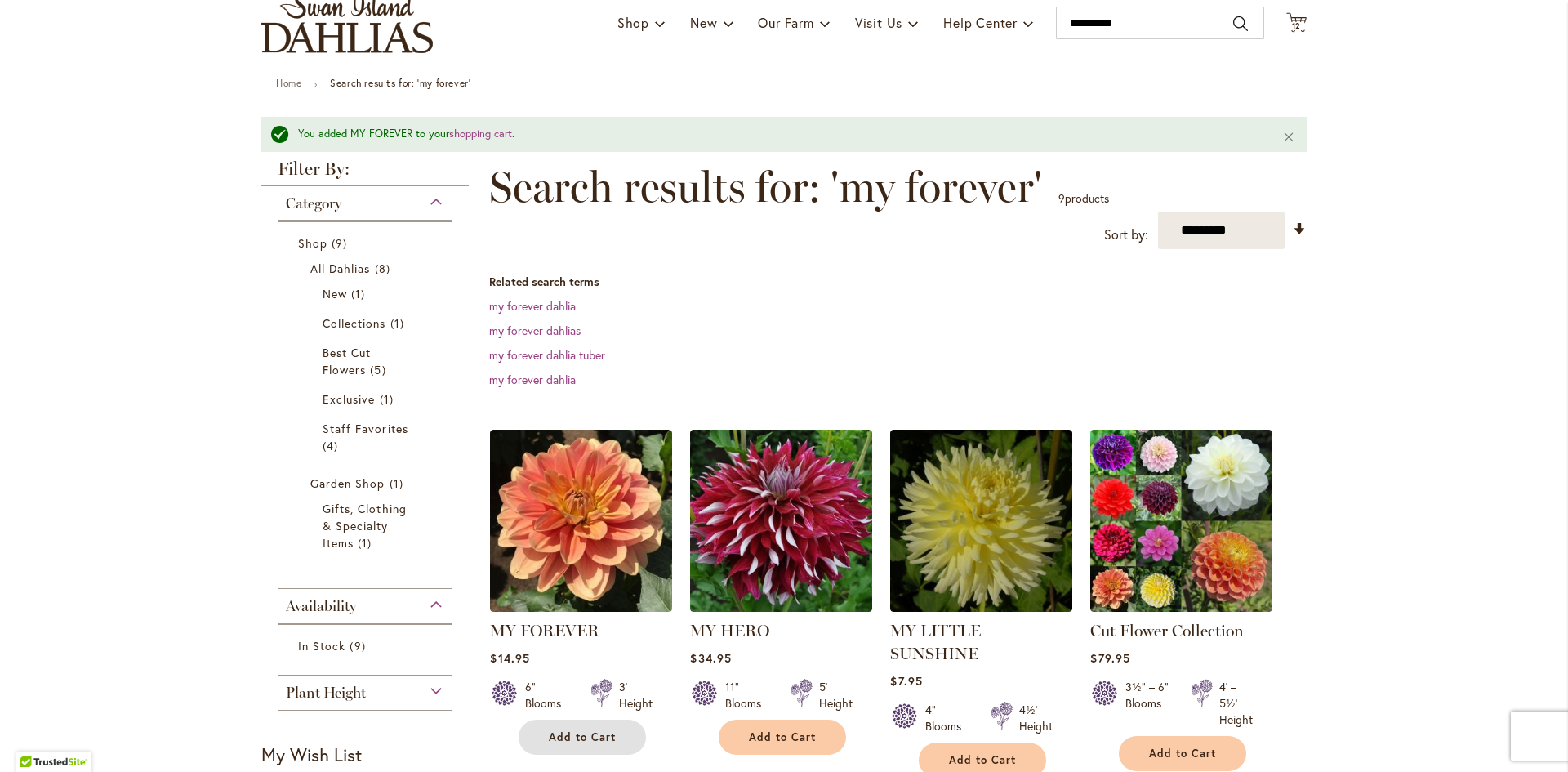
scroll to position [0, 0]
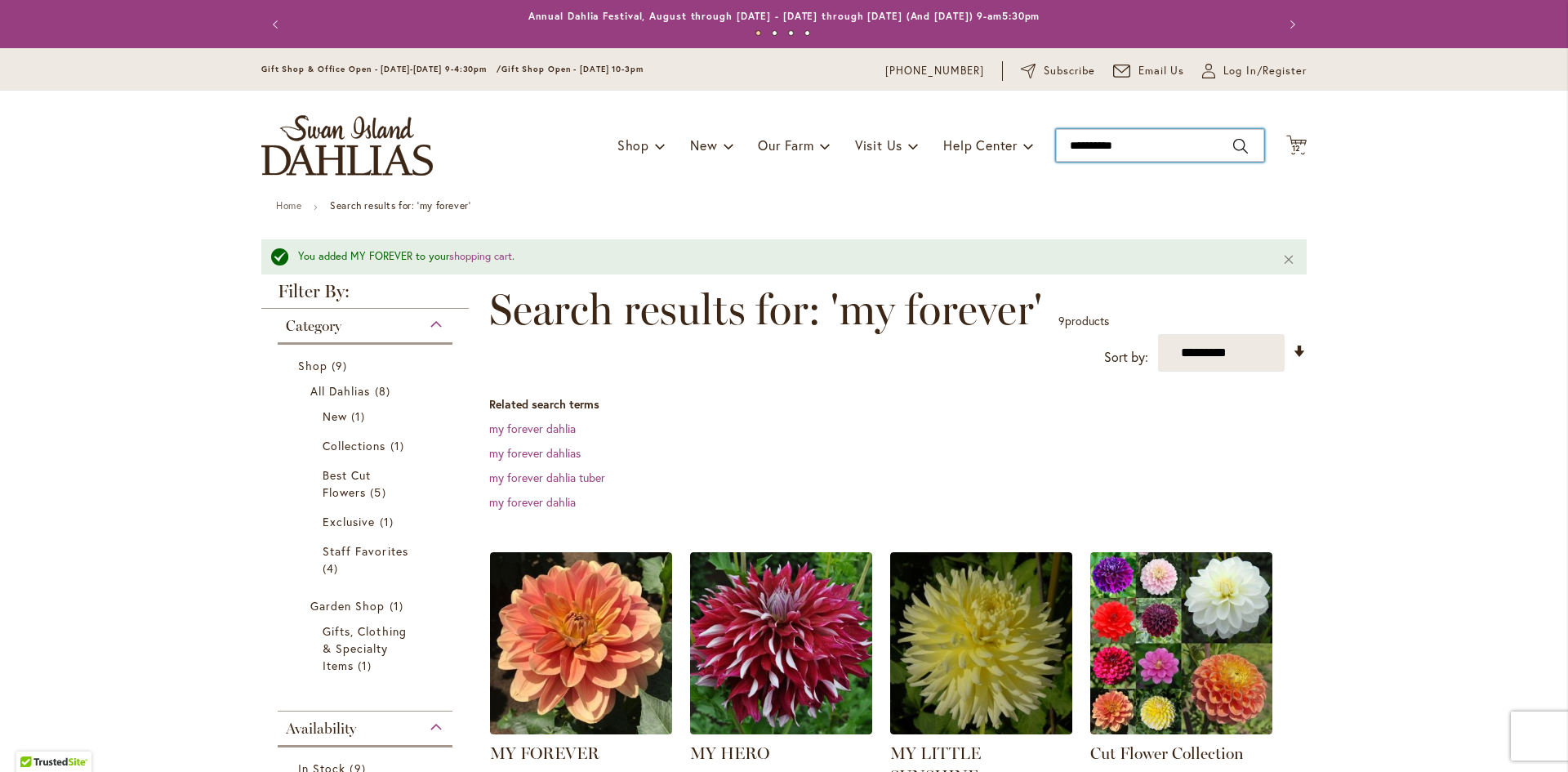
drag, startPoint x: 1144, startPoint y: 147, endPoint x: 749, endPoint y: 215, distance: 400.8
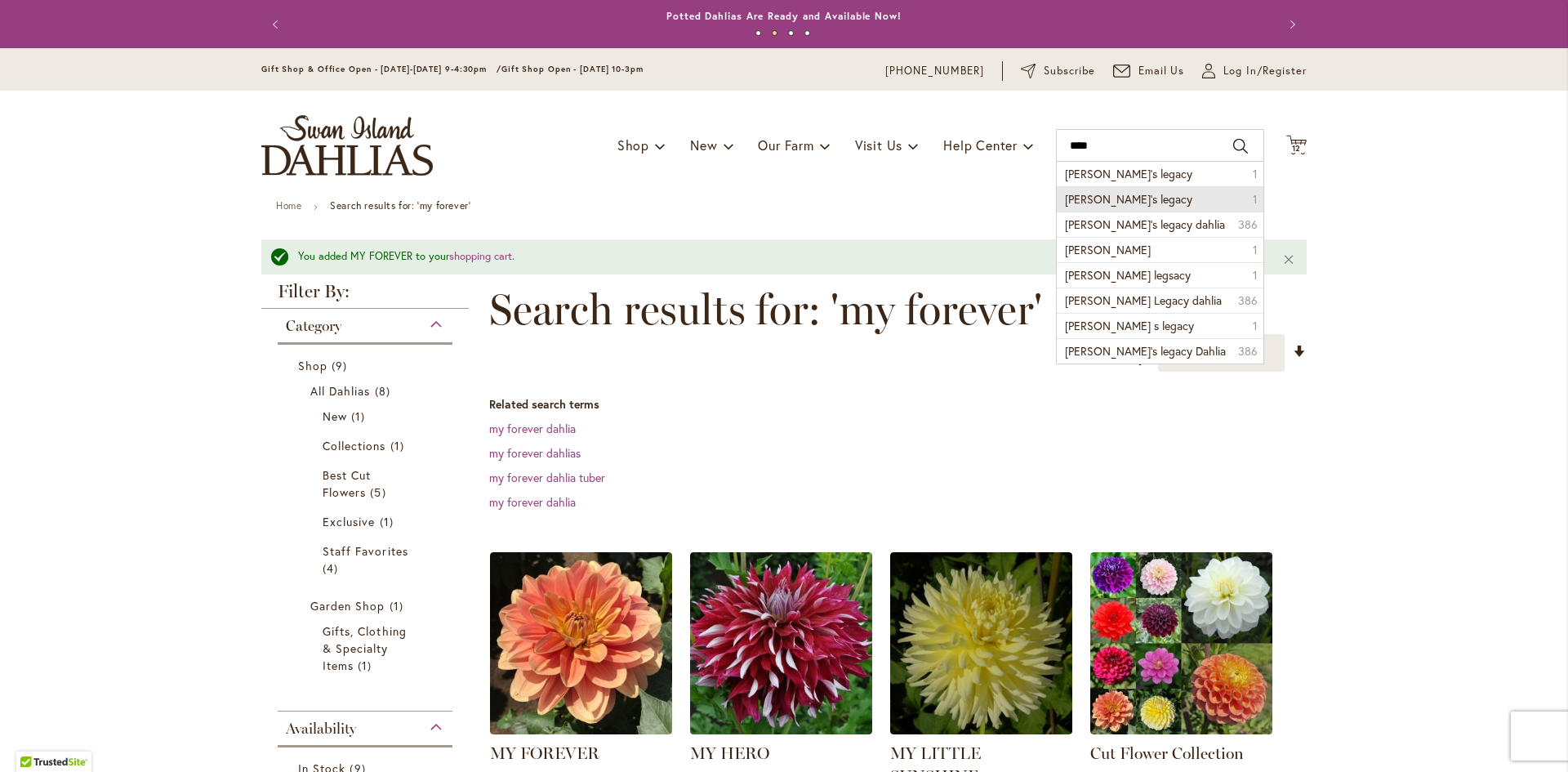
click at [1069, 204] on span "Andy’s legacy" at bounding box center [1129, 198] width 128 height 15
type input "**********"
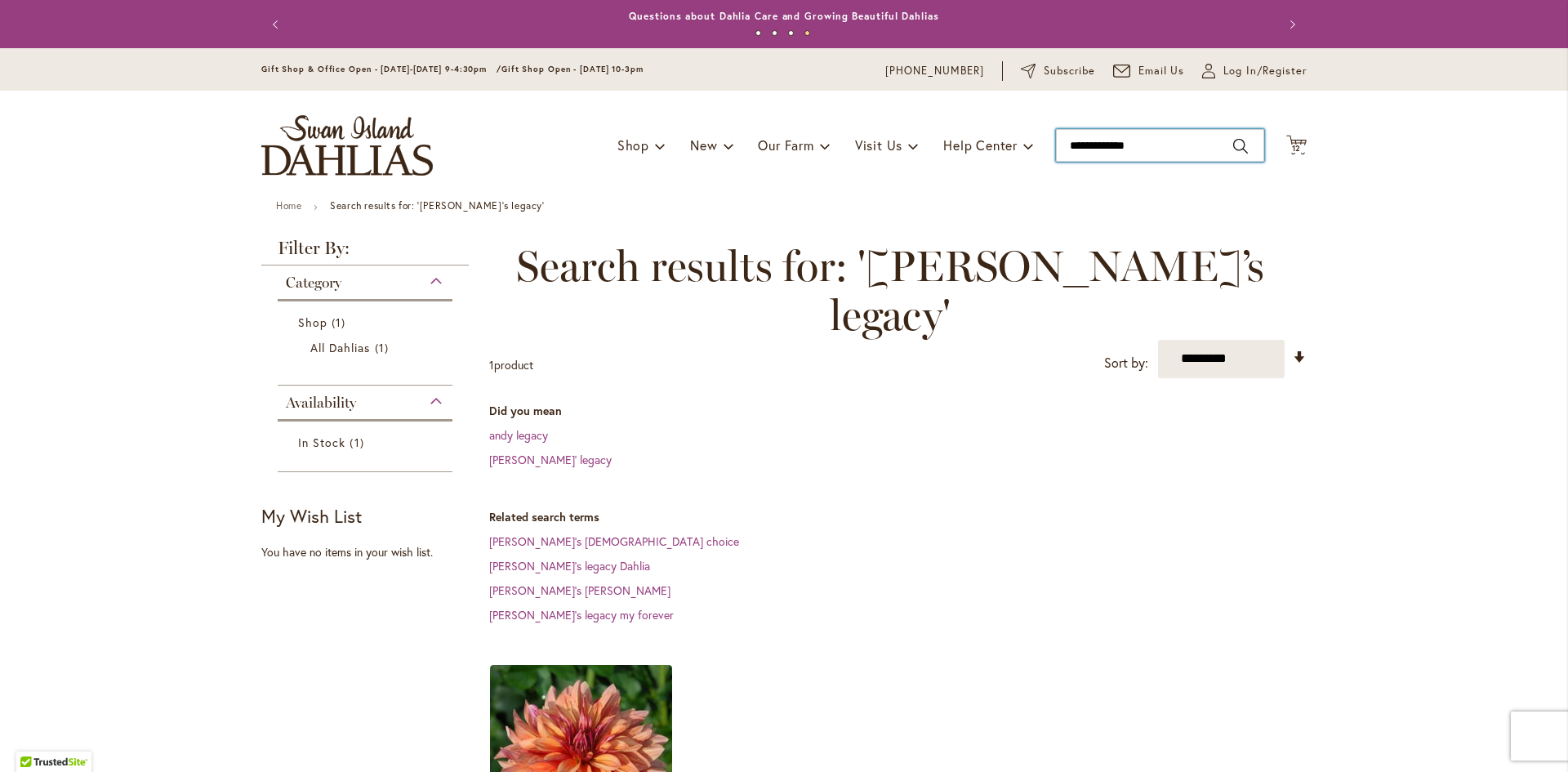
drag, startPoint x: 1155, startPoint y: 144, endPoint x: 686, endPoint y: 204, distance: 472.8
type input "*******"
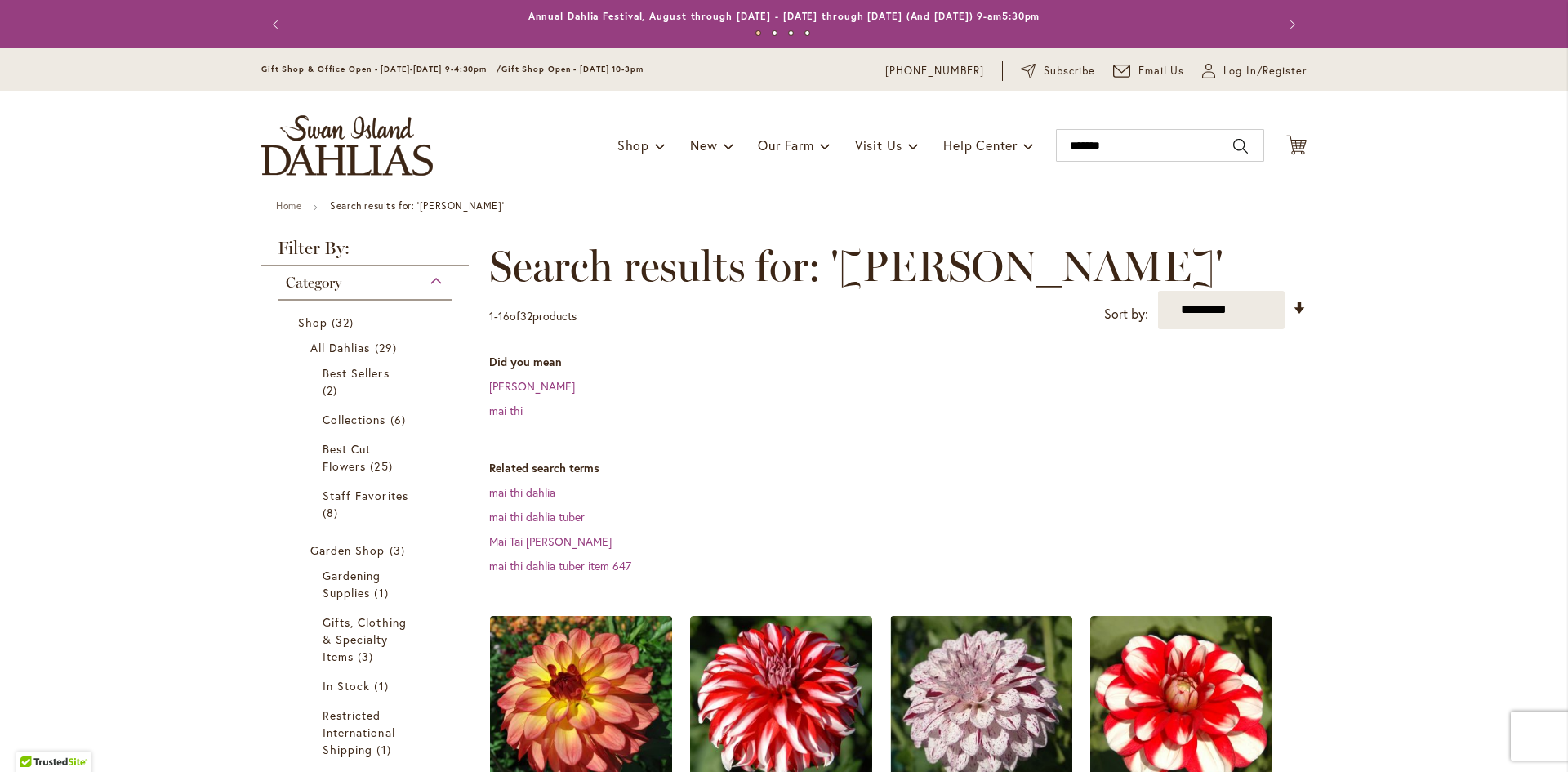
scroll to position [194, 0]
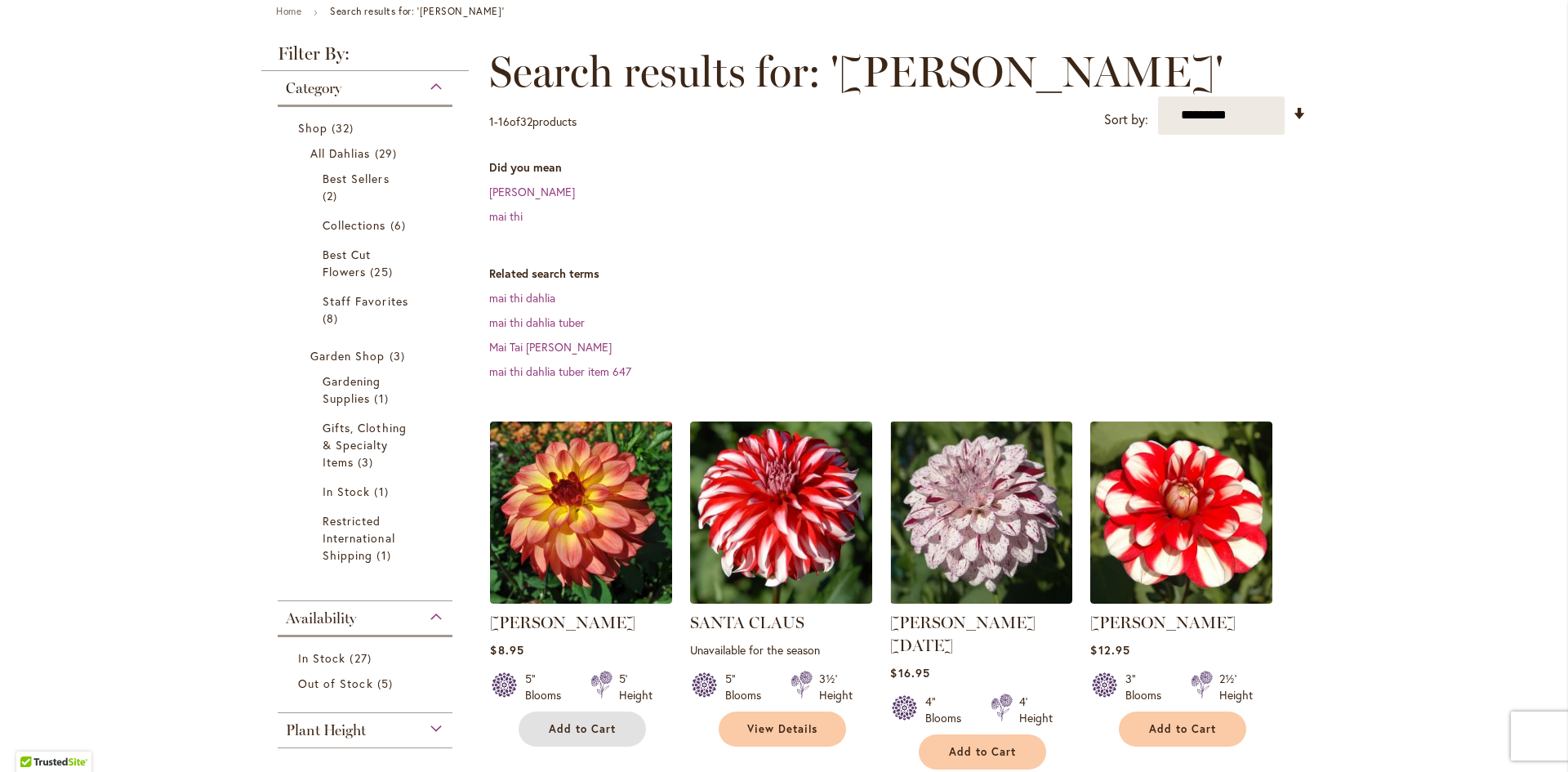
click at [591, 722] on span "Add to Cart" at bounding box center [582, 729] width 67 height 14
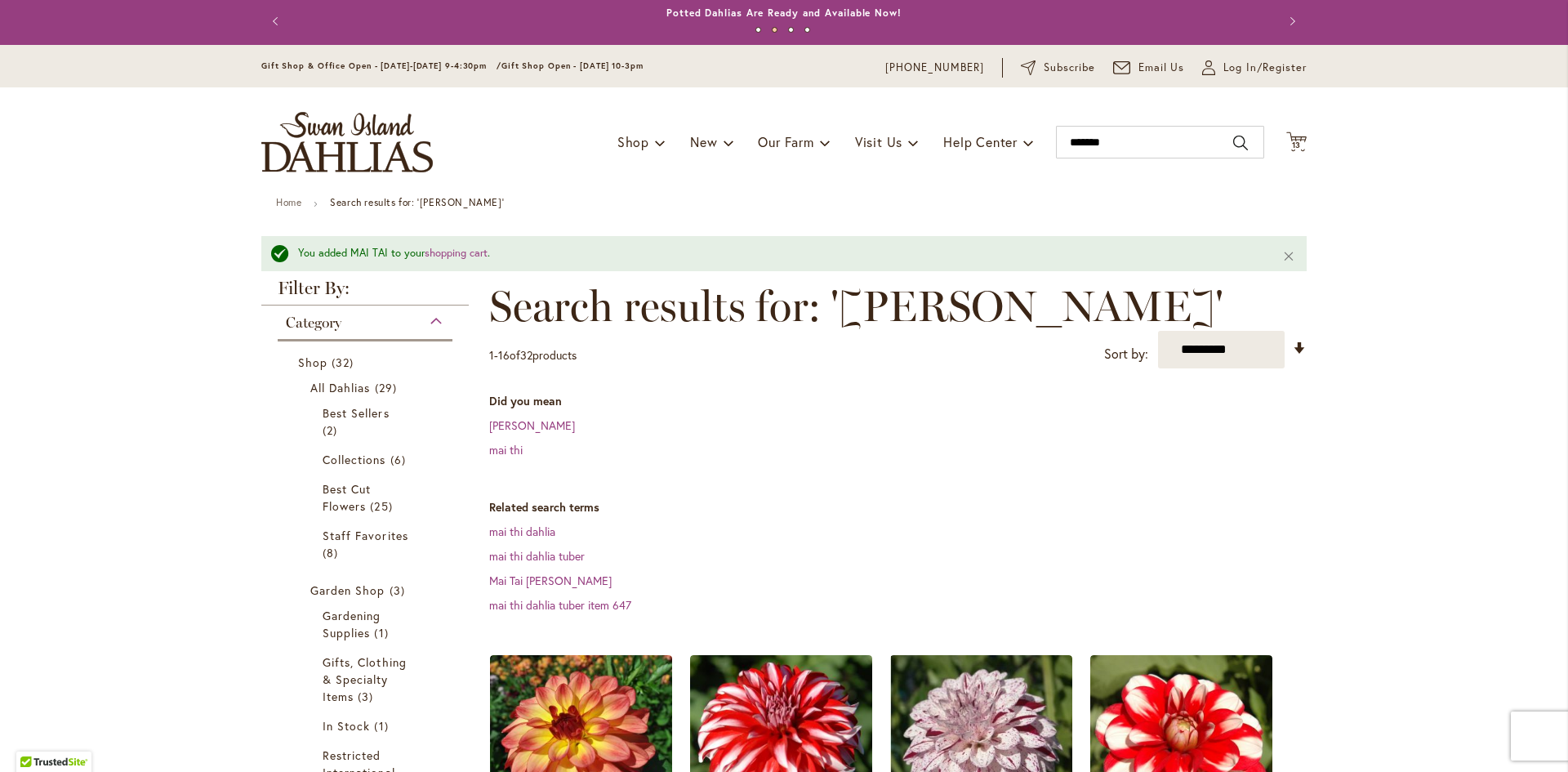
scroll to position [0, 0]
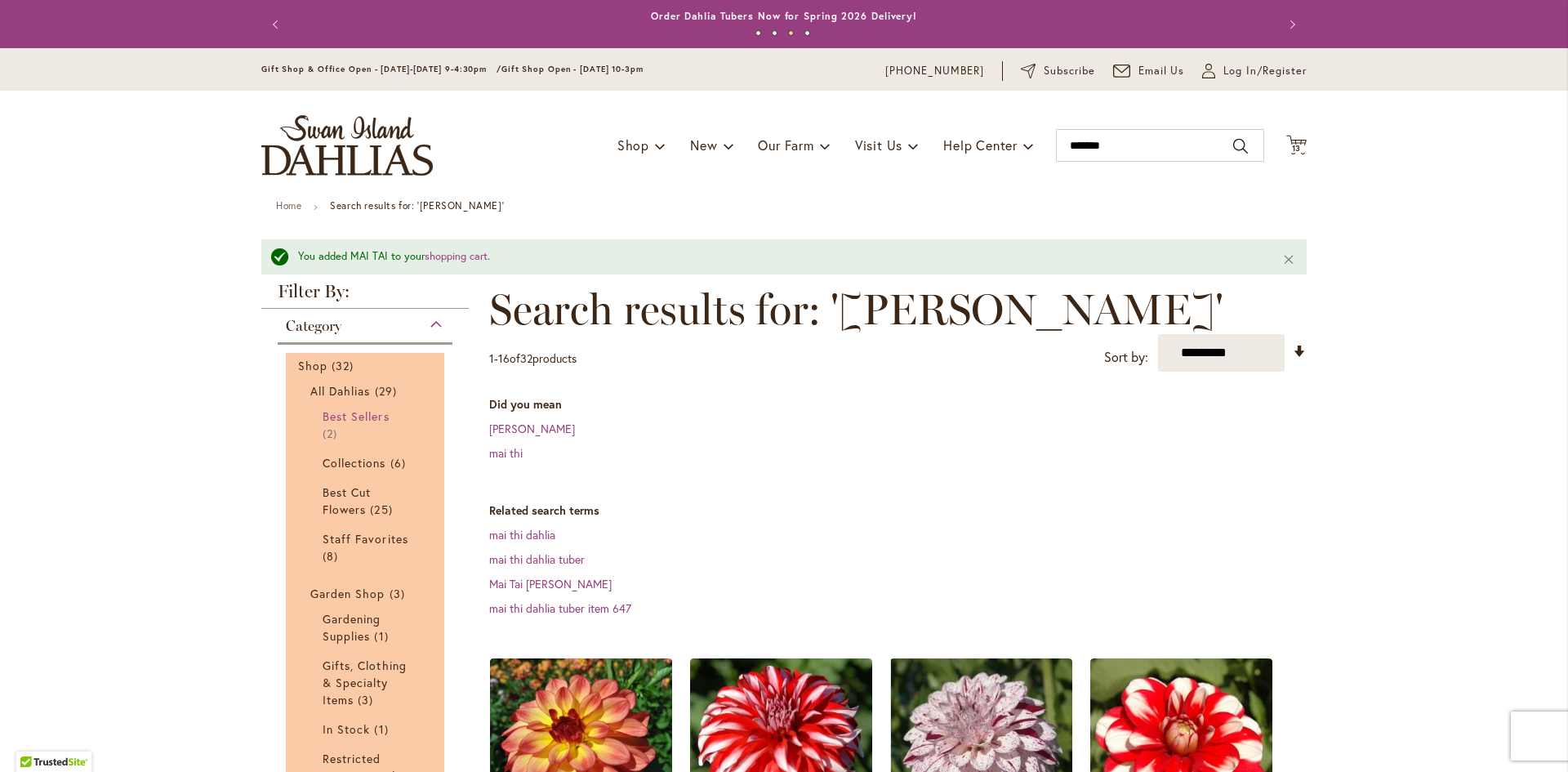
click at [373, 414] on span "Best Sellers" at bounding box center [356, 416] width 67 height 15
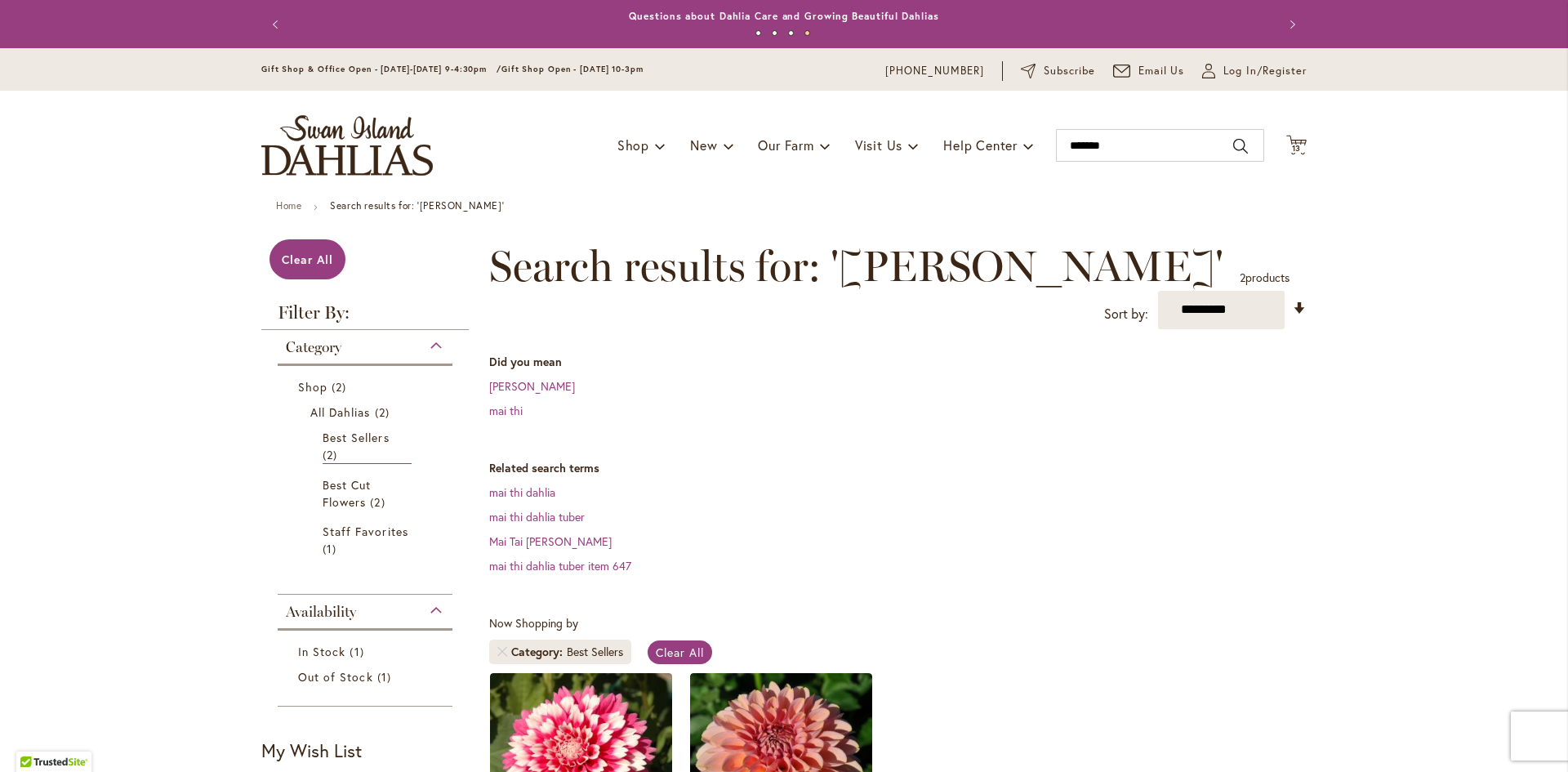
drag, startPoint x: 1296, startPoint y: 141, endPoint x: 1307, endPoint y: 194, distance: 54.1
click at [1296, 142] on icon "Cart .cls-1 { fill: #231f20; }" at bounding box center [1297, 145] width 20 height 20
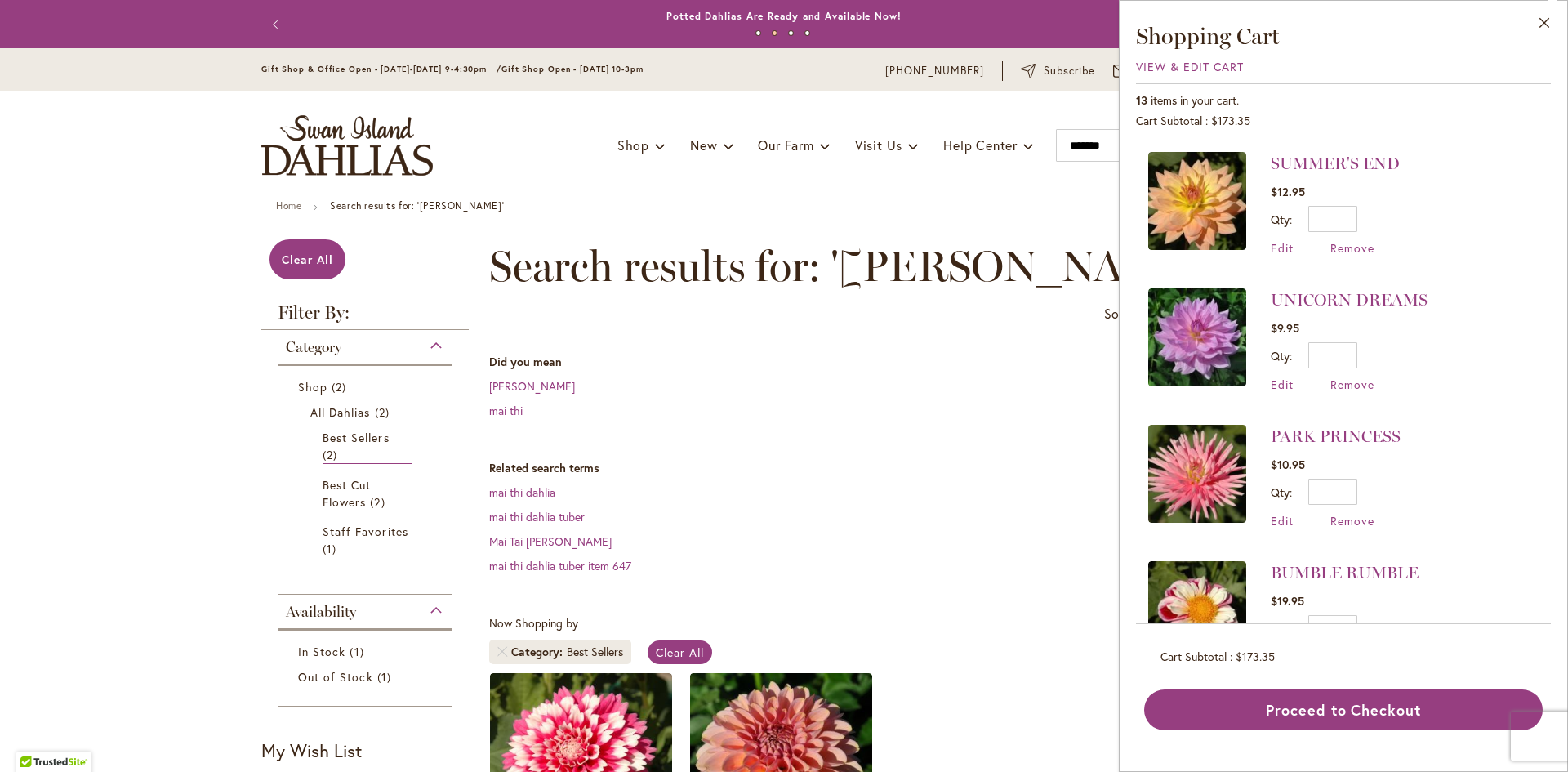
scroll to position [1285, 0]
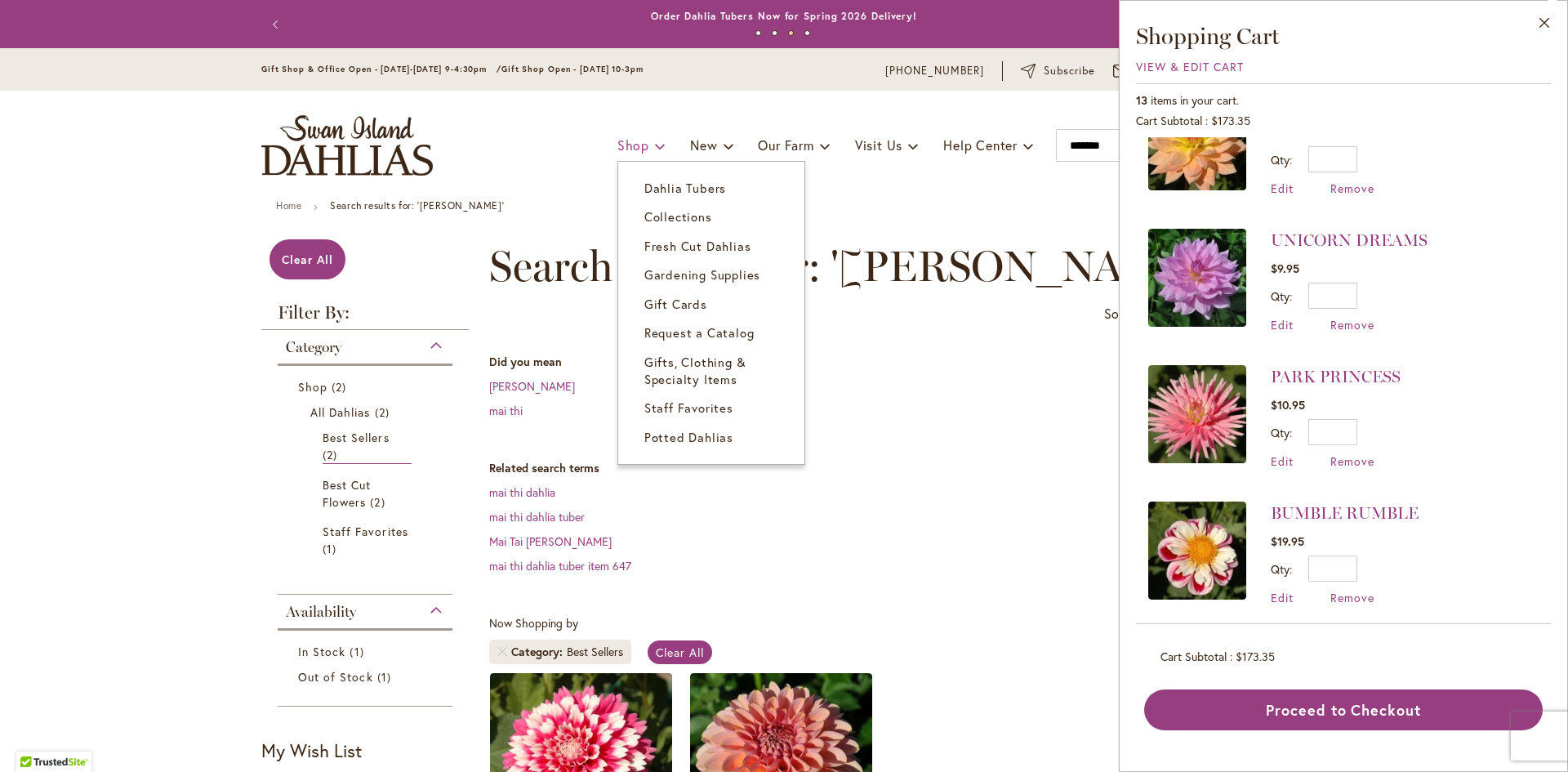
click at [624, 145] on span "Shop" at bounding box center [634, 144] width 32 height 17
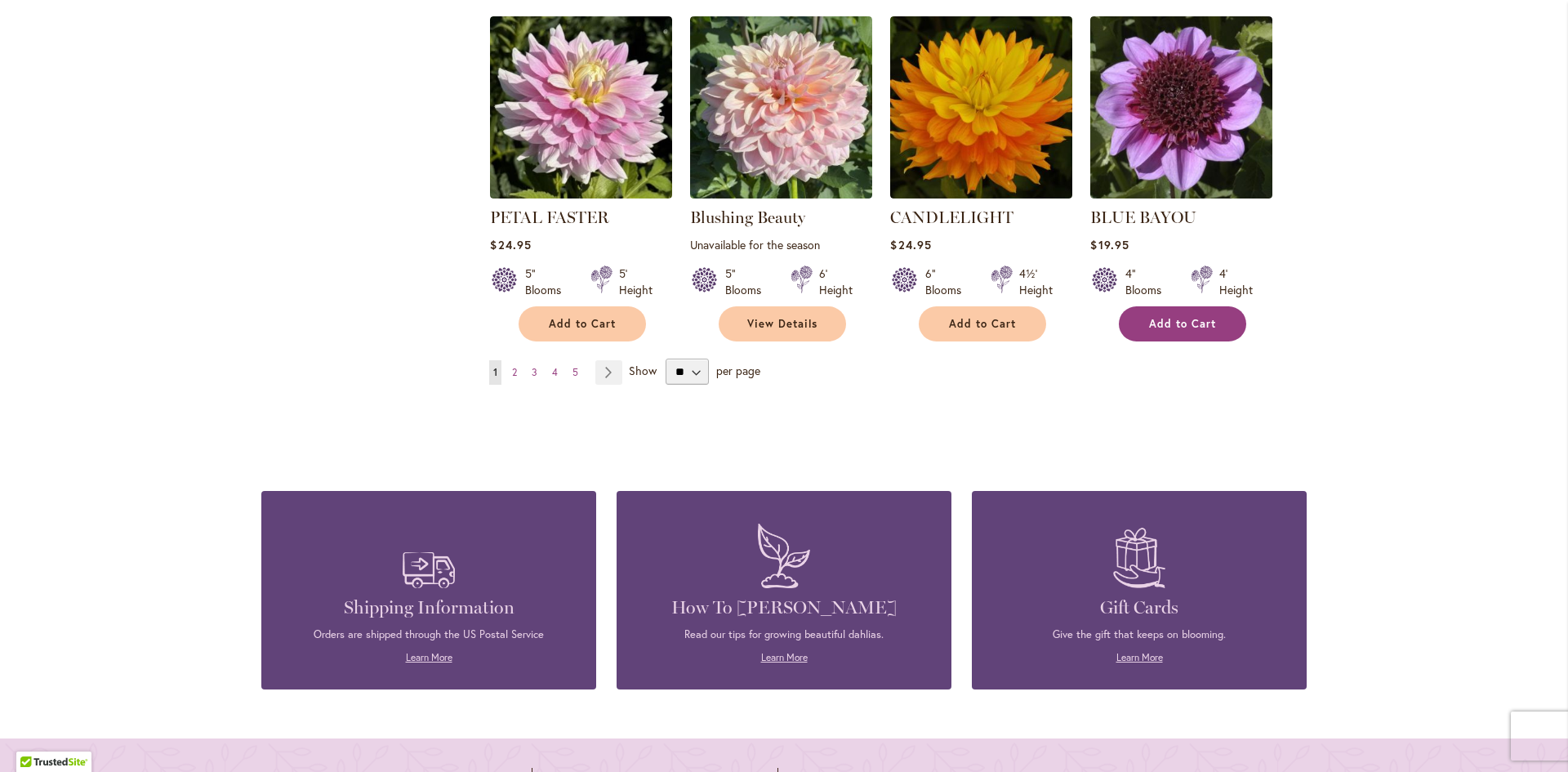
scroll to position [1307, 0]
click at [512, 367] on link "Page 2" at bounding box center [514, 371] width 13 height 24
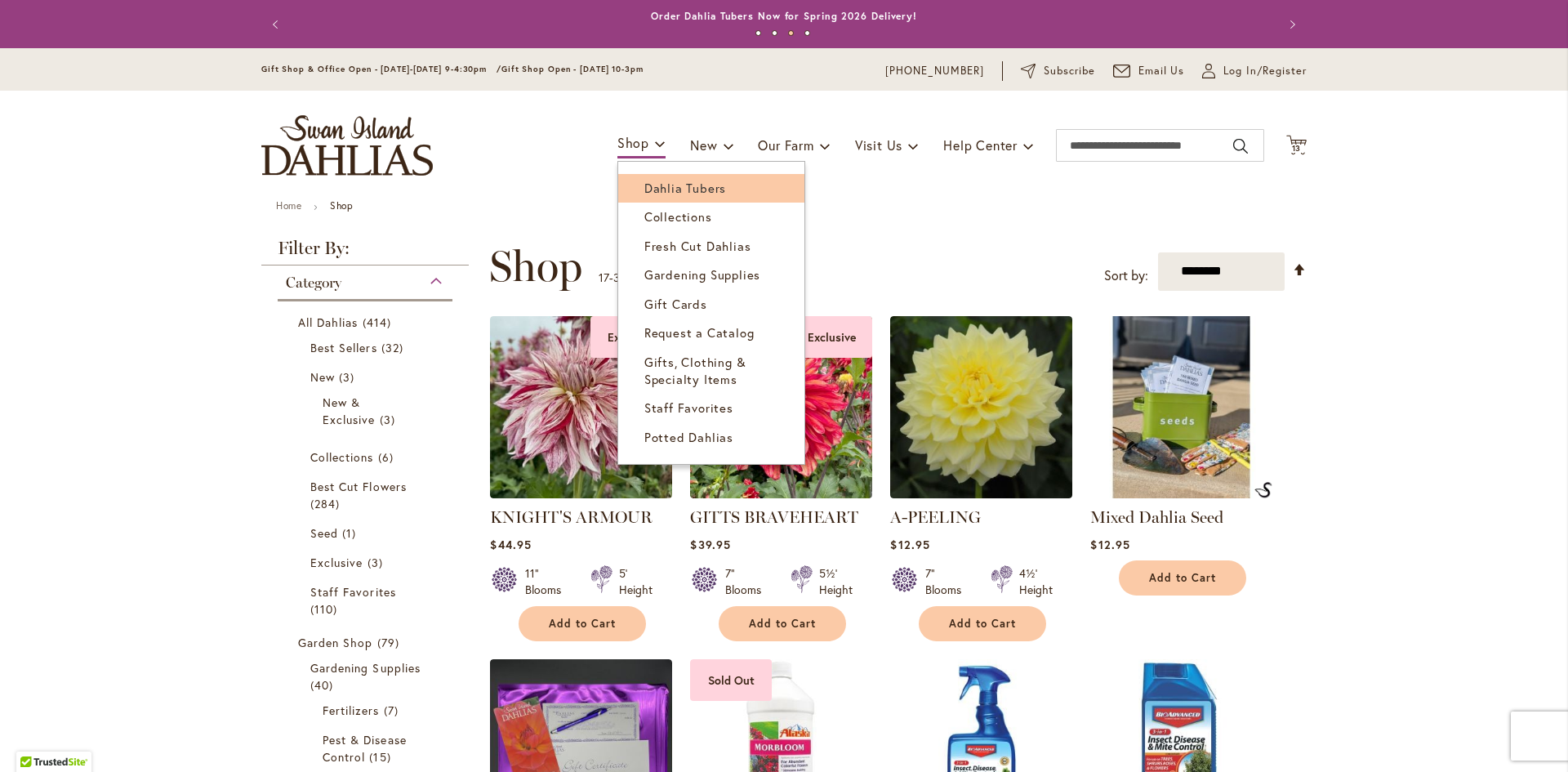
click at [681, 187] on span "Dahlia Tubers" at bounding box center [685, 188] width 82 height 16
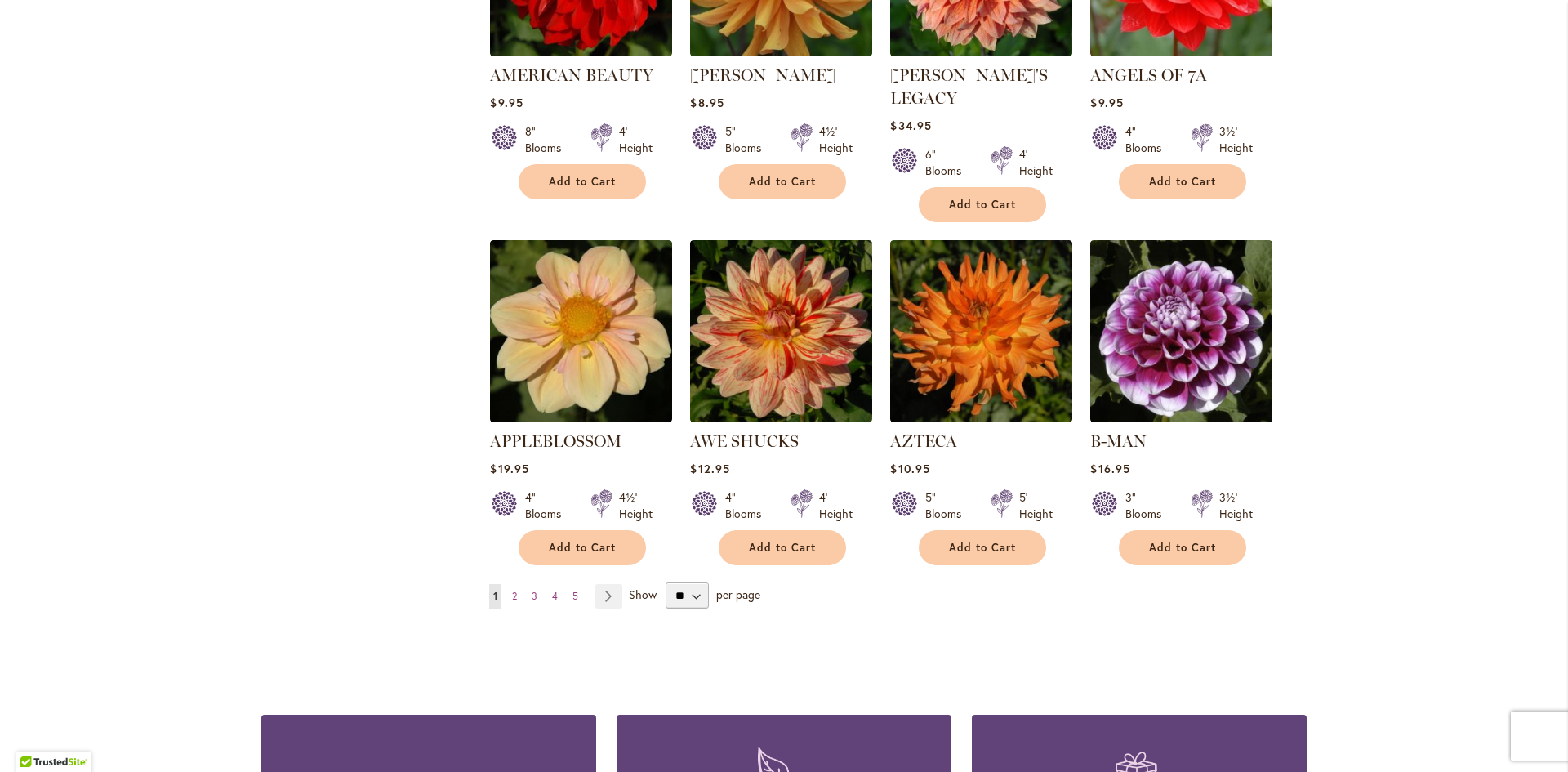
scroll to position [1388, 0]
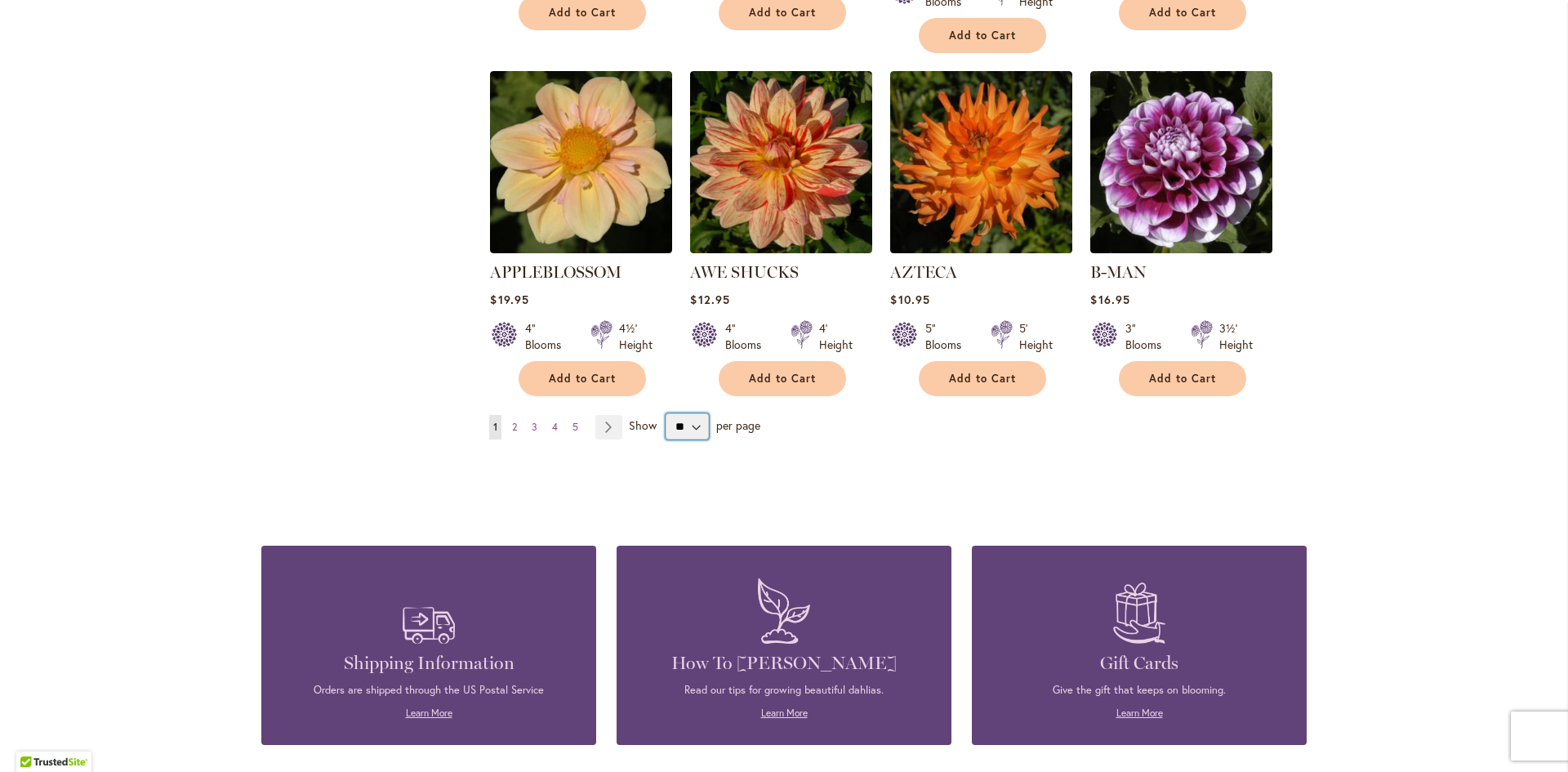
click at [692, 413] on select "** ** ** **" at bounding box center [687, 426] width 43 height 26
select select "**"
click at [666, 413] on select "** ** ** **" at bounding box center [687, 426] width 43 height 26
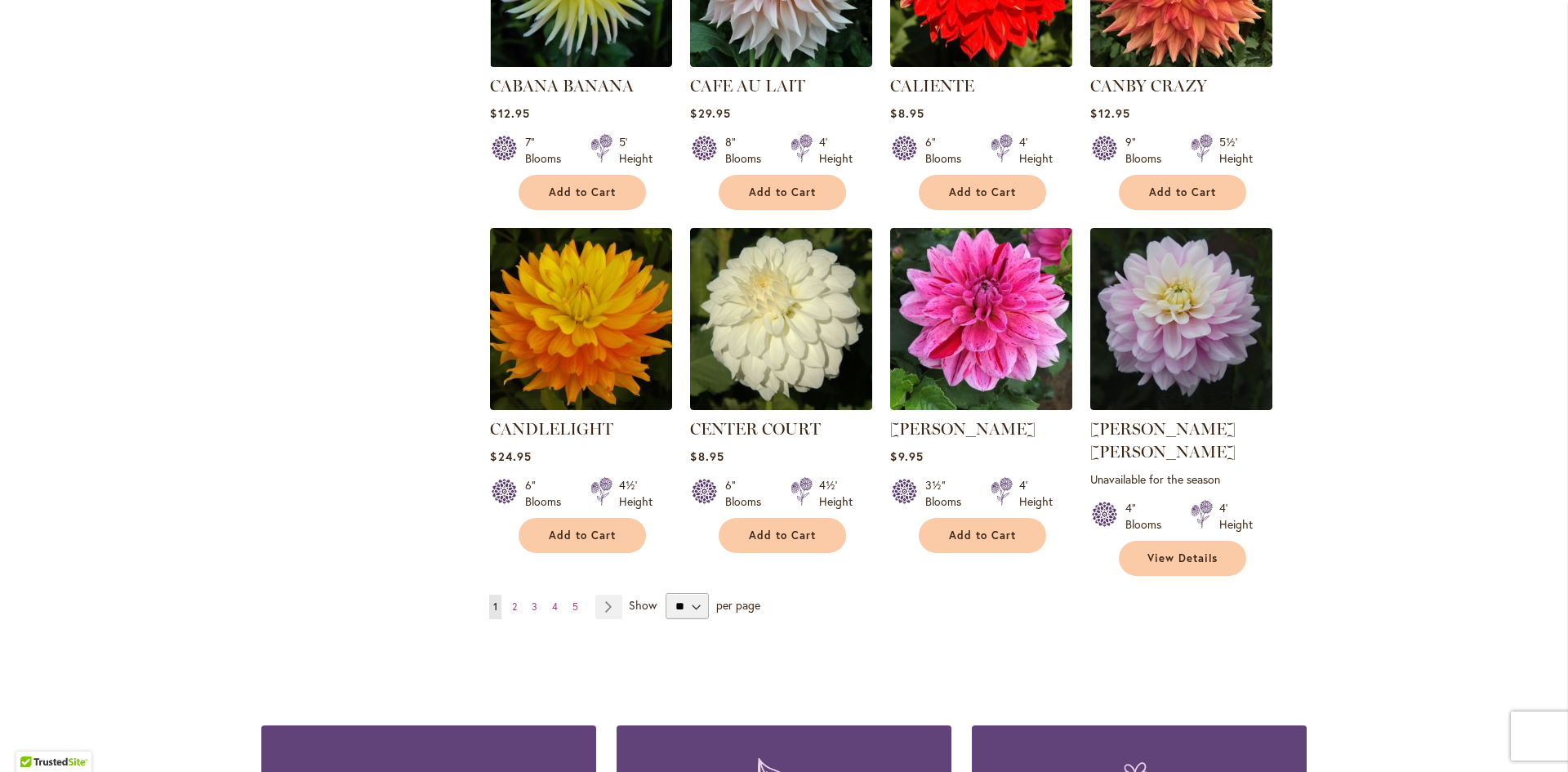
scroll to position [5407, 0]
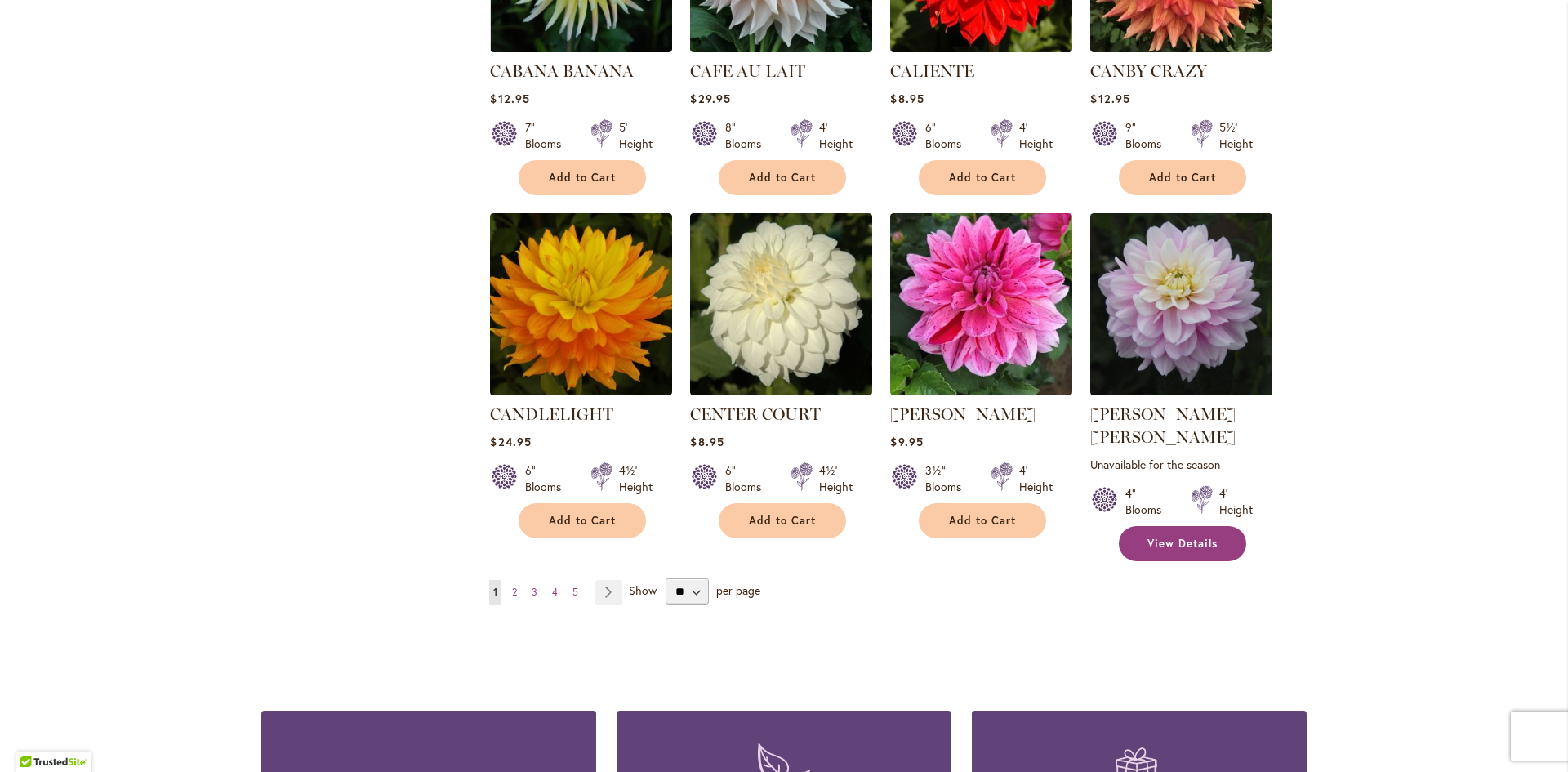
click at [1168, 536] on span "View Details" at bounding box center [1182, 543] width 70 height 14
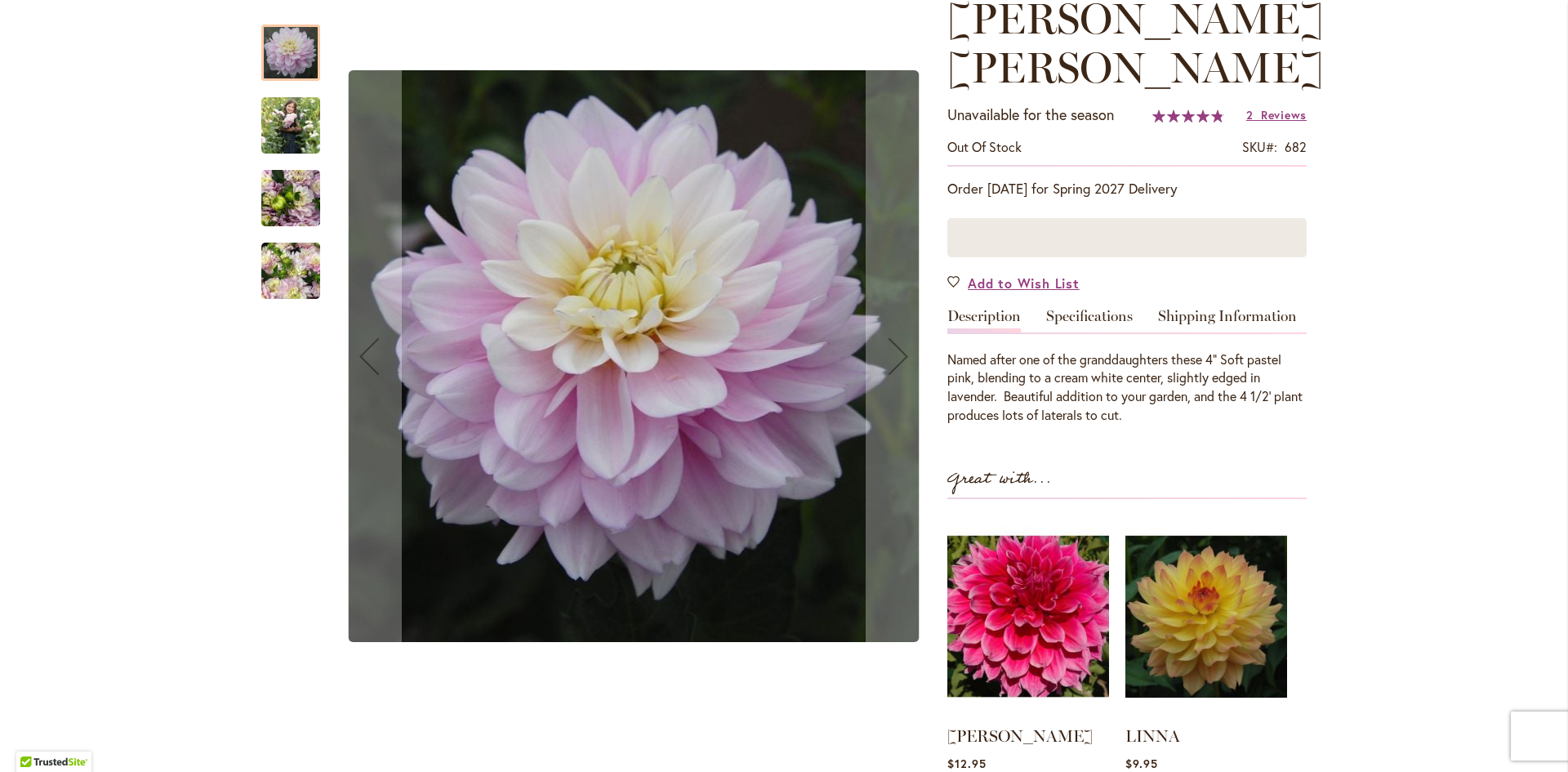
scroll to position [163, 0]
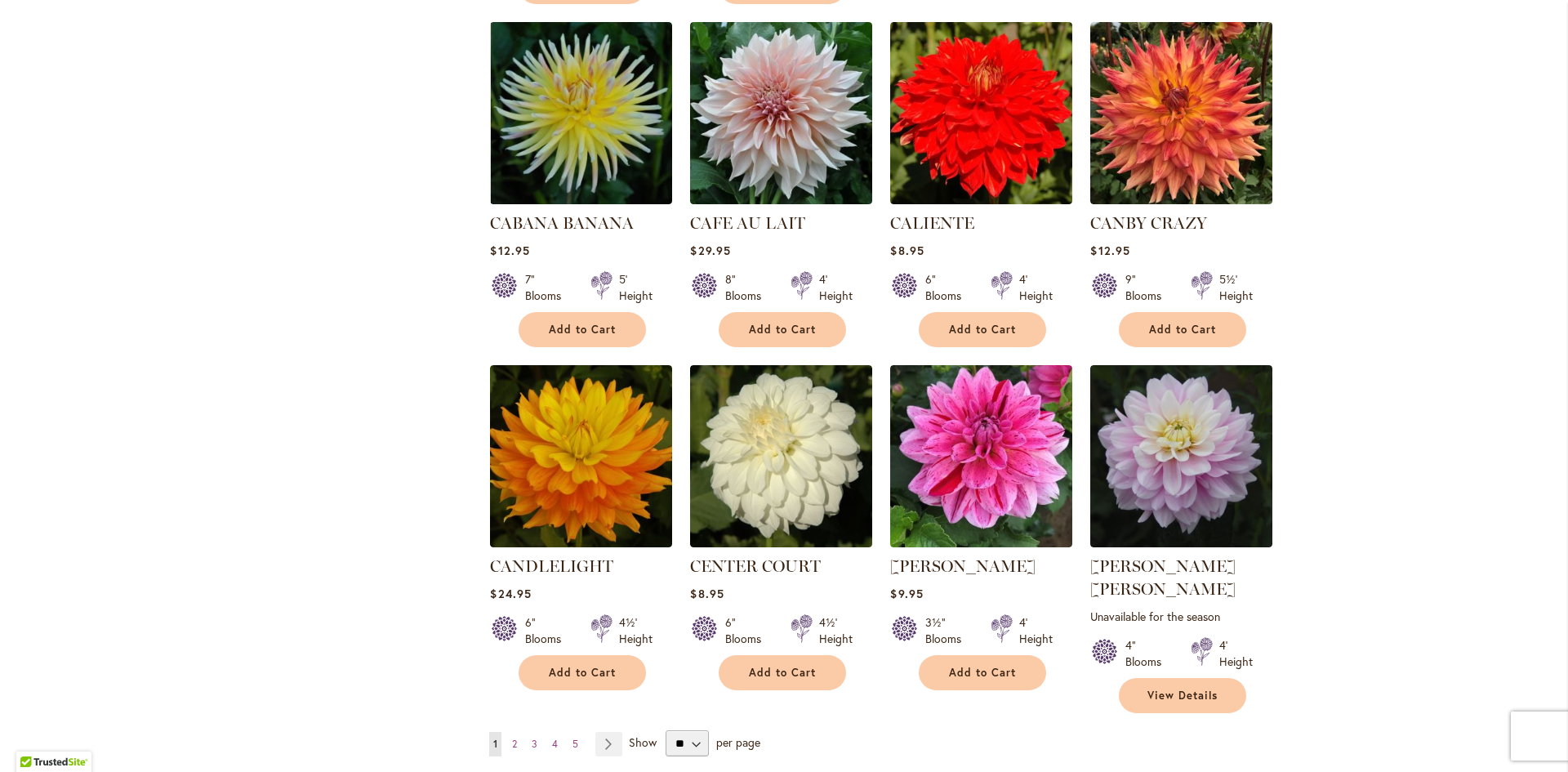
scroll to position [5488, 0]
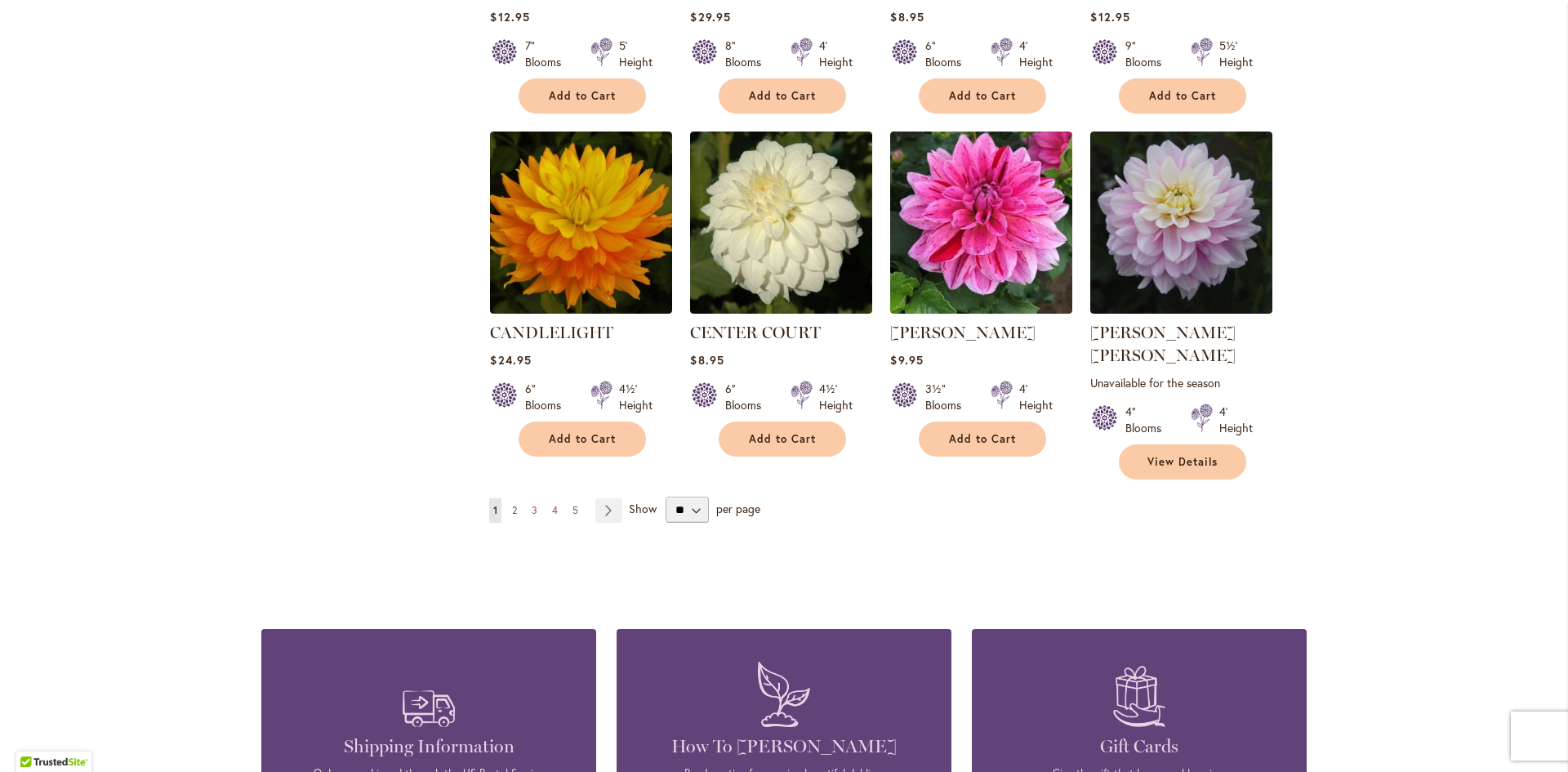
click at [512, 503] on span "2" at bounding box center [514, 509] width 5 height 13
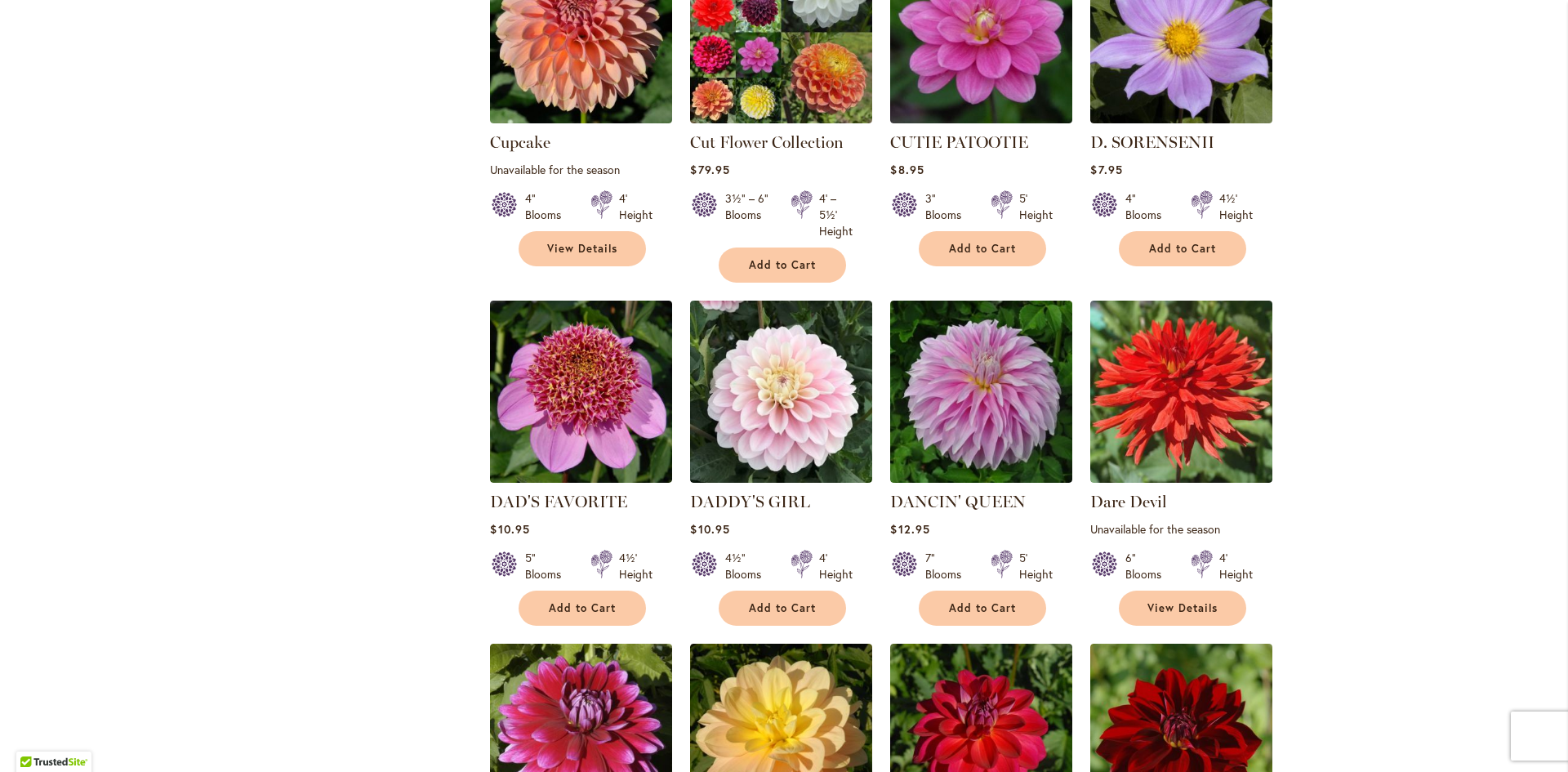
scroll to position [2644, 0]
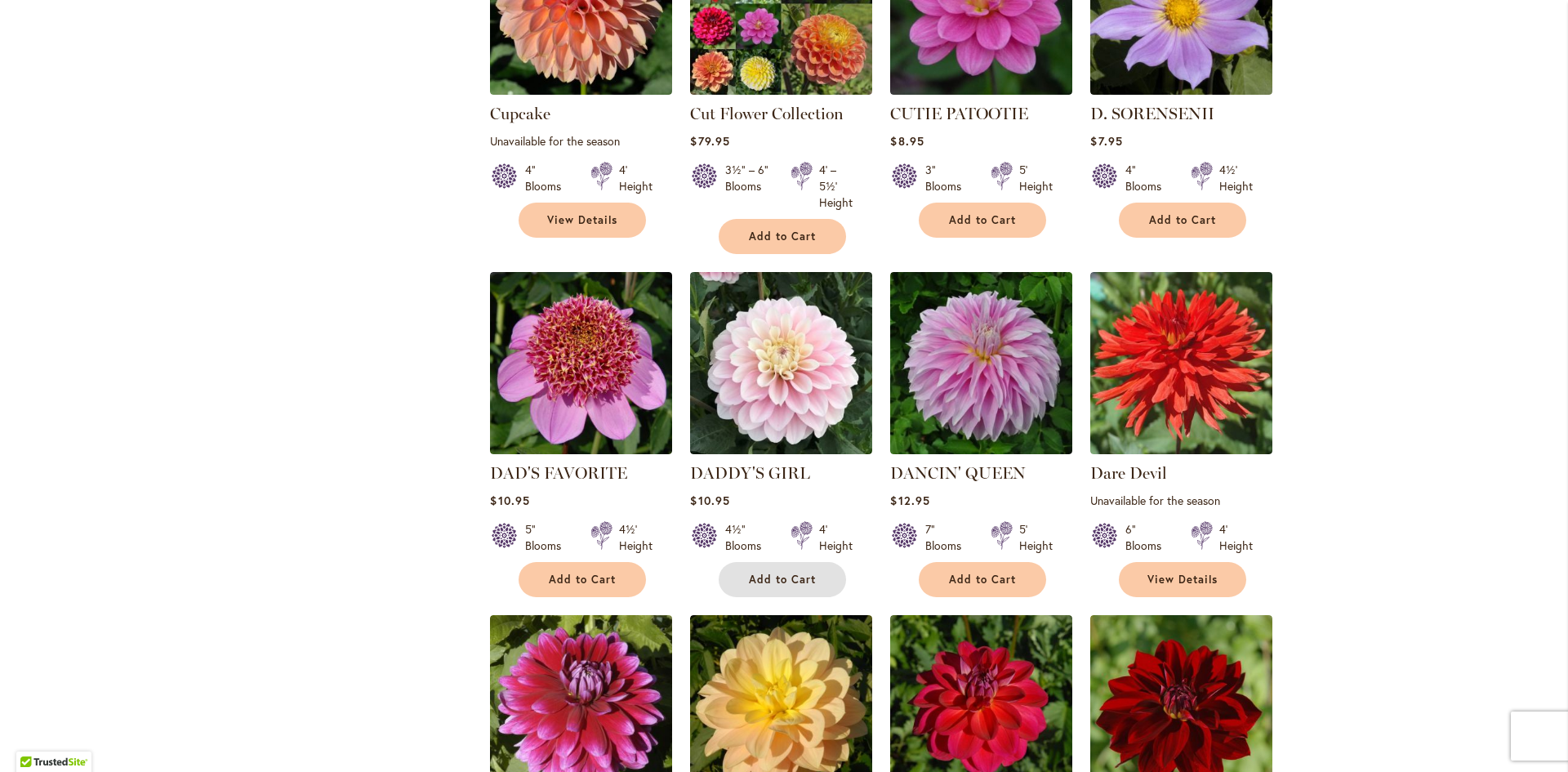
drag, startPoint x: 765, startPoint y: 501, endPoint x: 825, endPoint y: 496, distance: 60.2
click at [765, 573] on span "Add to Cart" at bounding box center [781, 579] width 67 height 14
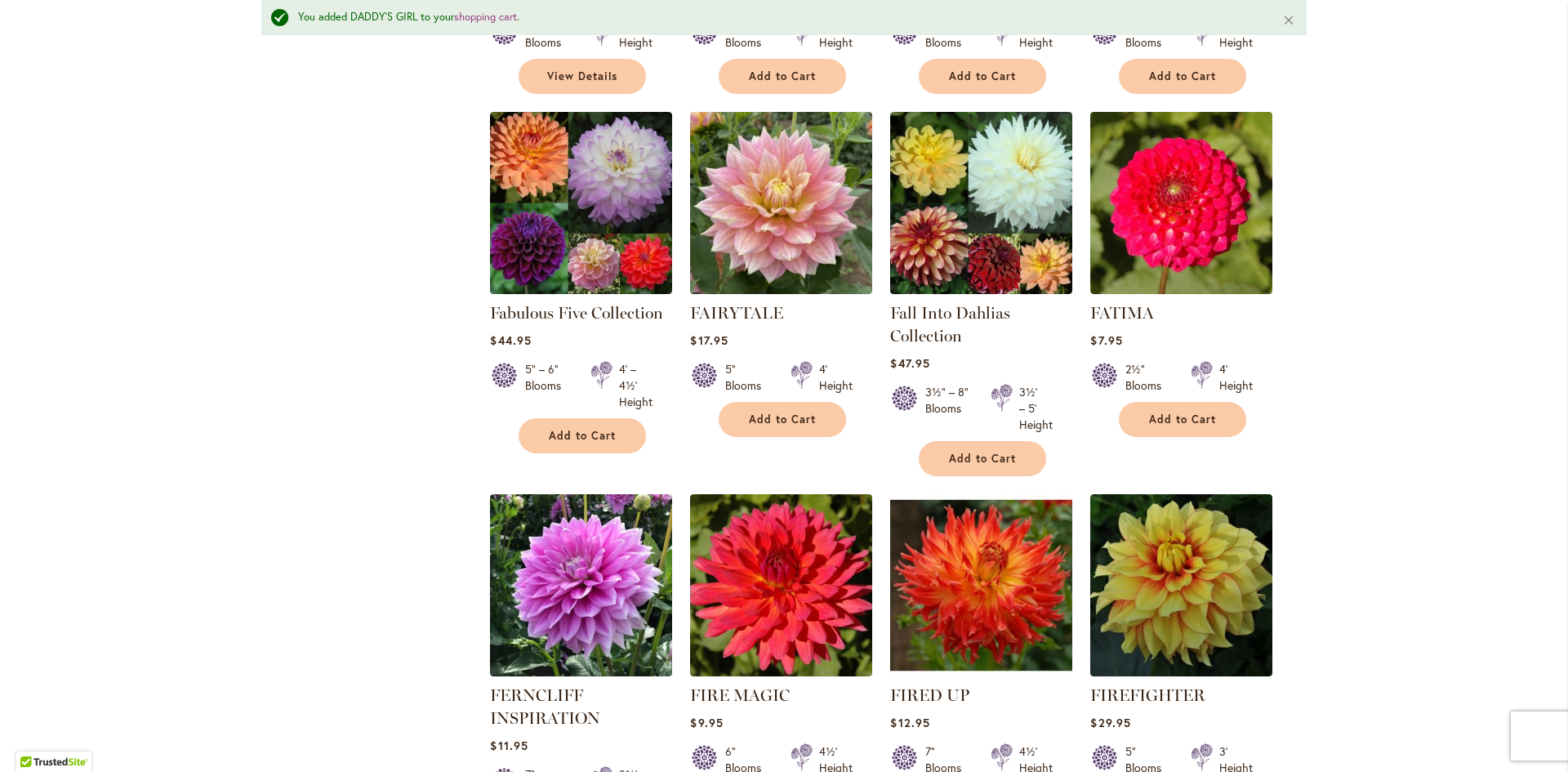
scroll to position [5545, 0]
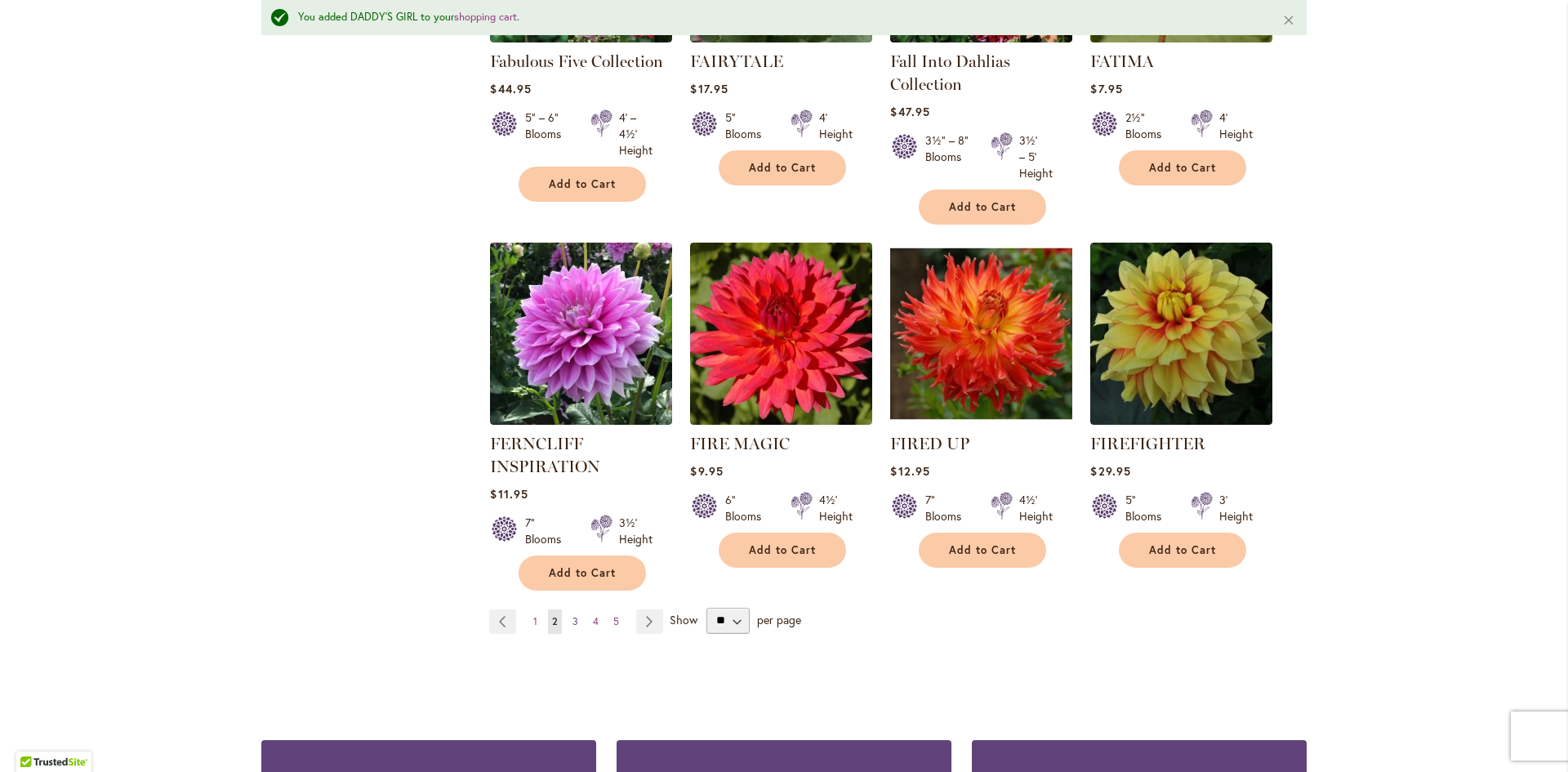
click at [573, 615] on span "3" at bounding box center [575, 621] width 6 height 13
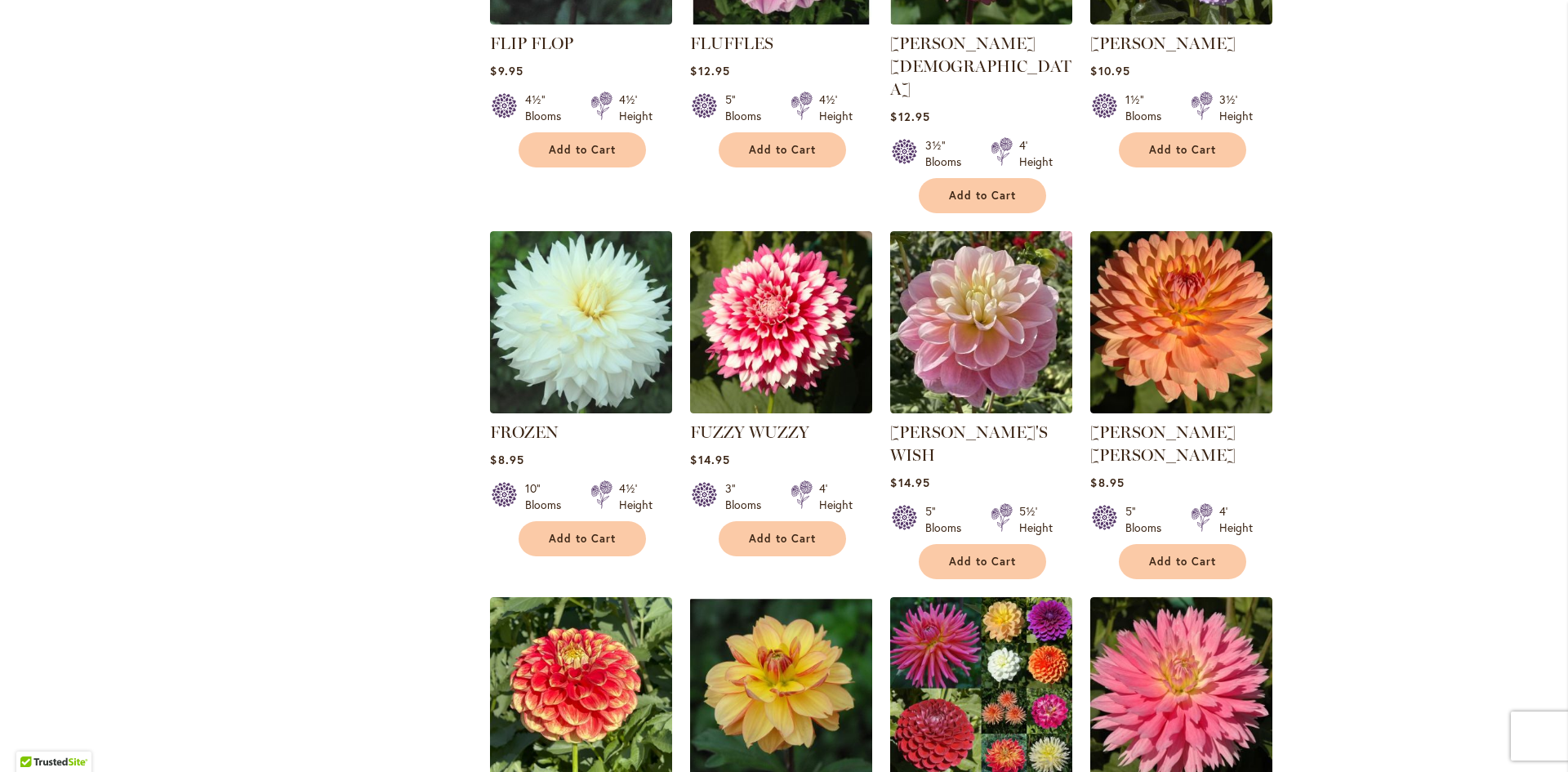
scroll to position [766, 0]
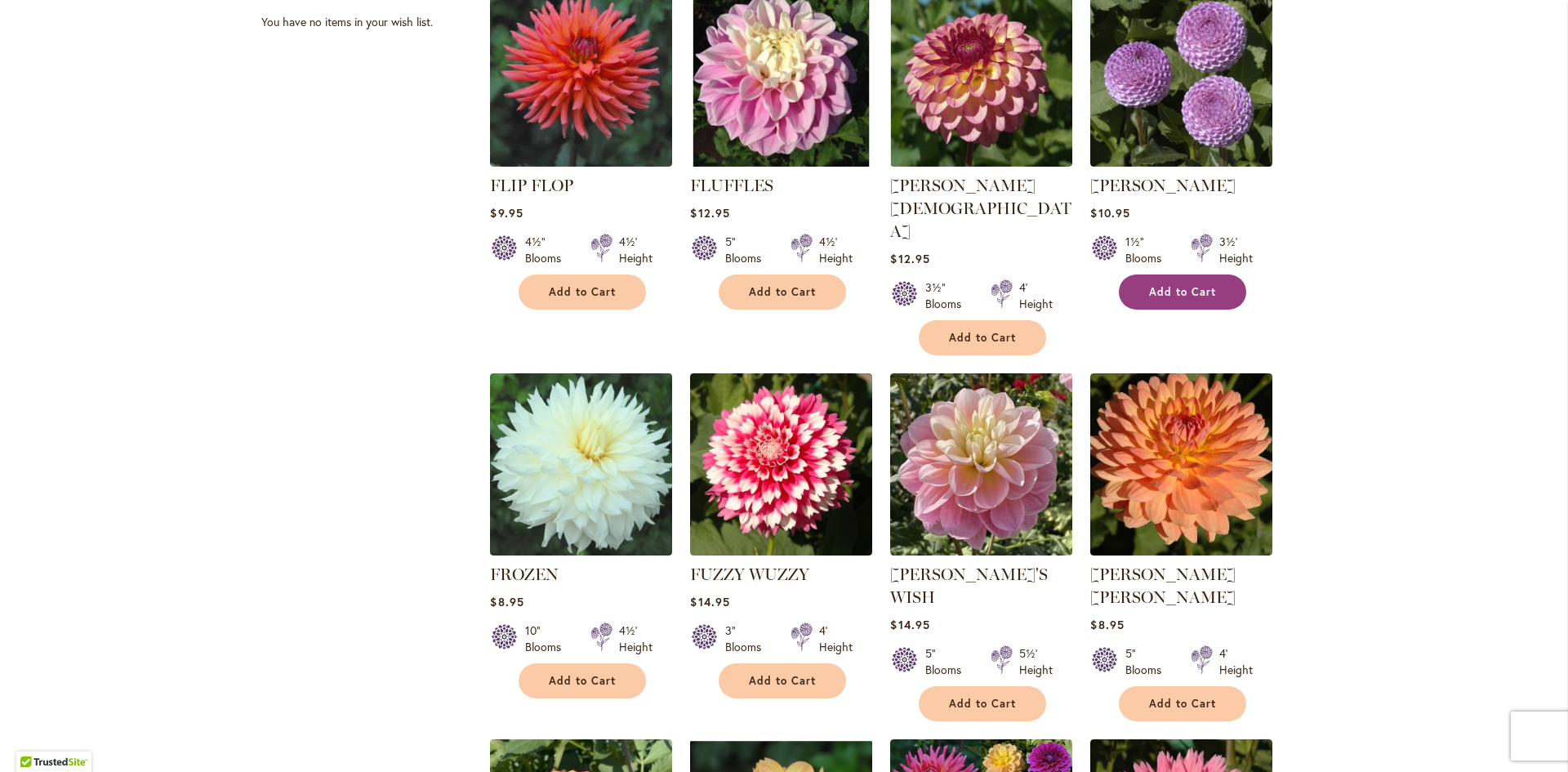
click at [1179, 291] on span "Add to Cart" at bounding box center [1182, 291] width 67 height 14
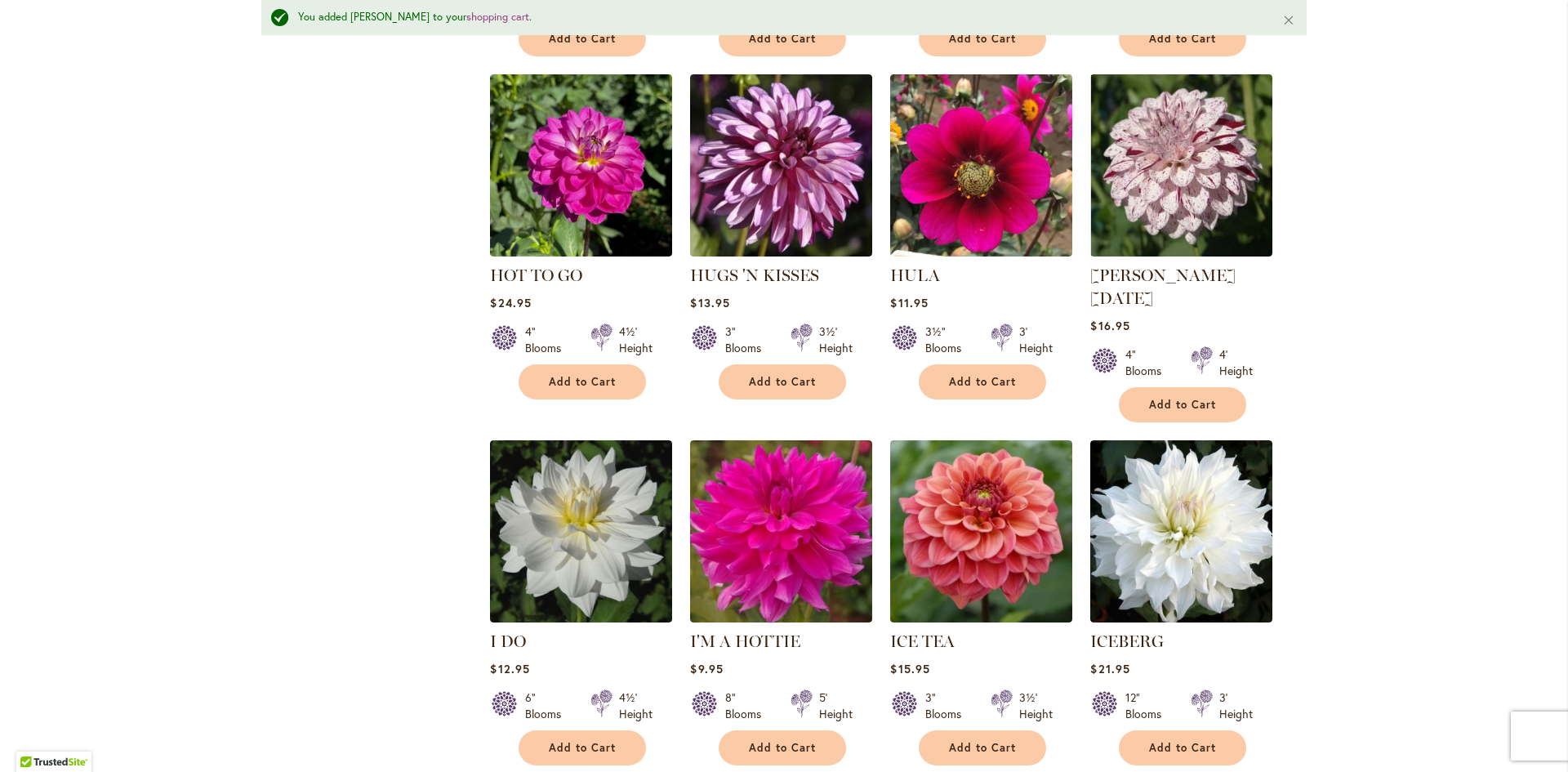
scroll to position [5627, 0]
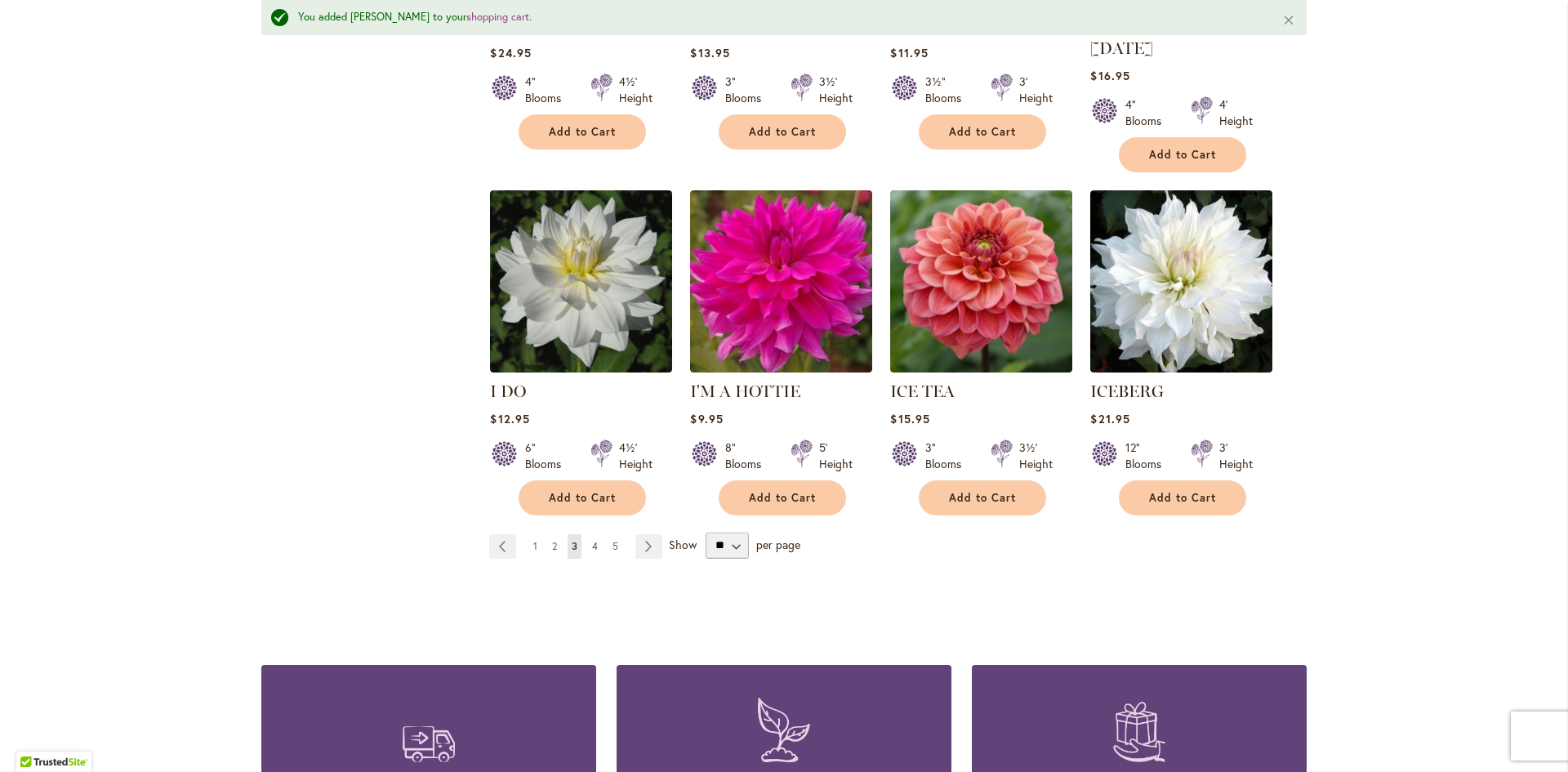
click at [592, 534] on link "Page 4" at bounding box center [595, 546] width 14 height 24
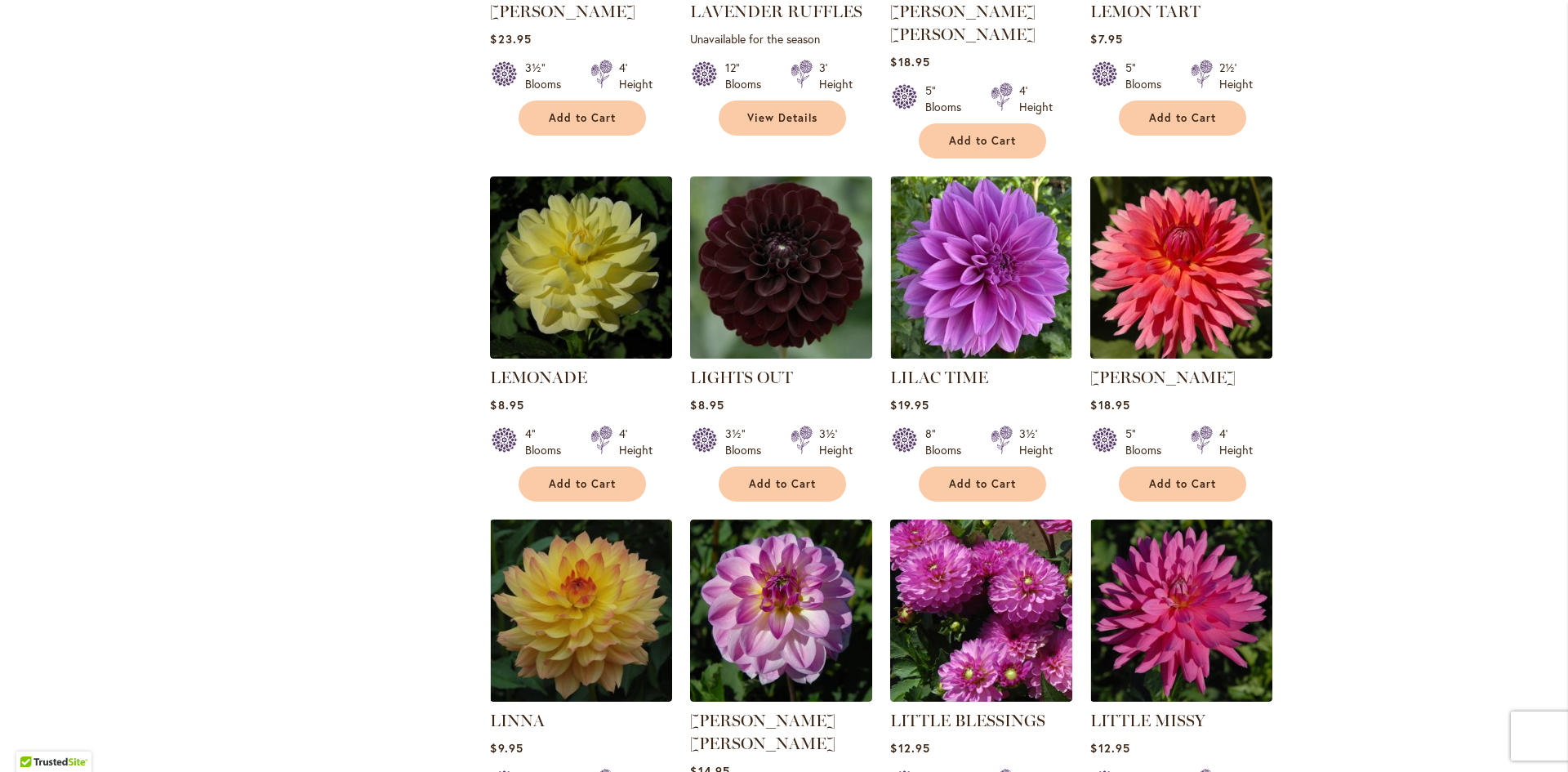
scroll to position [3460, 0]
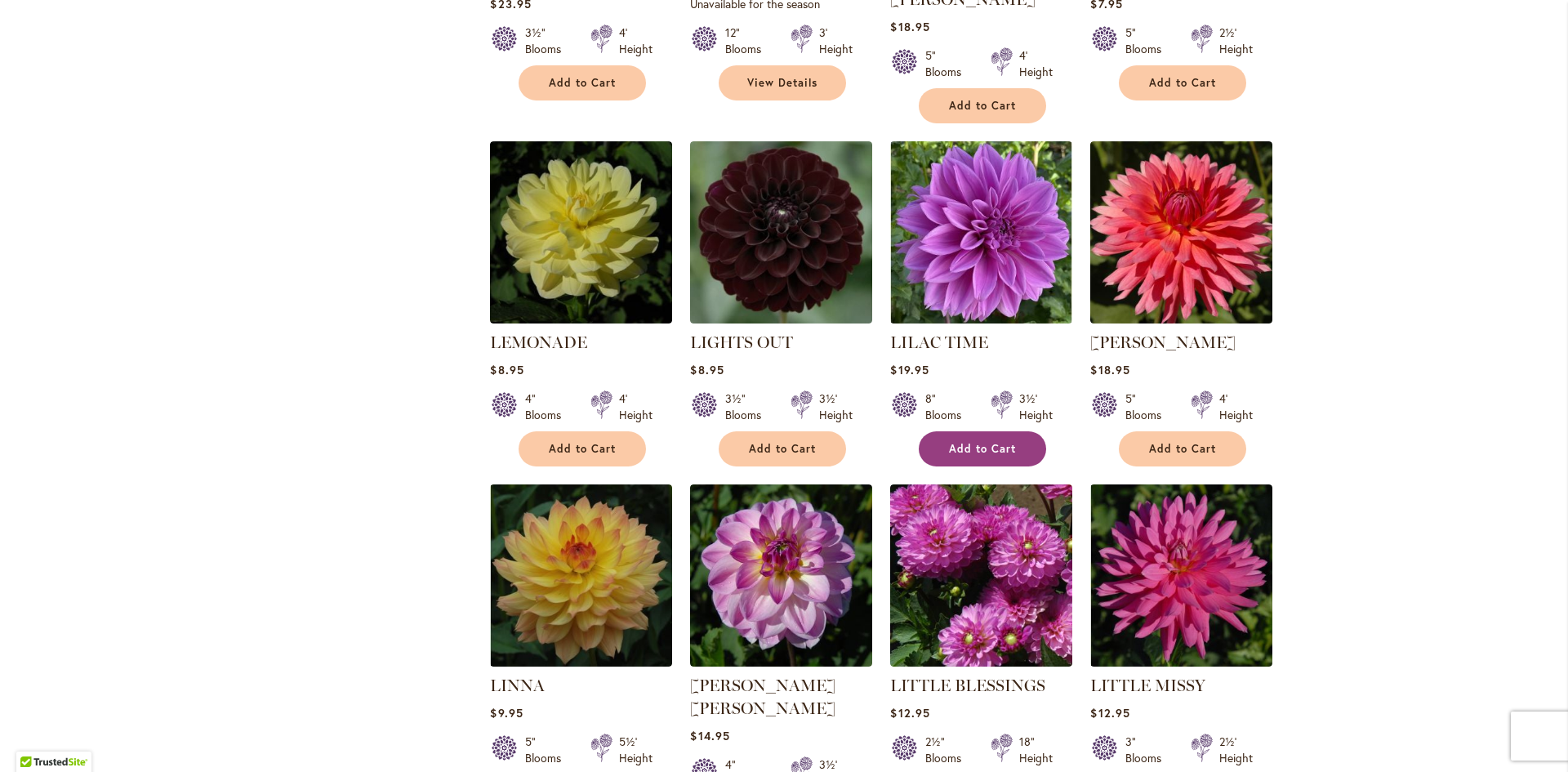
click at [969, 431] on button "Add to Cart" at bounding box center [983, 449] width 128 height 35
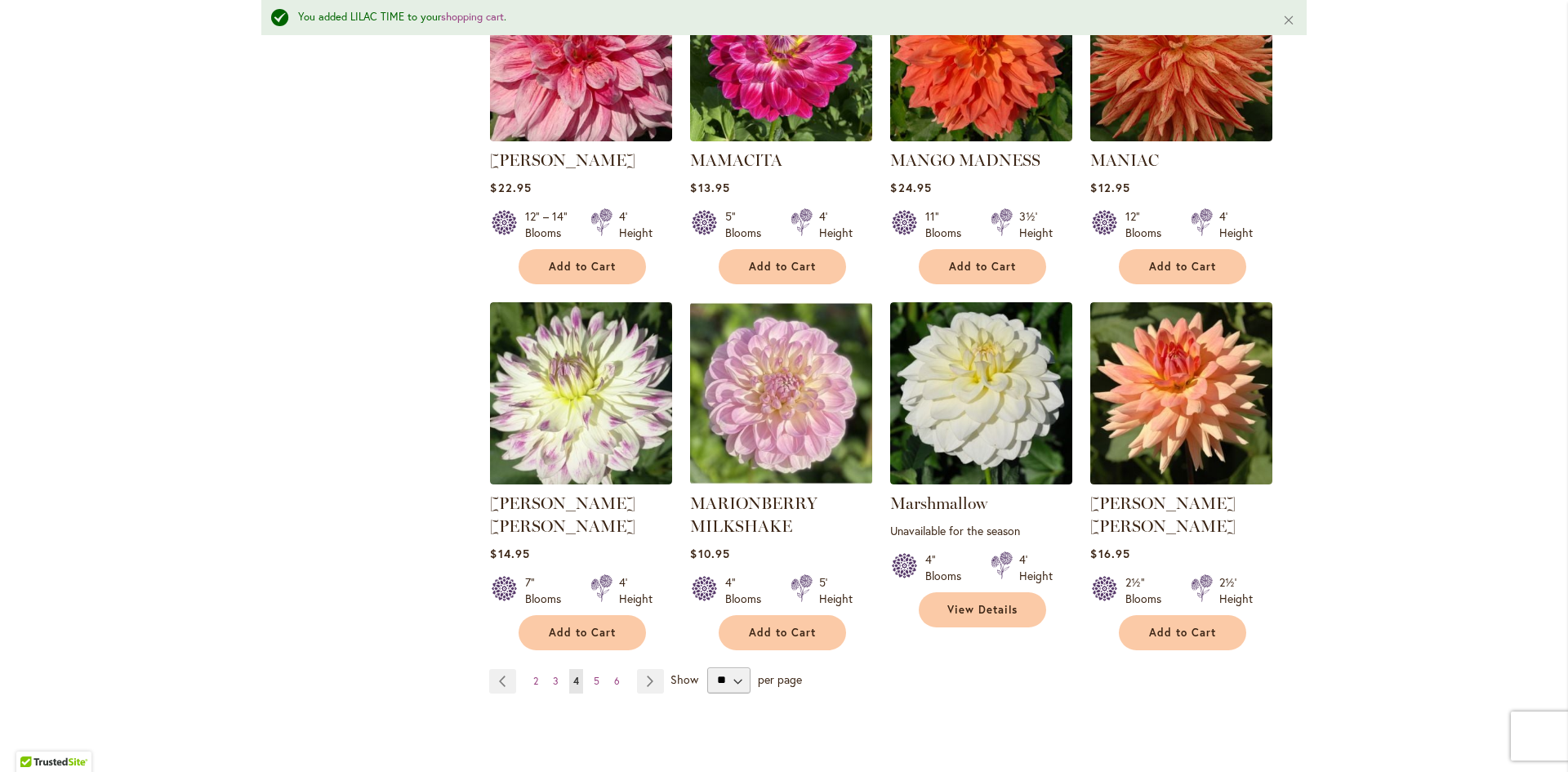
scroll to position [5463, 0]
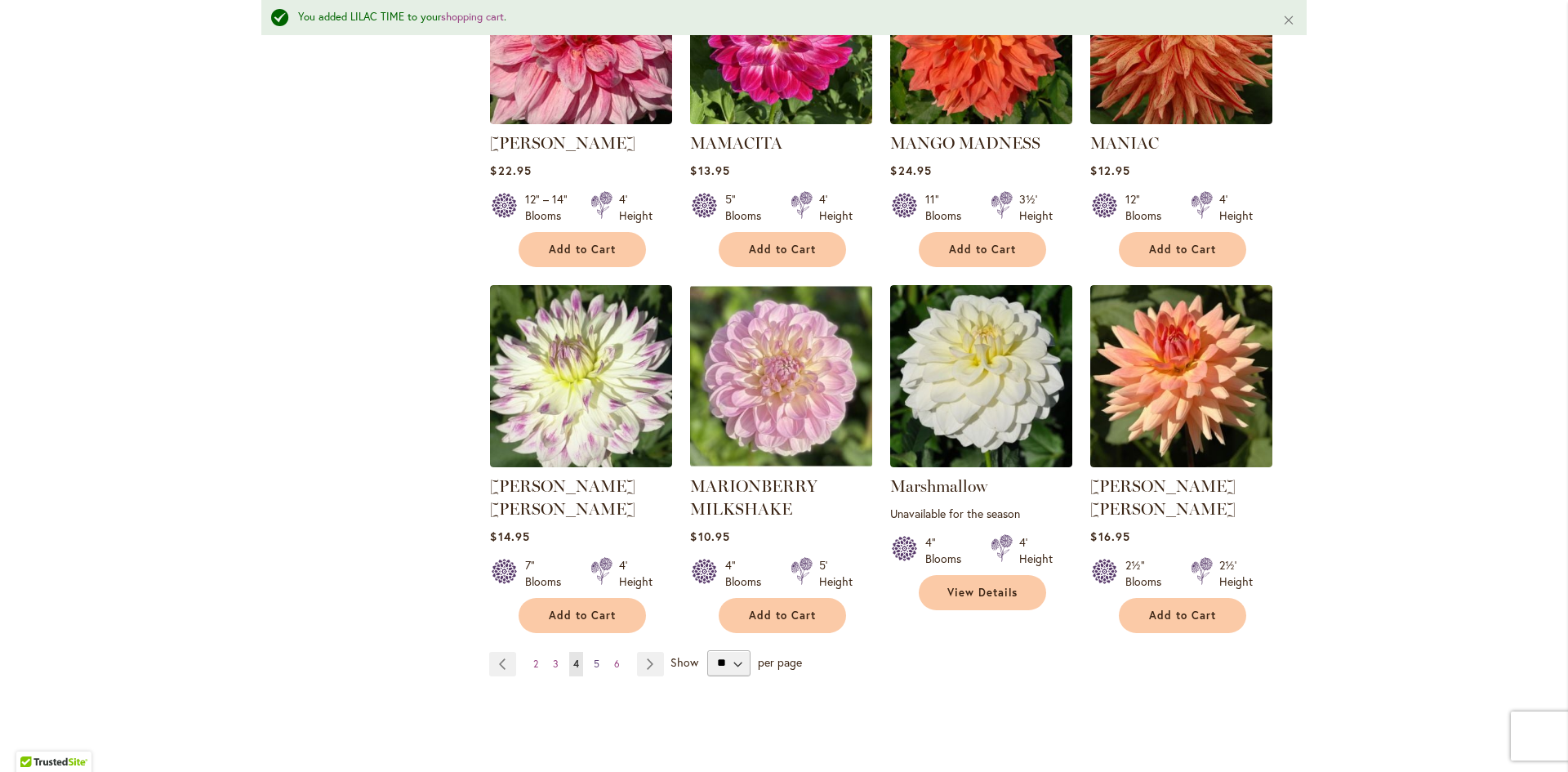
click at [596, 651] on link "Page 5" at bounding box center [596, 663] width 14 height 24
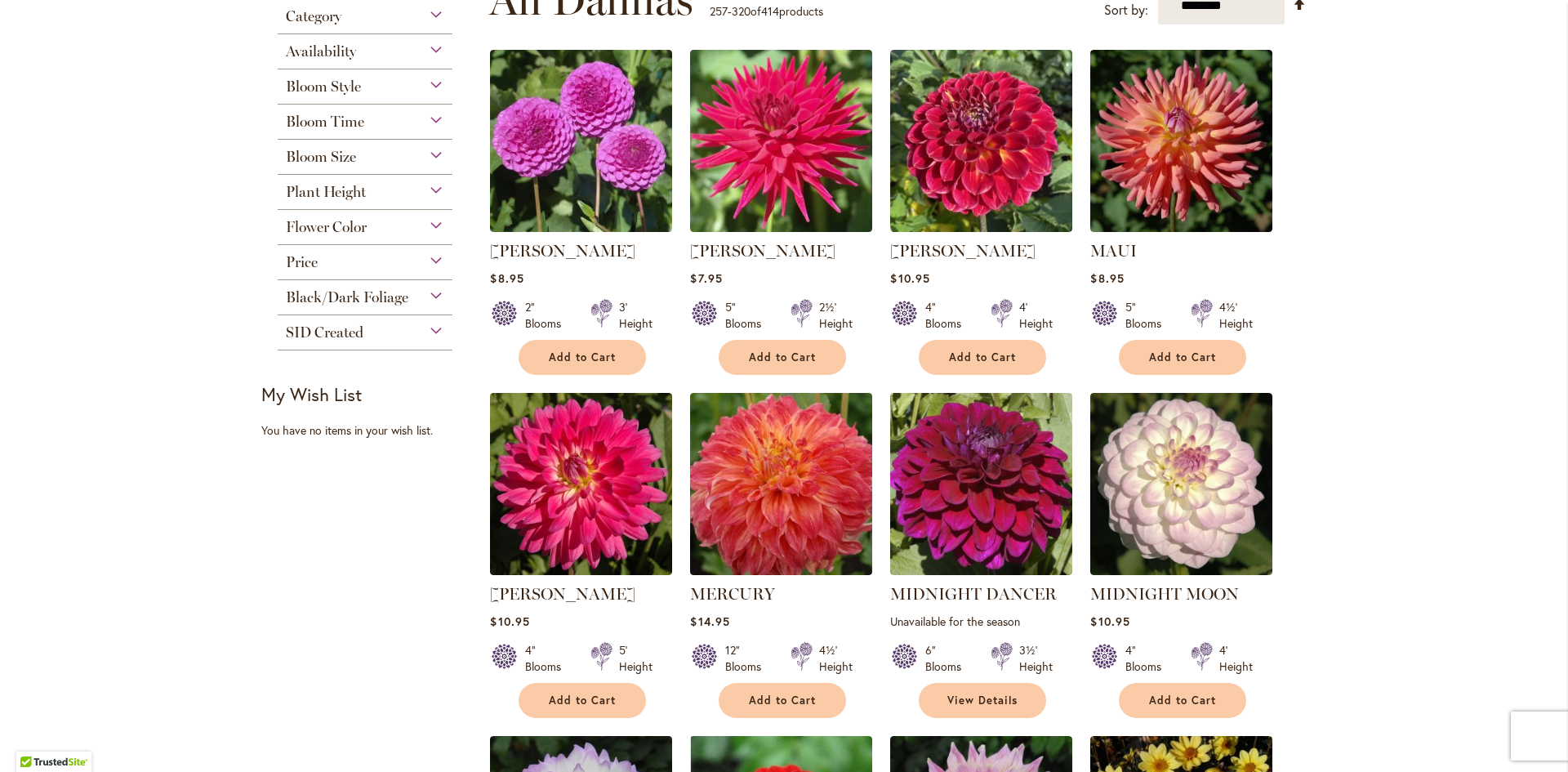
scroll to position [684, 0]
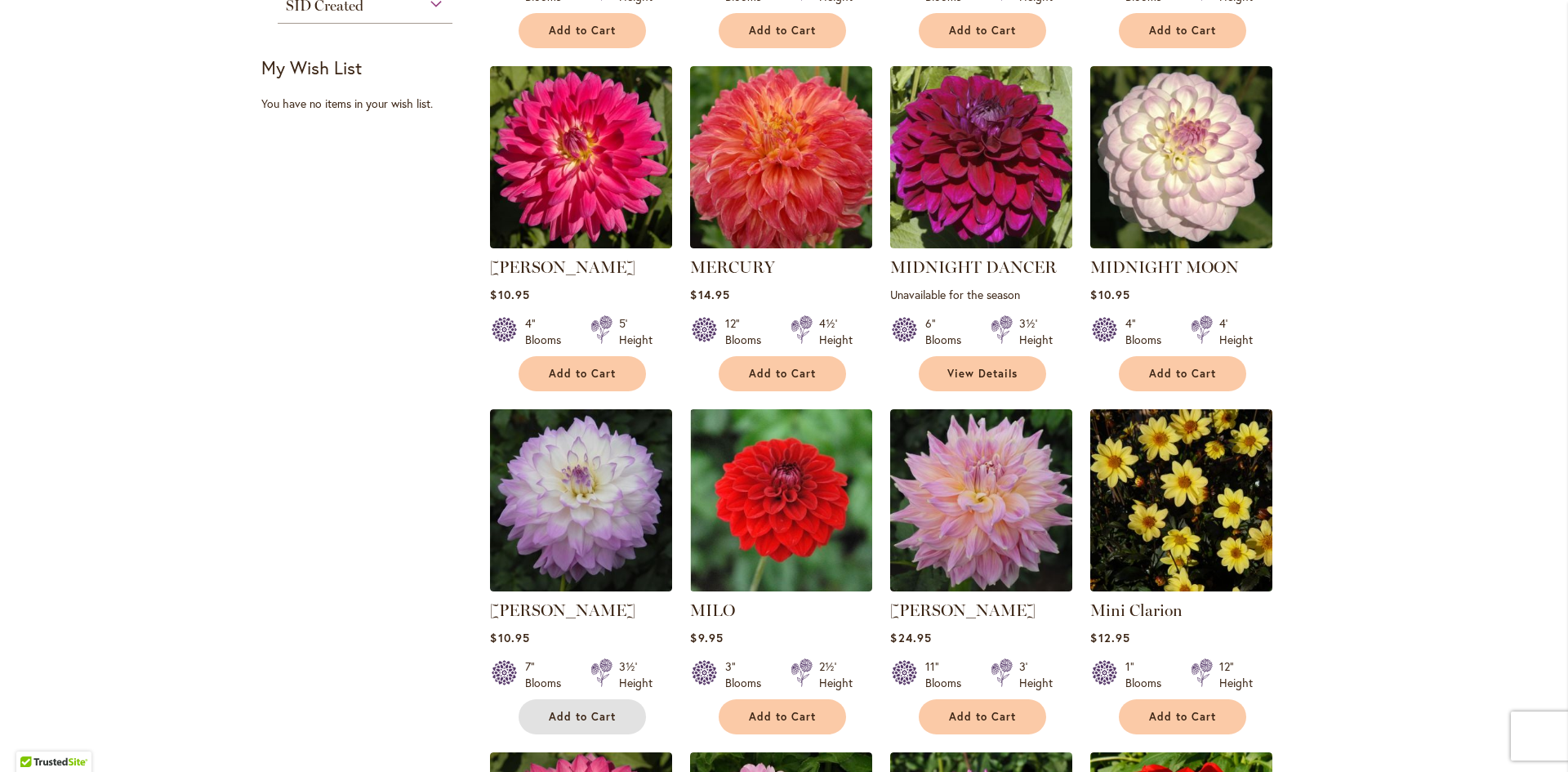
click at [571, 713] on span "Add to Cart" at bounding box center [582, 716] width 67 height 14
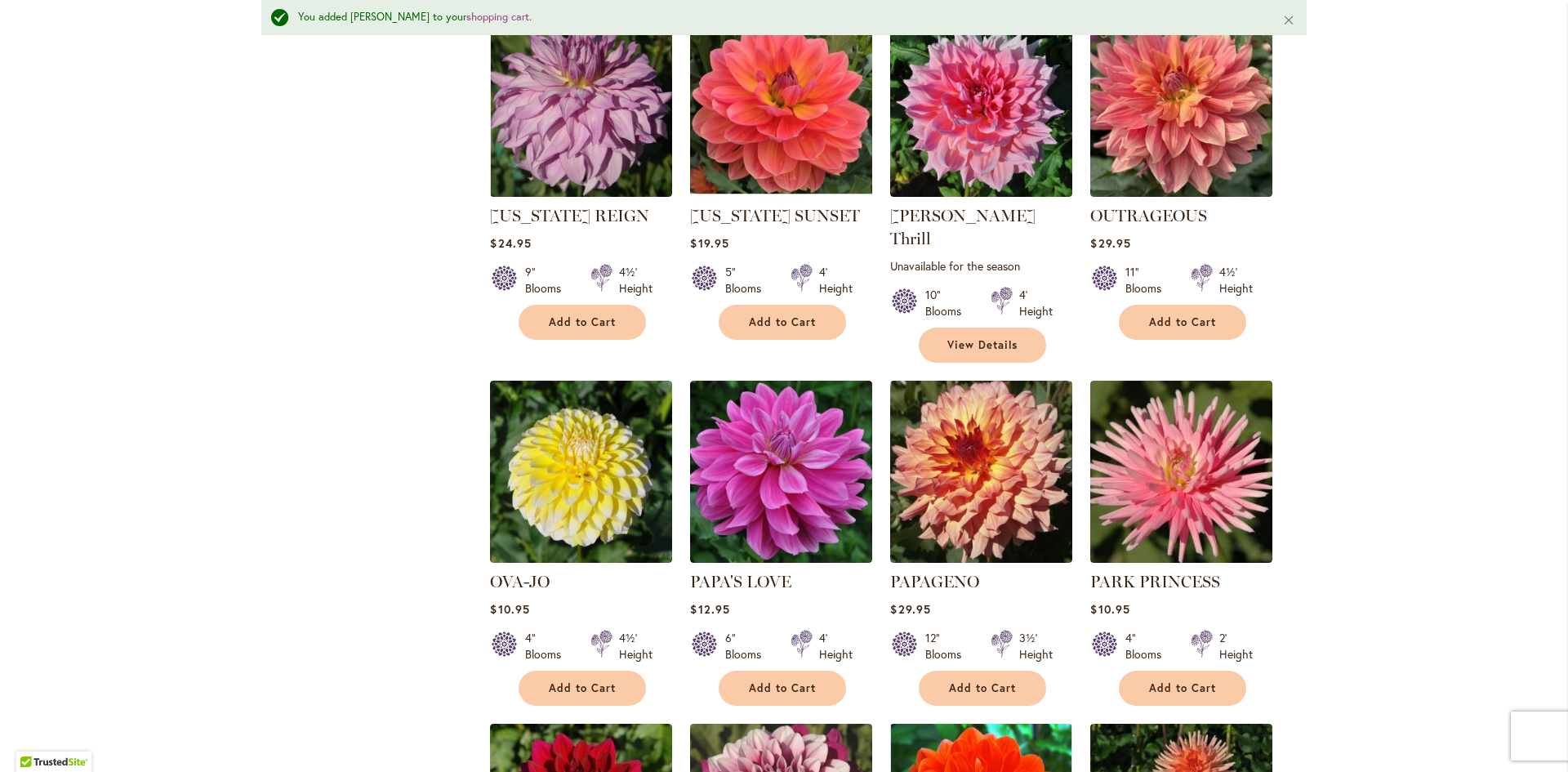
scroll to position [3585, 0]
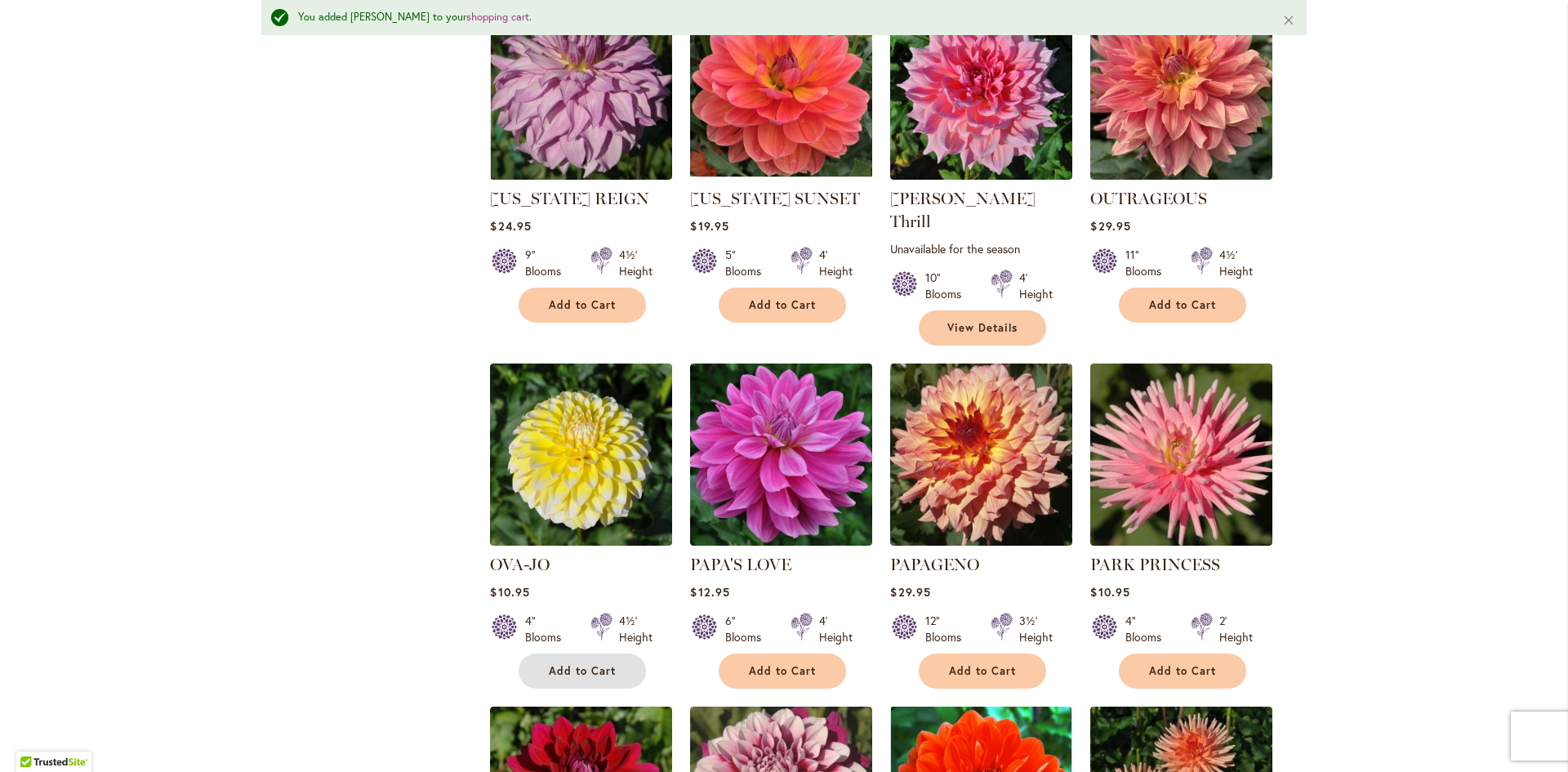
drag, startPoint x: 583, startPoint y: 597, endPoint x: 1279, endPoint y: 487, distance: 704.6
click at [583, 664] on span "Add to Cart" at bounding box center [582, 671] width 67 height 14
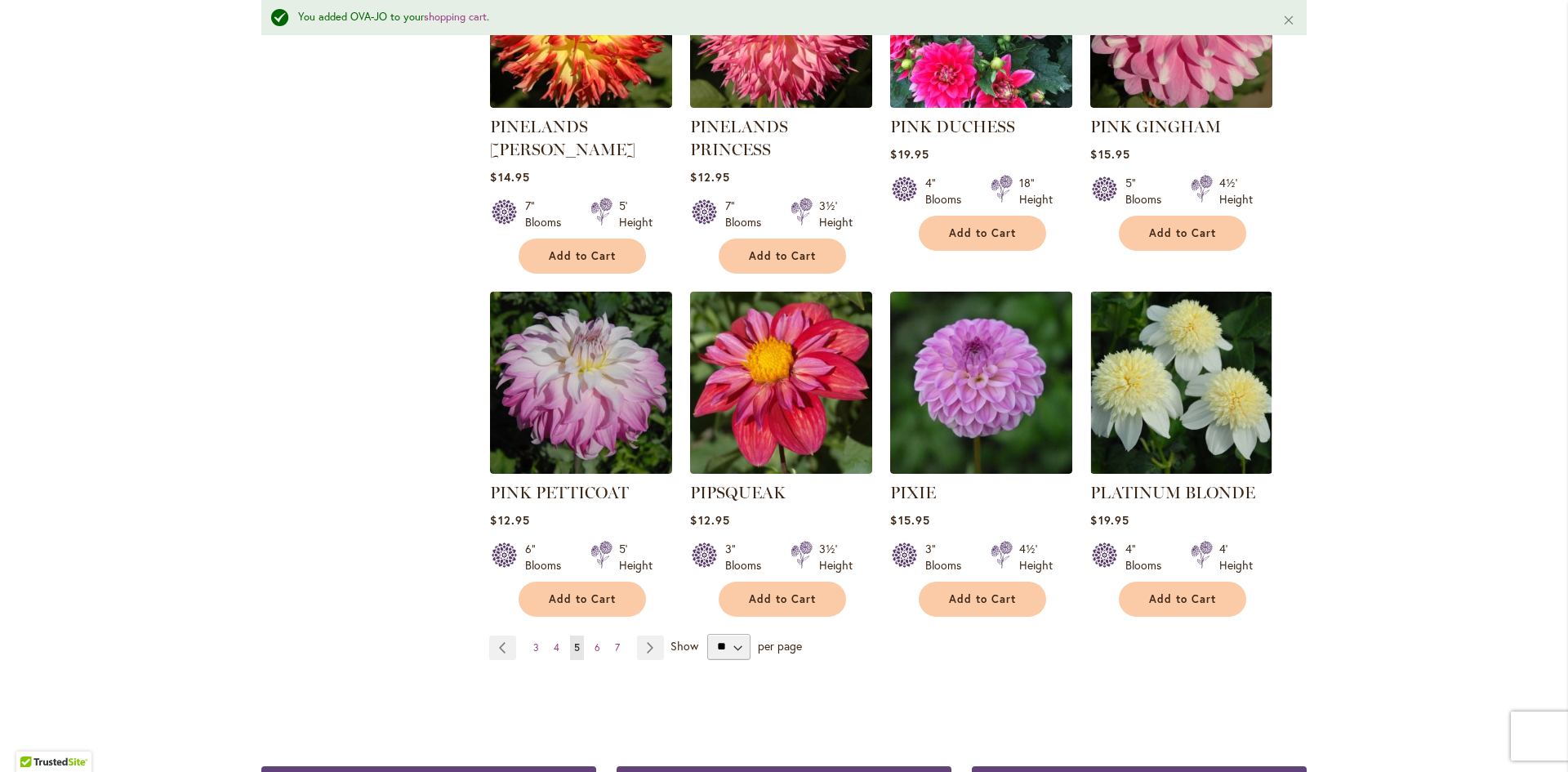
scroll to position [5545, 0]
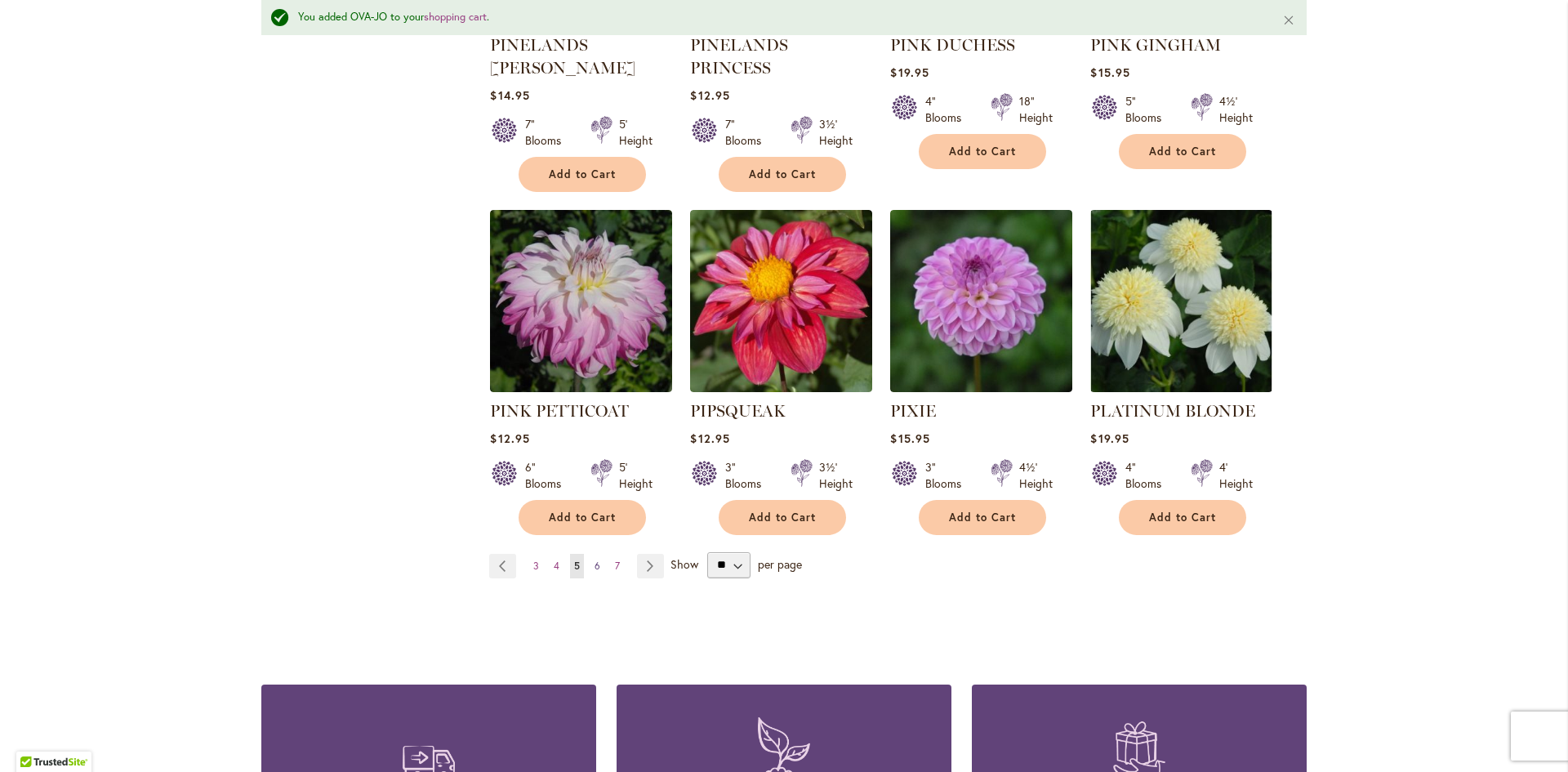
click at [595, 559] on span "6" at bounding box center [597, 565] width 6 height 13
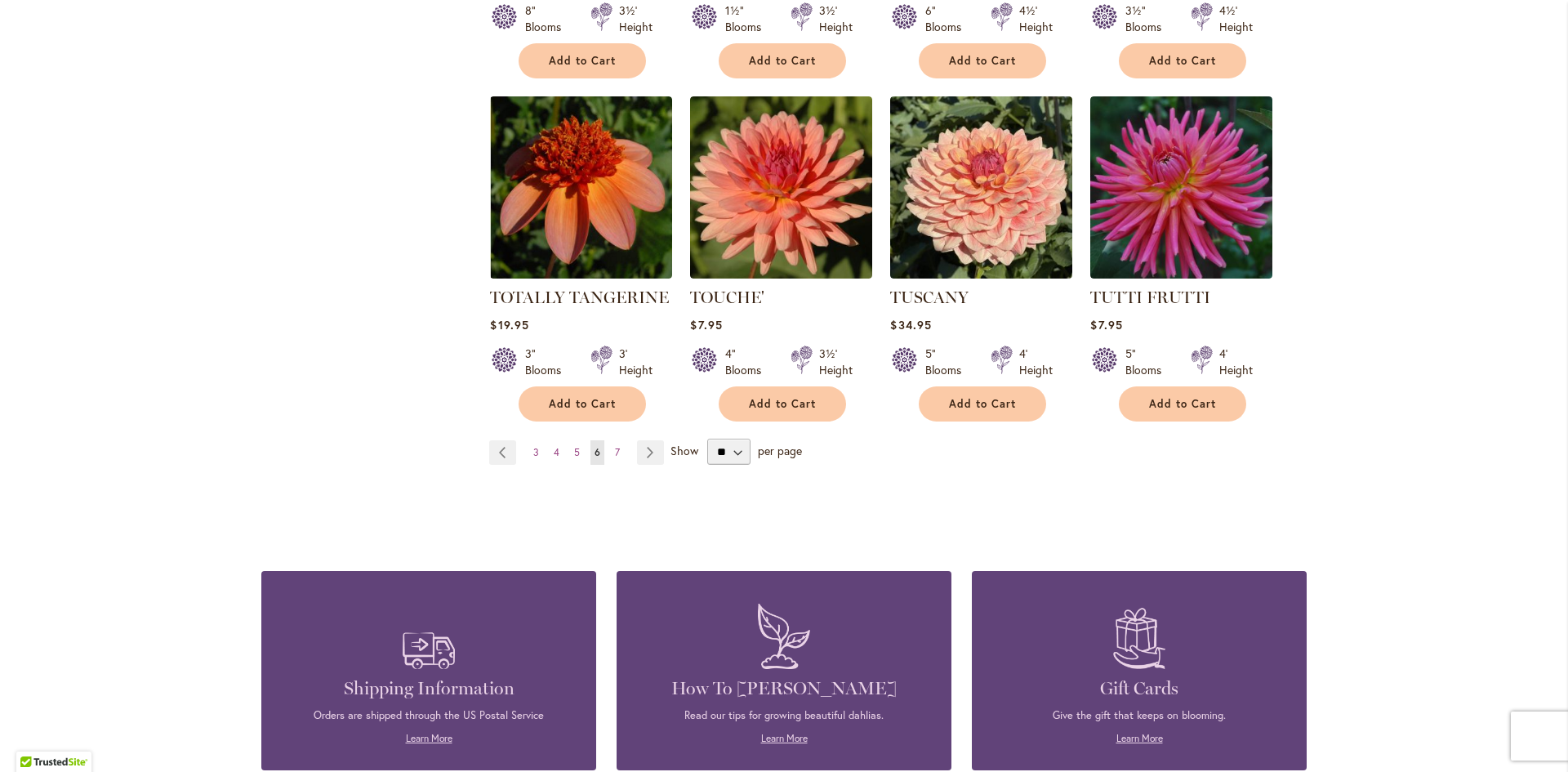
scroll to position [5553, 0]
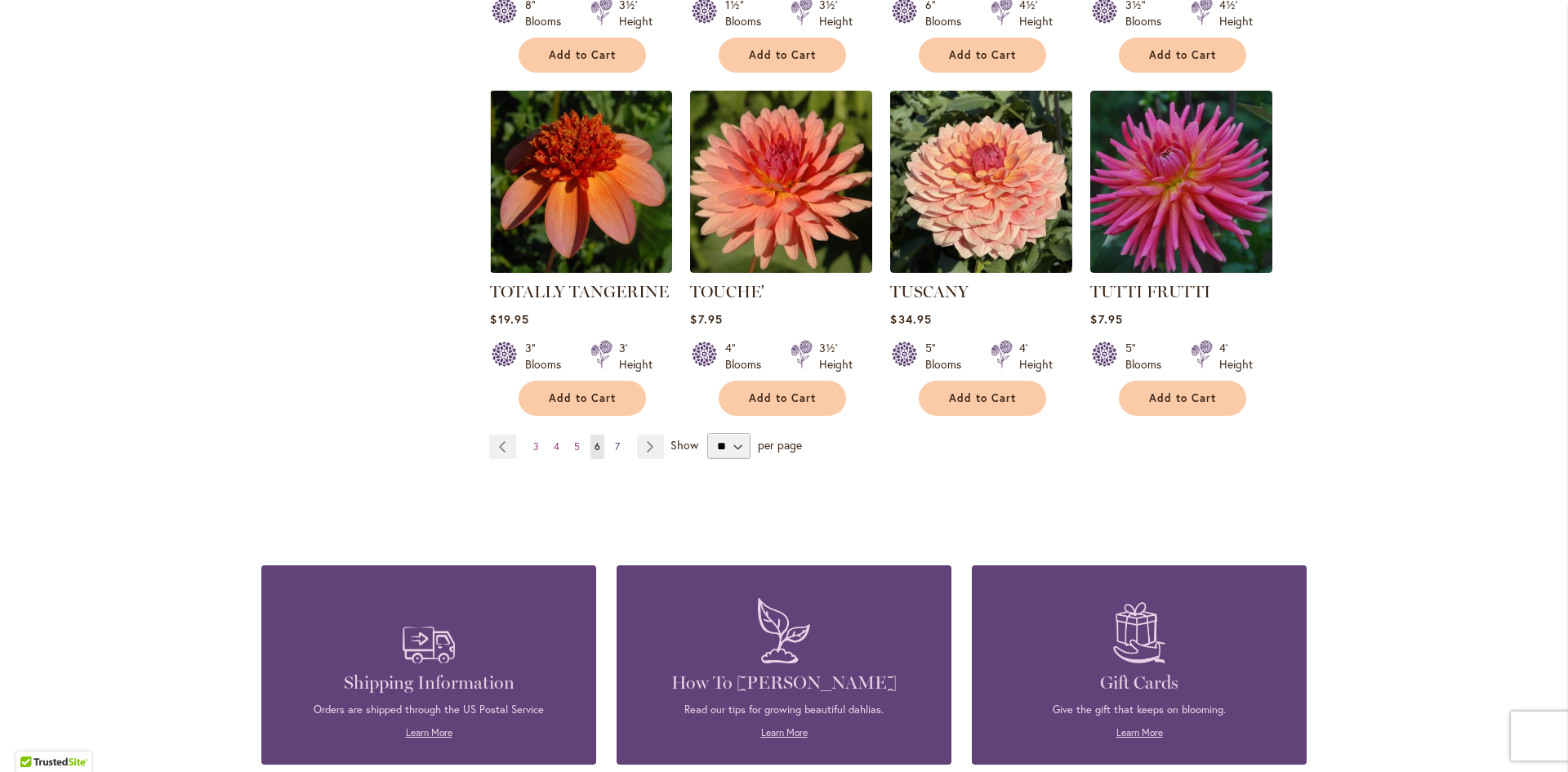
click at [615, 440] on span "7" at bounding box center [618, 446] width 5 height 13
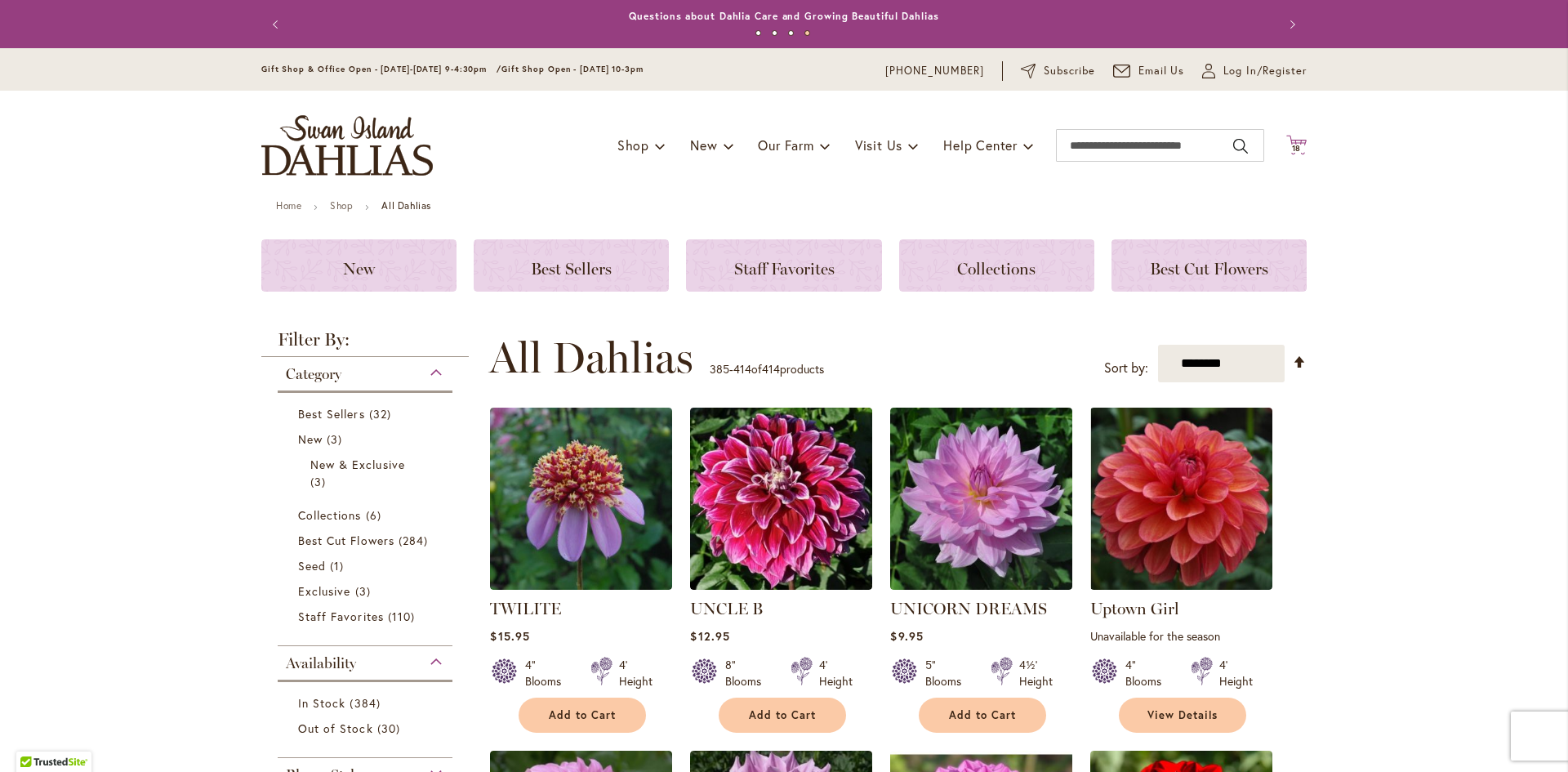
click at [1292, 144] on span "18" at bounding box center [1297, 148] width 10 height 11
